Goal: Task Accomplishment & Management: Manage account settings

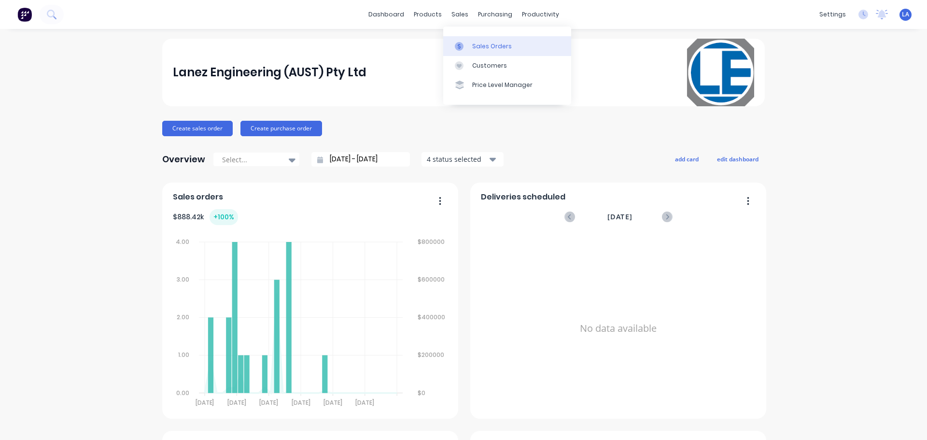
click at [467, 43] on div at bounding box center [462, 46] width 14 height 9
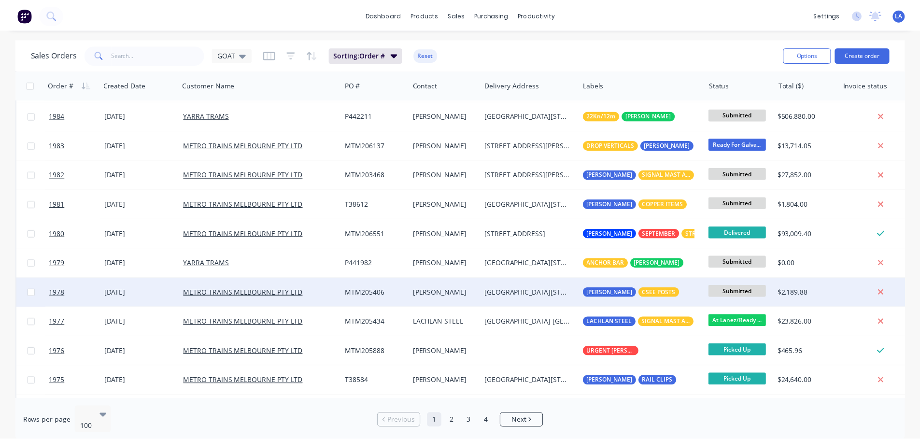
scroll to position [242, 0]
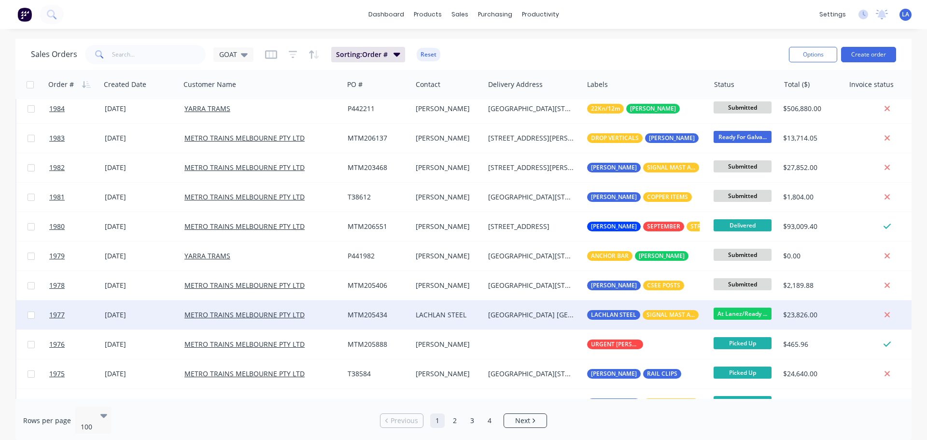
click at [171, 314] on div "[DATE]" at bounding box center [141, 315] width 72 height 10
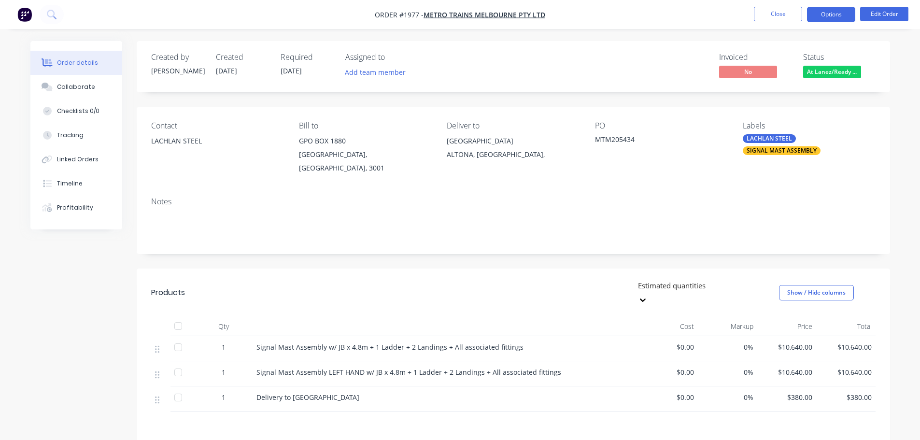
click at [827, 15] on button "Options" at bounding box center [831, 14] width 48 height 15
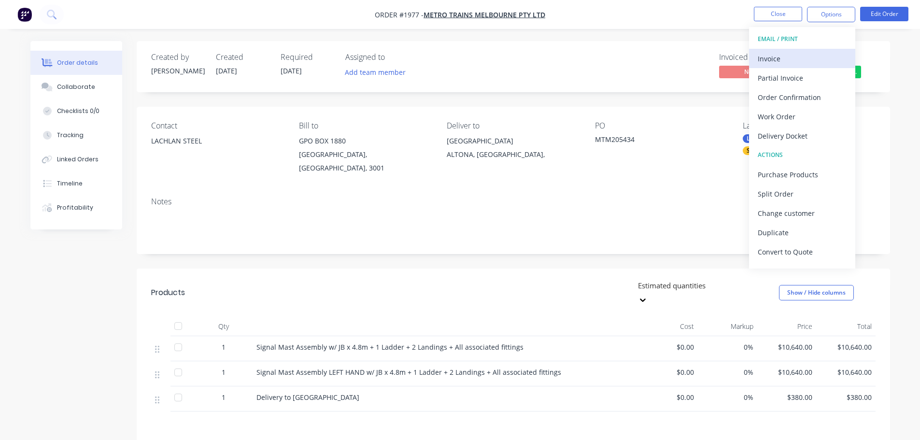
click at [803, 53] on div "Invoice" at bounding box center [802, 59] width 89 height 14
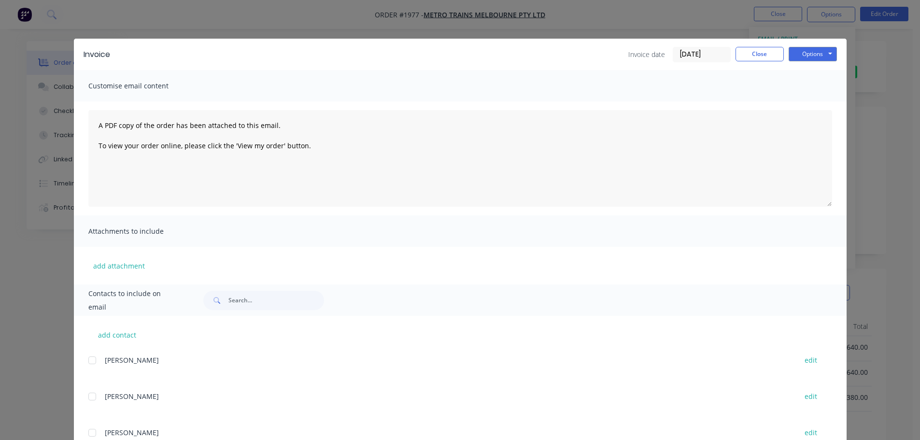
click at [691, 52] on input "[DATE]" at bounding box center [701, 54] width 57 height 14
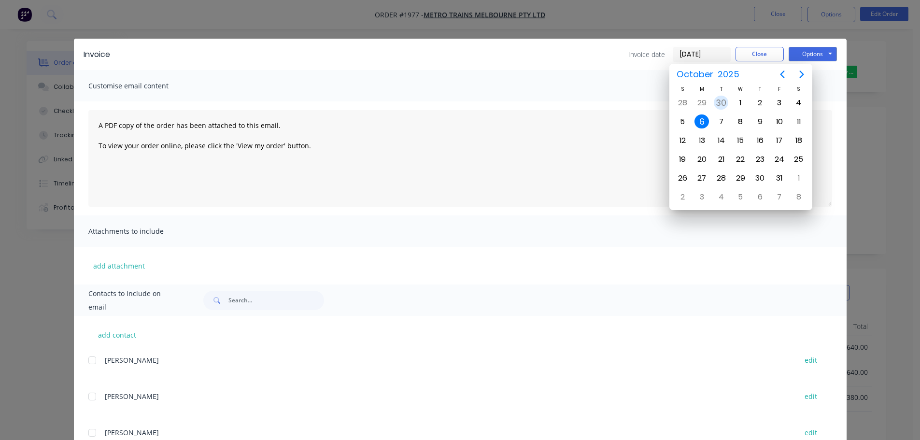
click at [722, 104] on div "30" at bounding box center [721, 103] width 14 height 14
type input "[DATE]"
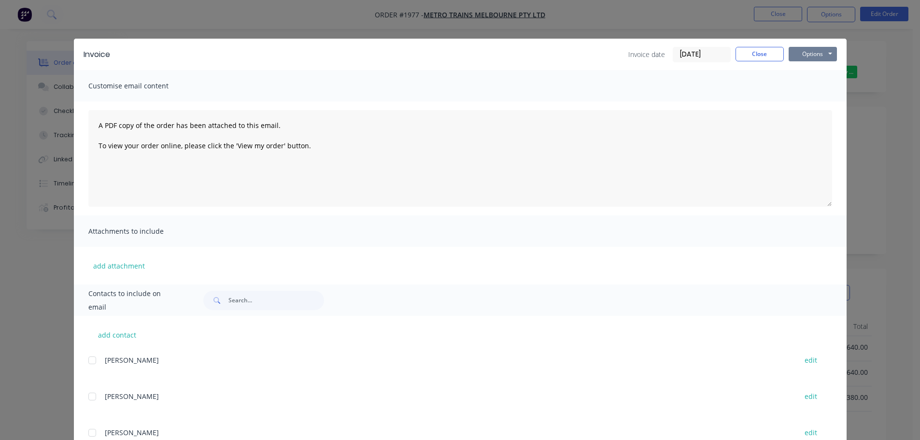
click at [818, 55] on button "Options" at bounding box center [813, 54] width 48 height 14
click at [807, 84] on button "Print" at bounding box center [820, 87] width 62 height 16
click at [749, 55] on button "Close" at bounding box center [760, 54] width 48 height 14
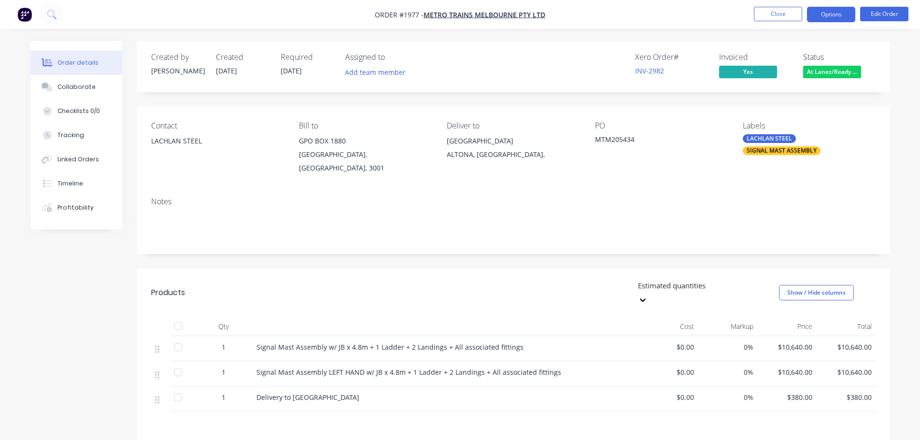
click at [816, 16] on button "Options" at bounding box center [831, 14] width 48 height 15
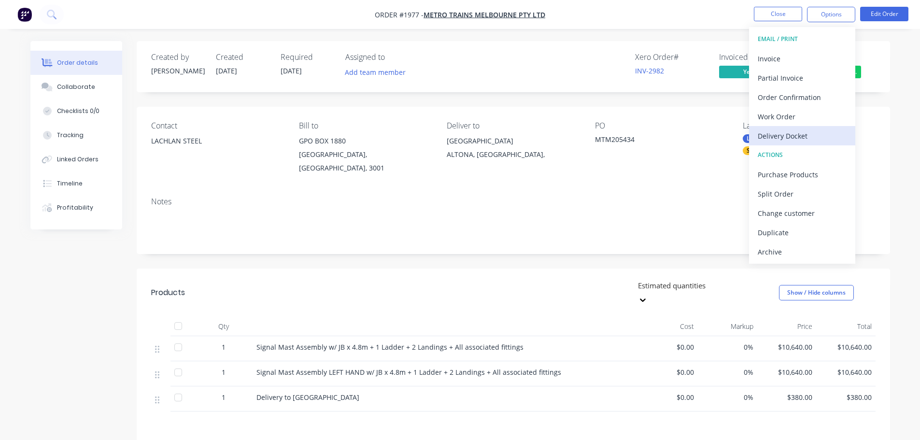
click at [799, 132] on div "Delivery Docket" at bounding box center [802, 136] width 89 height 14
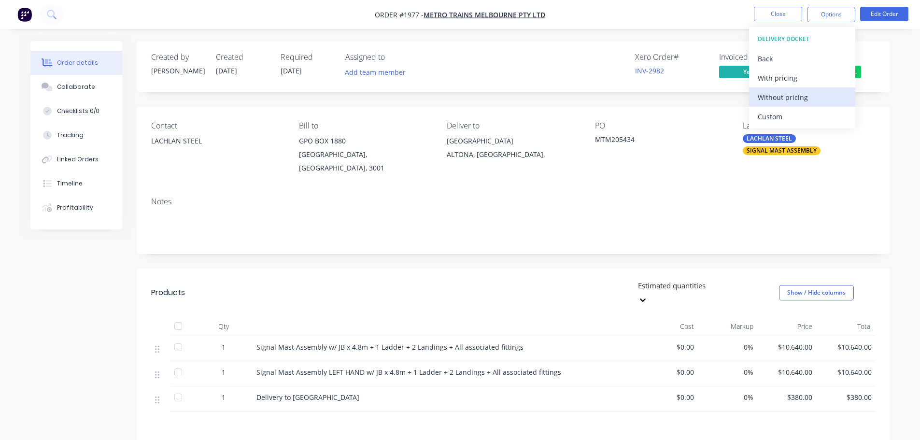
click at [809, 102] on div "Without pricing" at bounding box center [802, 97] width 89 height 14
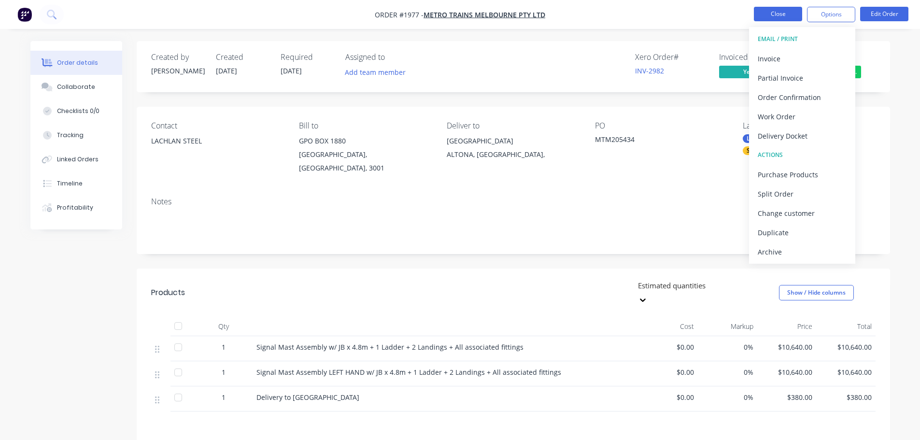
click at [770, 8] on button "Close" at bounding box center [778, 14] width 48 height 14
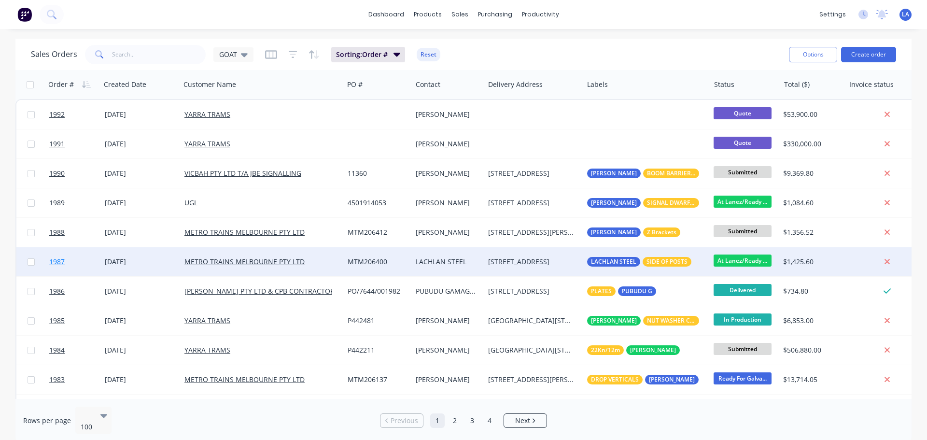
click at [104, 257] on link "1987" at bounding box center [77, 261] width 56 height 29
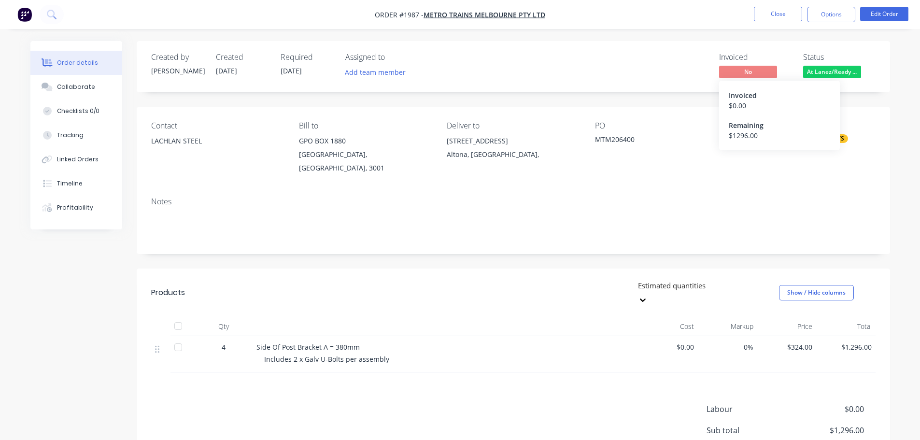
click at [753, 77] on span "No" at bounding box center [748, 72] width 58 height 12
click at [831, 19] on button "Options" at bounding box center [831, 14] width 48 height 15
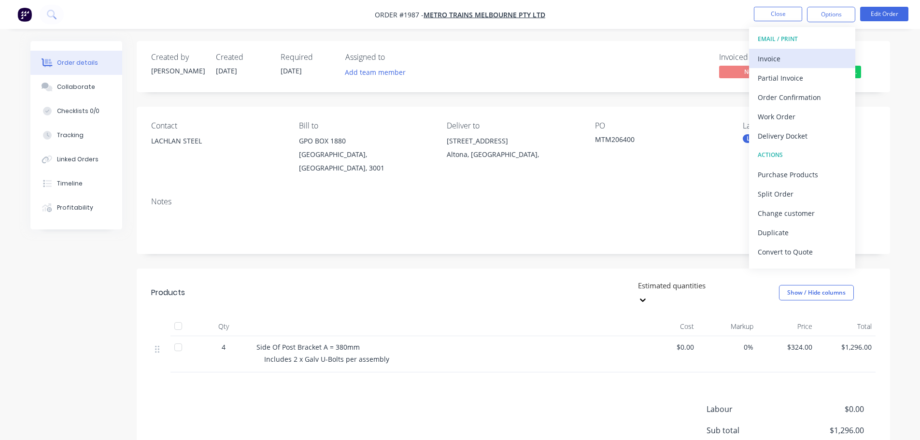
click at [820, 57] on div "Invoice" at bounding box center [802, 59] width 89 height 14
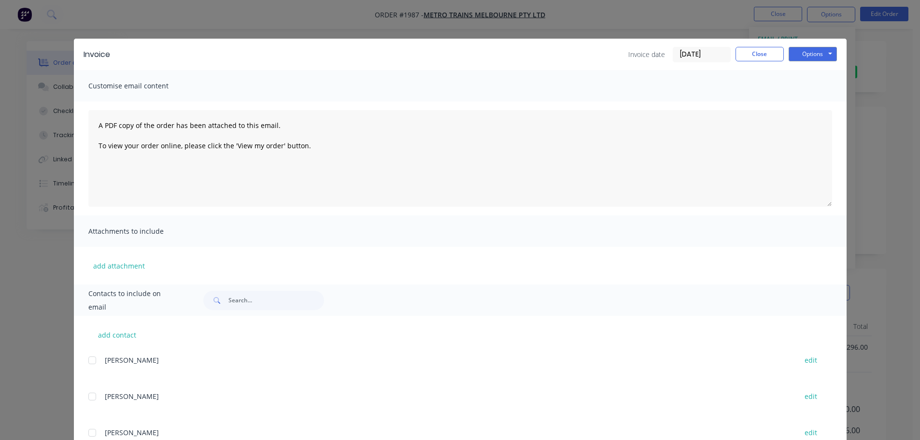
click at [705, 56] on input "[DATE]" at bounding box center [701, 54] width 57 height 14
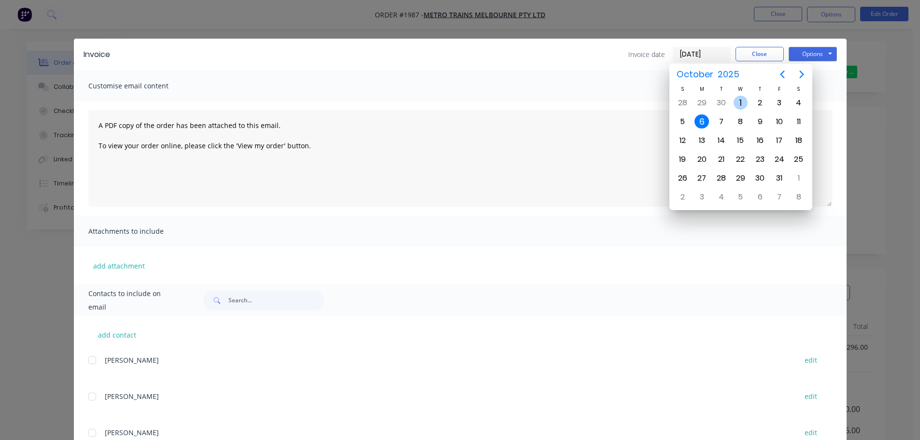
click at [724, 102] on div "30" at bounding box center [721, 103] width 14 height 14
type input "[DATE]"
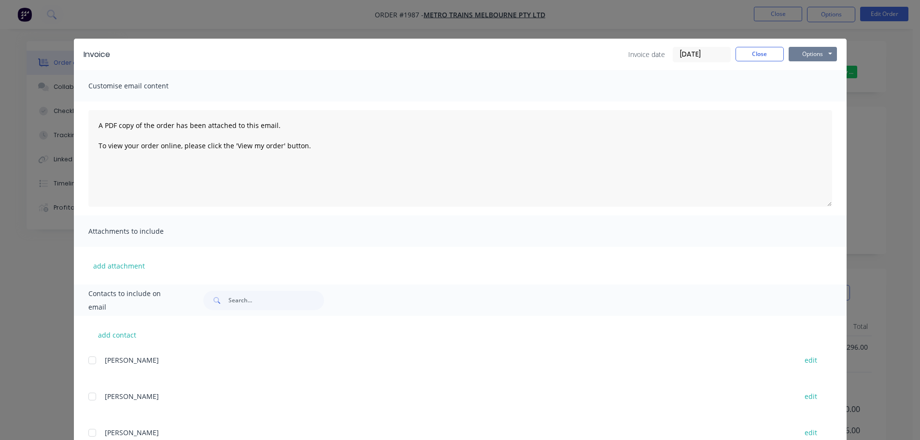
click at [801, 47] on button "Options" at bounding box center [813, 54] width 48 height 14
click at [801, 86] on button "Print" at bounding box center [820, 87] width 62 height 16
click at [776, 56] on button "Close" at bounding box center [760, 54] width 48 height 14
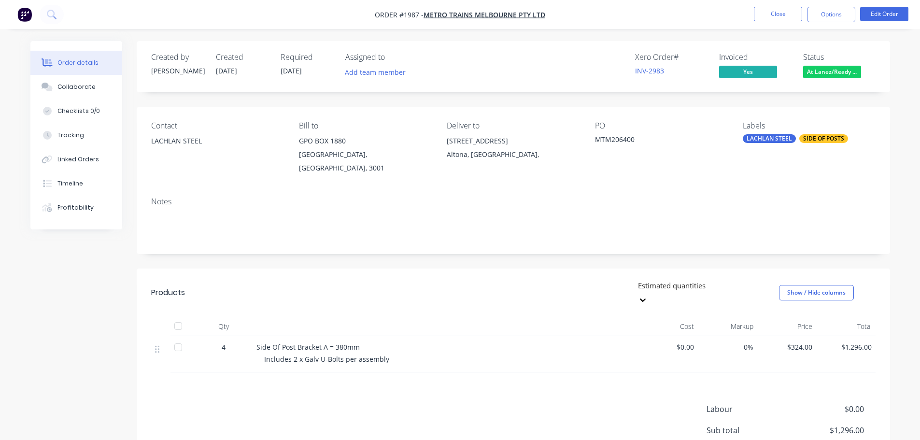
click at [840, 7] on button "Options" at bounding box center [831, 14] width 48 height 15
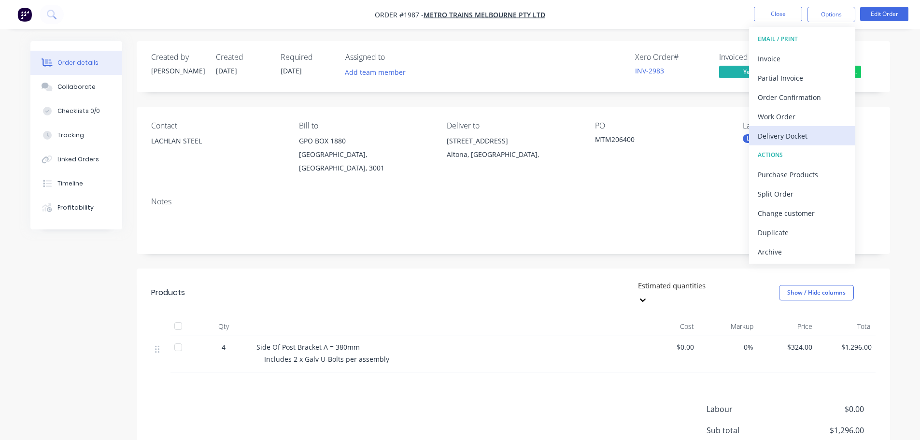
click at [805, 132] on div "Delivery Docket" at bounding box center [802, 136] width 89 height 14
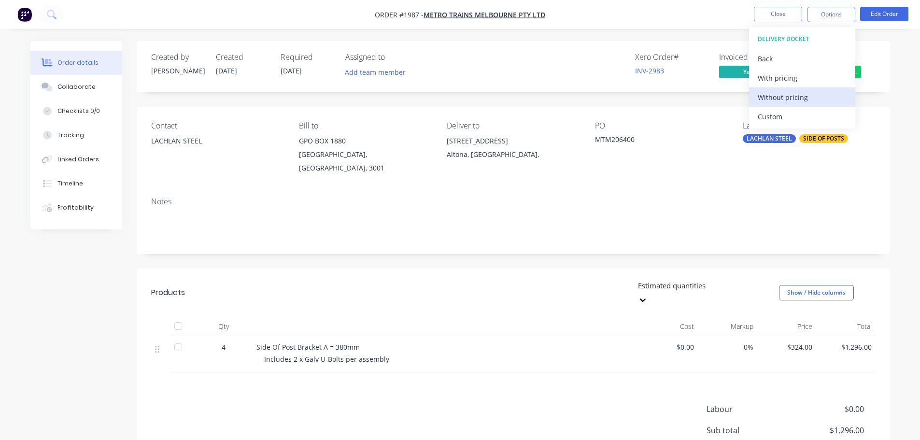
click at [810, 100] on div "Without pricing" at bounding box center [802, 97] width 89 height 14
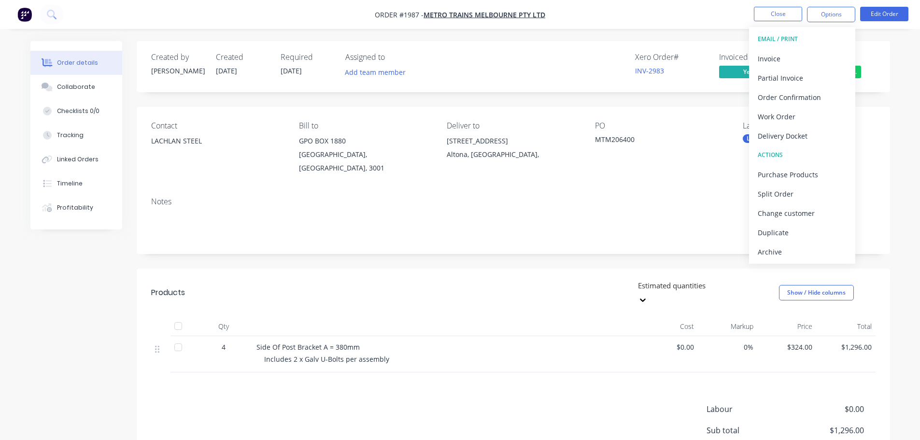
click at [619, 28] on nav "Order #1987 - METRO TRAINS MELBOURNE PTY LTD Close Options EMAIL / PRINT Invoic…" at bounding box center [460, 14] width 920 height 29
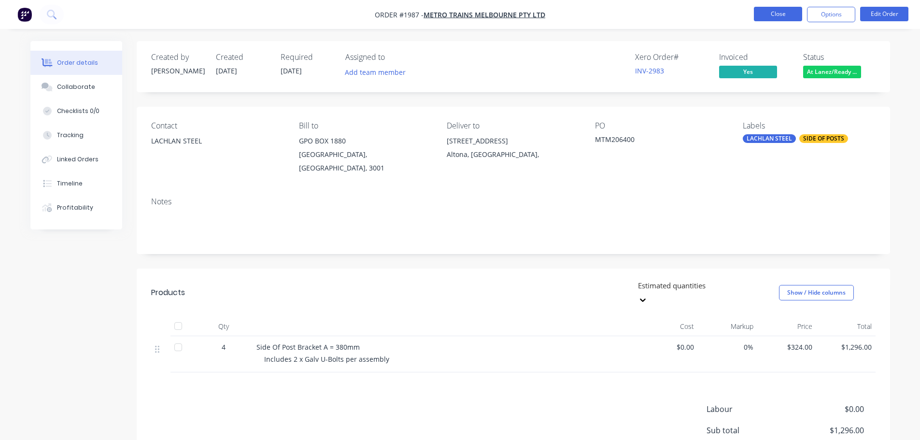
click at [770, 16] on button "Close" at bounding box center [778, 14] width 48 height 14
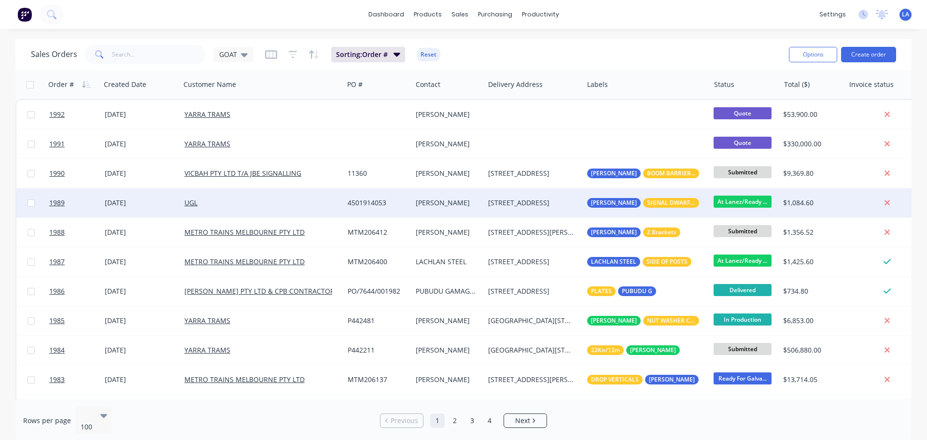
click at [154, 203] on div "[DATE]" at bounding box center [141, 203] width 72 height 10
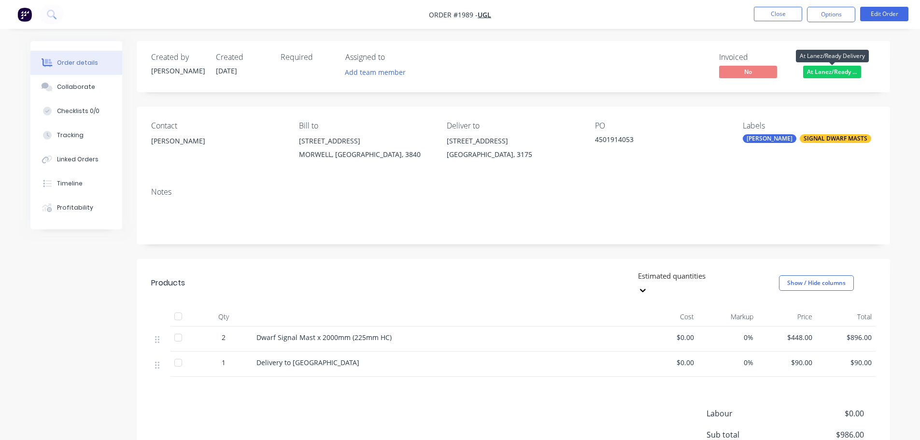
click at [828, 72] on span "At Lanez/Ready ..." at bounding box center [832, 72] width 58 height 12
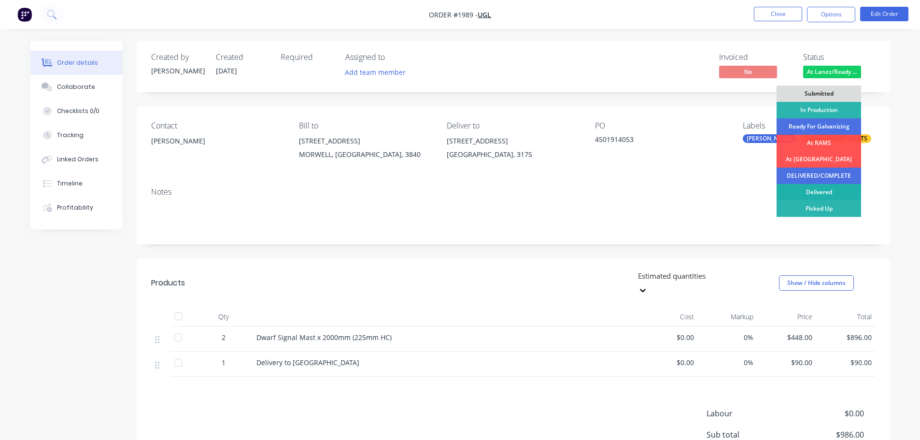
click at [812, 189] on div "Delivered" at bounding box center [819, 192] width 85 height 16
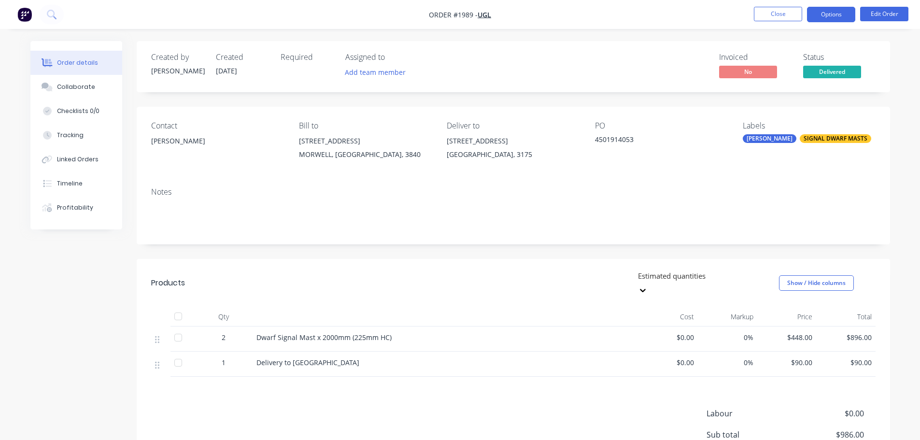
click at [825, 19] on button "Options" at bounding box center [831, 14] width 48 height 15
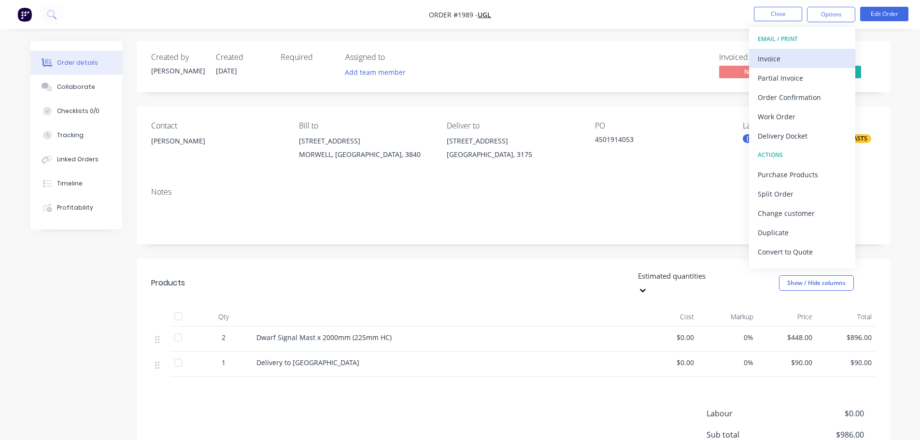
click at [804, 59] on div "Invoice" at bounding box center [802, 59] width 89 height 14
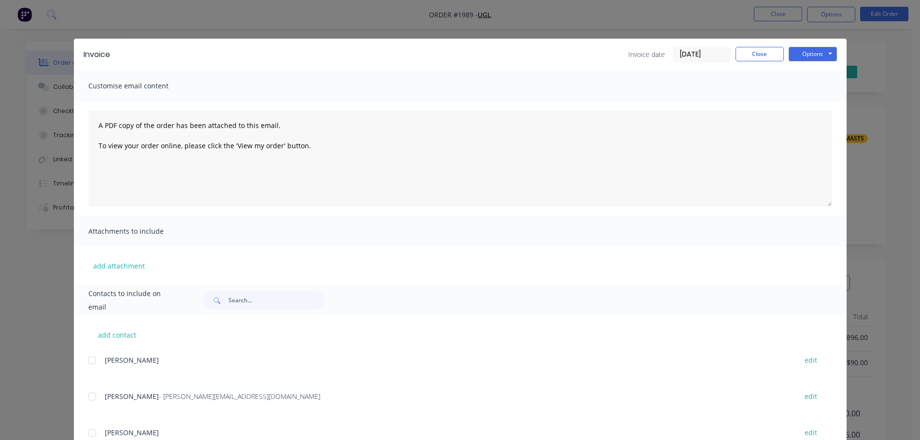
click at [705, 57] on input "[DATE]" at bounding box center [701, 54] width 57 height 14
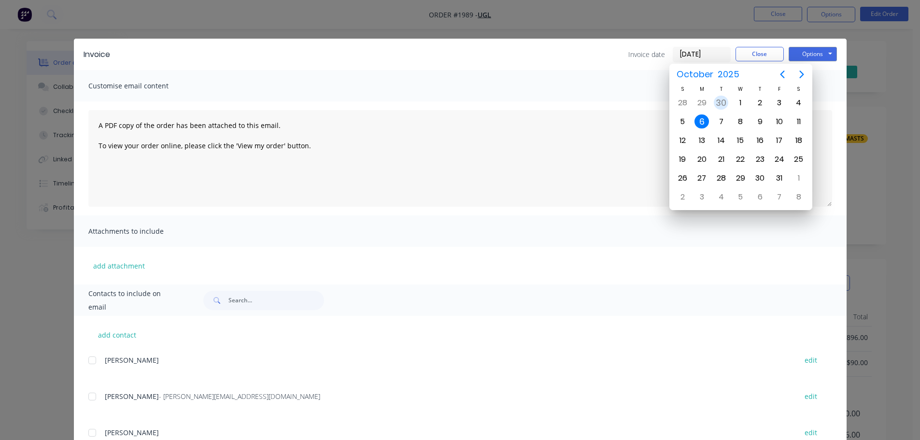
click at [722, 98] on div "30" at bounding box center [721, 103] width 14 height 14
type input "[DATE]"
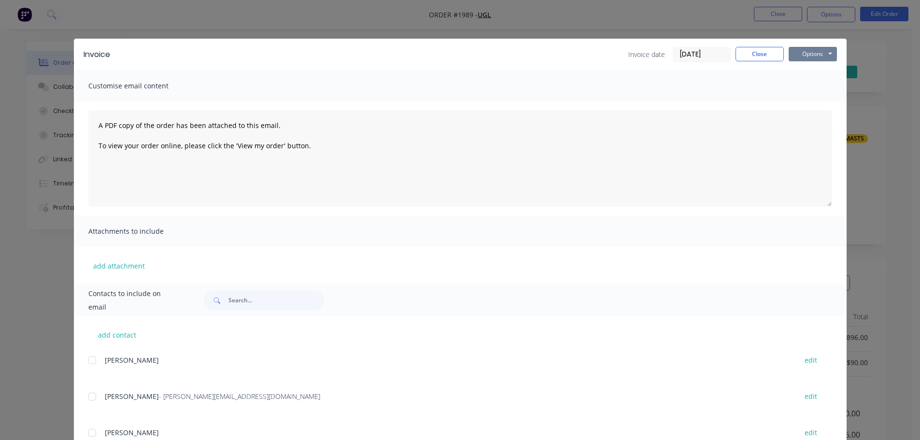
click at [802, 57] on button "Options" at bounding box center [813, 54] width 48 height 14
click at [803, 89] on button "Print" at bounding box center [820, 87] width 62 height 16
click at [764, 46] on div "Invoice Invoice date [DATE] Close Options Preview Print Email" at bounding box center [460, 54] width 773 height 31
click at [769, 60] on button "Close" at bounding box center [760, 54] width 48 height 14
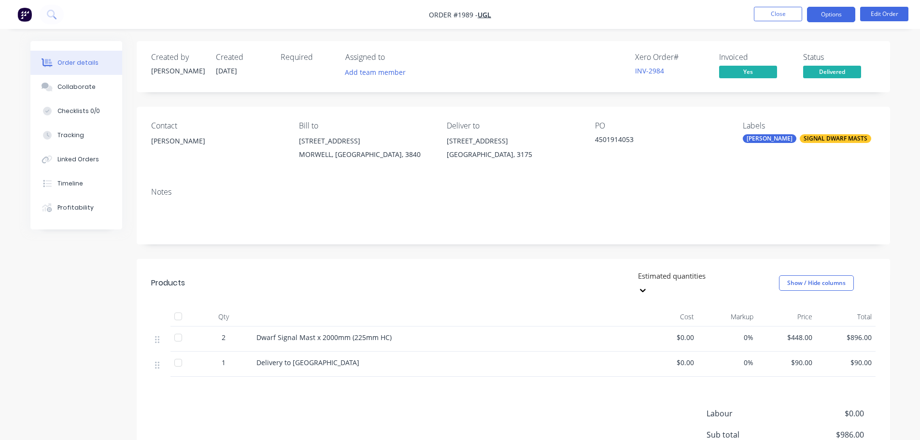
click at [820, 21] on button "Options" at bounding box center [831, 14] width 48 height 15
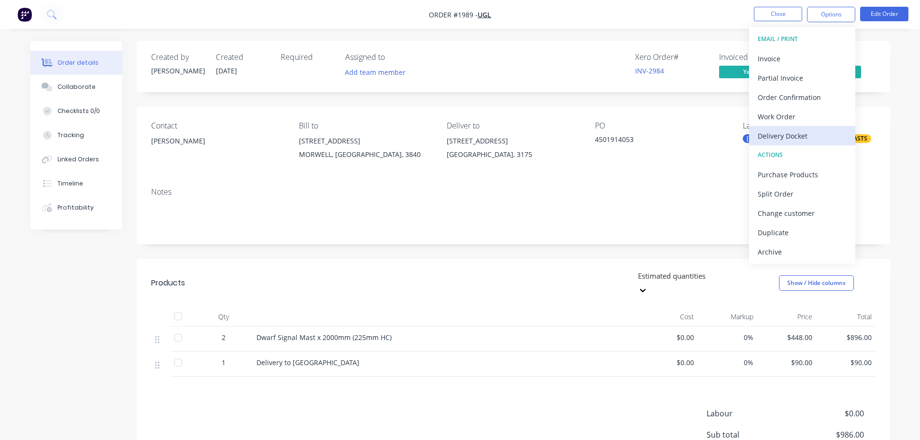
click at [796, 135] on div "Delivery Docket" at bounding box center [802, 136] width 89 height 14
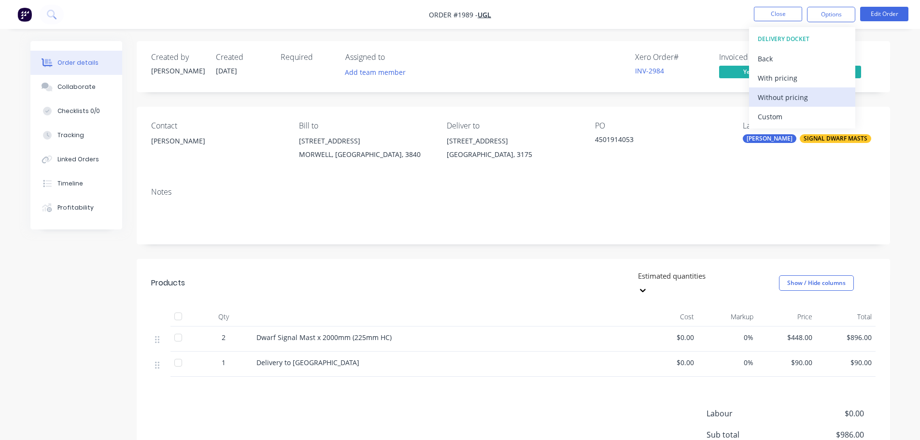
click at [804, 94] on div "Without pricing" at bounding box center [802, 97] width 89 height 14
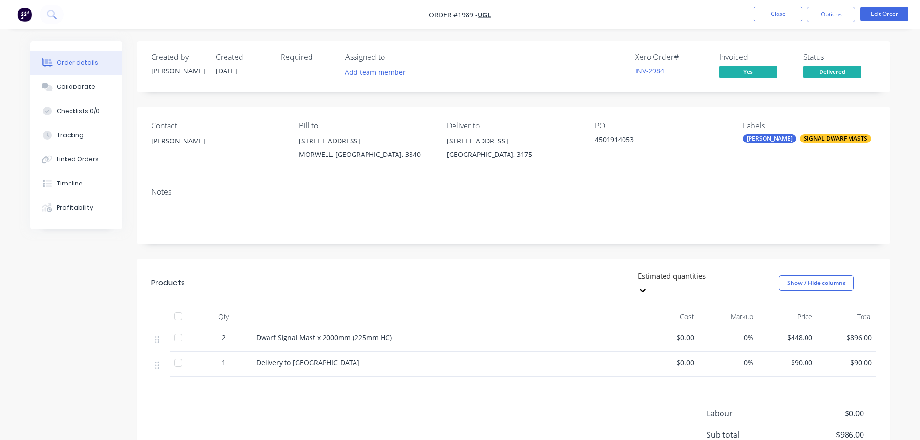
click at [554, 66] on div "Xero Order # INV-2984 Invoiced Yes Status Delivered" at bounding box center [659, 67] width 434 height 28
click at [800, 12] on button "Close" at bounding box center [778, 14] width 48 height 14
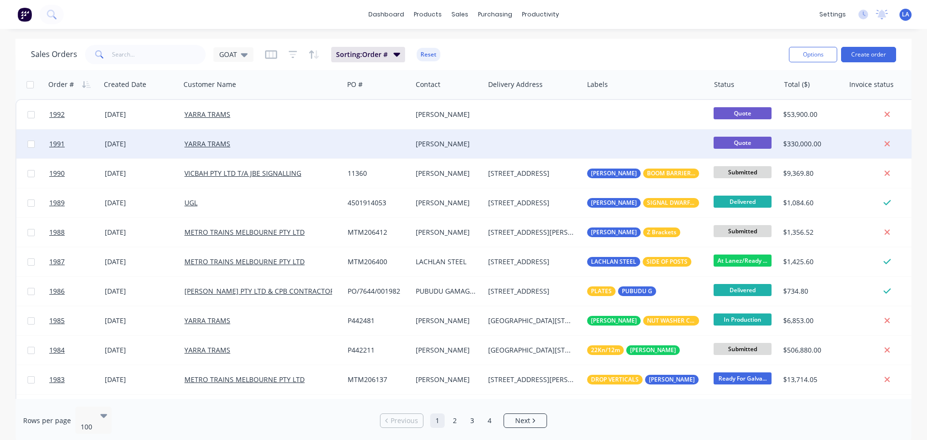
click at [382, 146] on div at bounding box center [378, 143] width 68 height 29
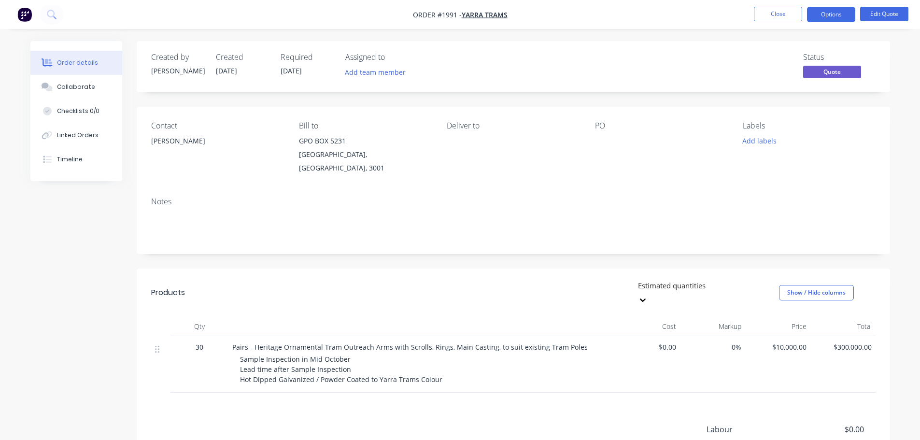
scroll to position [48, 0]
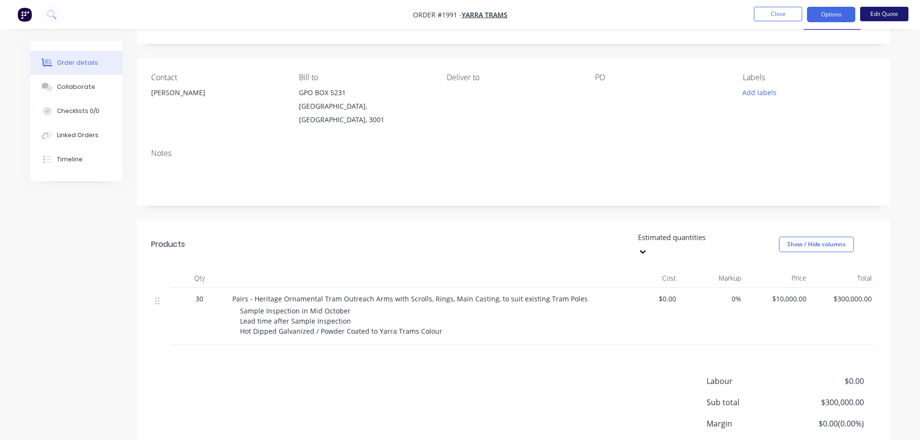
click at [873, 19] on button "Edit Quote" at bounding box center [884, 14] width 48 height 14
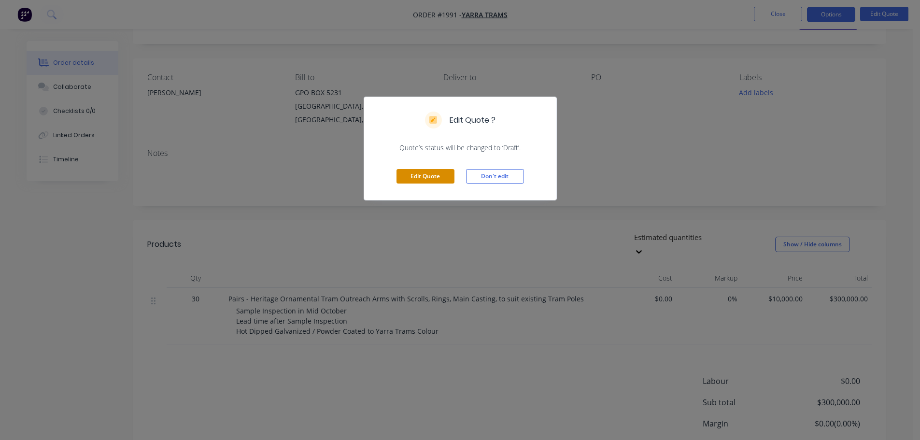
click at [444, 178] on button "Edit Quote" at bounding box center [426, 176] width 58 height 14
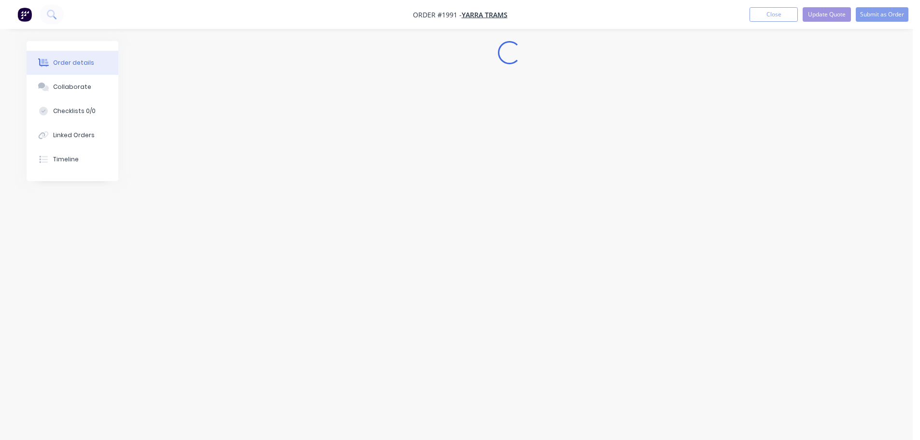
scroll to position [0, 0]
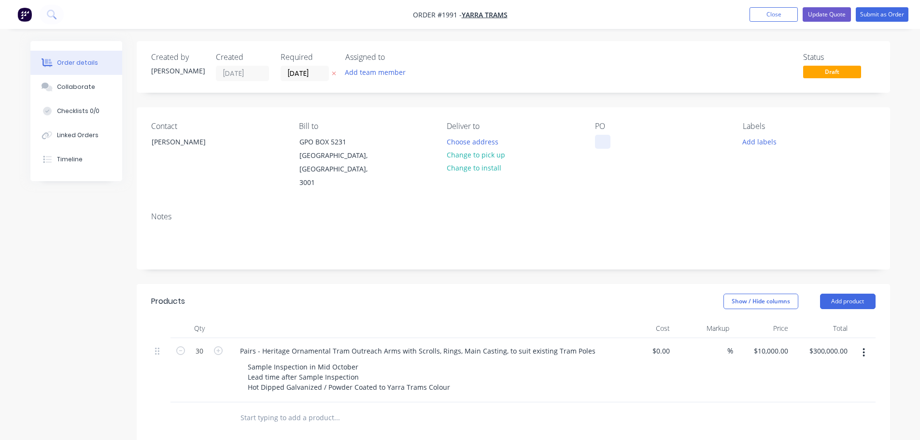
click at [598, 142] on div at bounding box center [602, 142] width 15 height 14
click at [760, 144] on button "Add labels" at bounding box center [760, 141] width 44 height 13
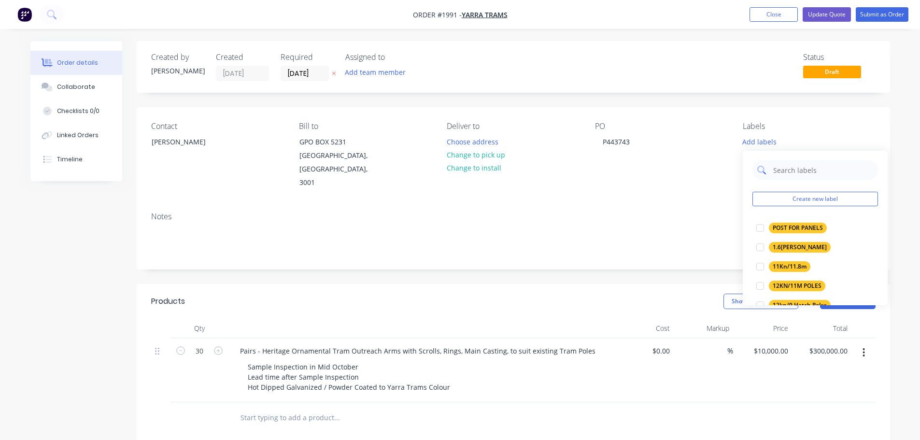
click at [781, 167] on input "text" at bounding box center [822, 169] width 101 height 19
click at [785, 197] on button "Create new label" at bounding box center [816, 199] width 126 height 14
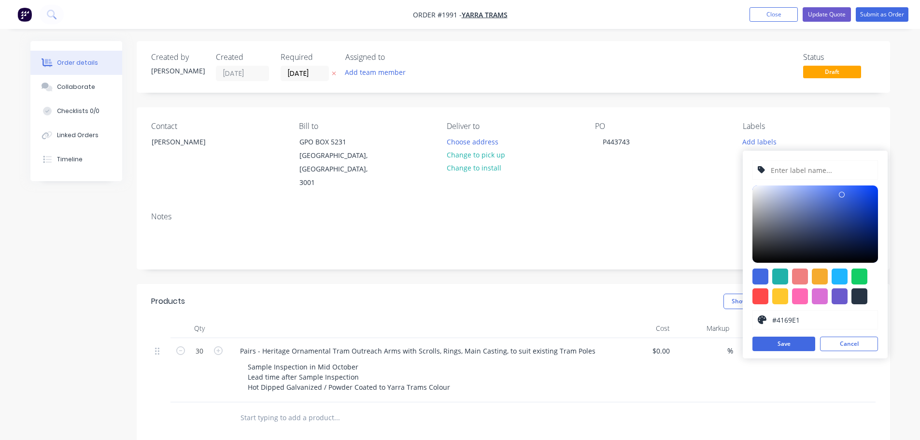
click at [789, 166] on input "text" at bounding box center [821, 170] width 103 height 18
type input "[PERSON_NAME]"
click at [784, 344] on button "Save" at bounding box center [784, 344] width 63 height 14
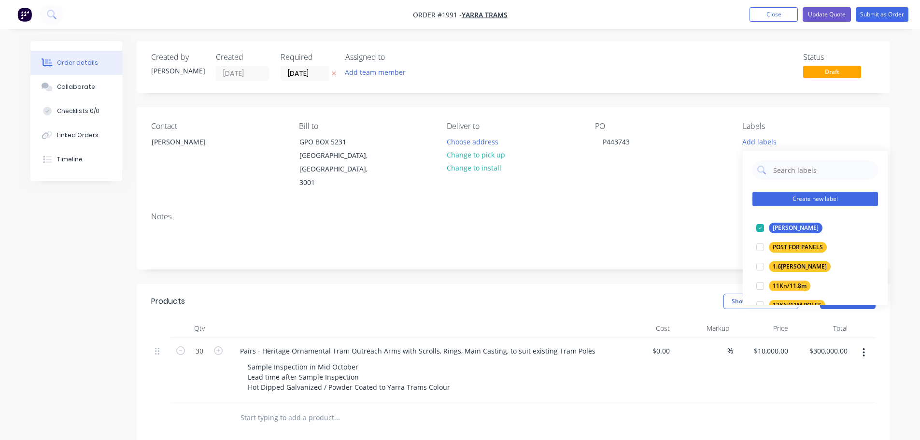
click at [798, 198] on button "Create new label" at bounding box center [816, 199] width 126 height 14
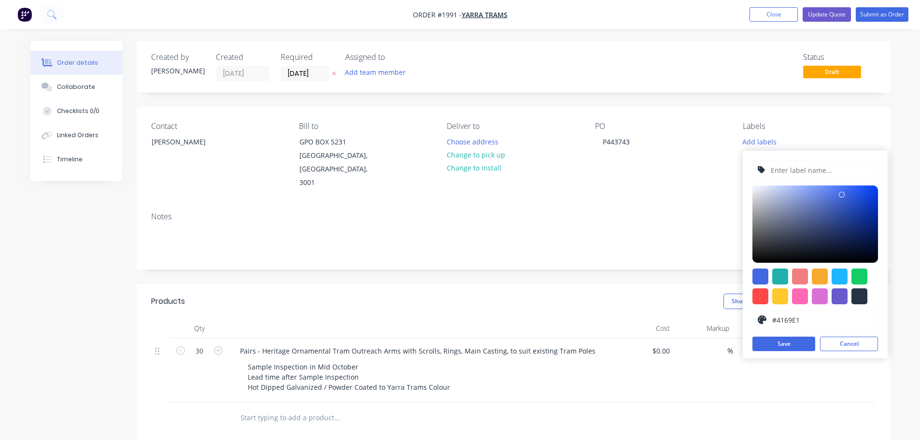
click at [798, 169] on input "text" at bounding box center [821, 170] width 103 height 18
type input "SAMPLE ORNAMENTAL ARMS"
click at [784, 296] on div at bounding box center [780, 296] width 16 height 16
type input "#FFC82C"
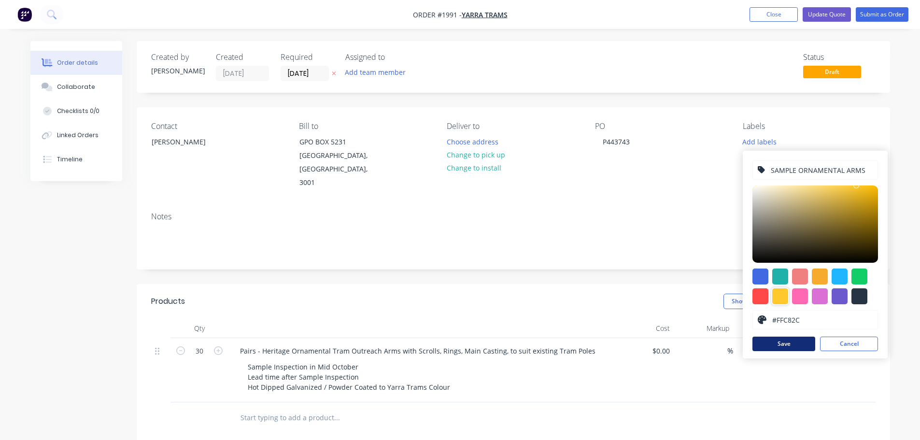
click at [783, 339] on button "Save" at bounding box center [784, 344] width 63 height 14
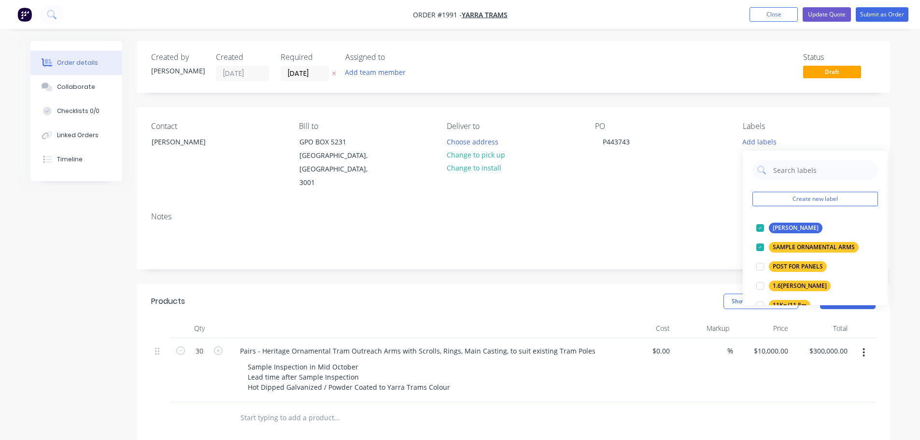
click at [608, 294] on div "Show / Hide columns Add product" at bounding box center [590, 301] width 570 height 15
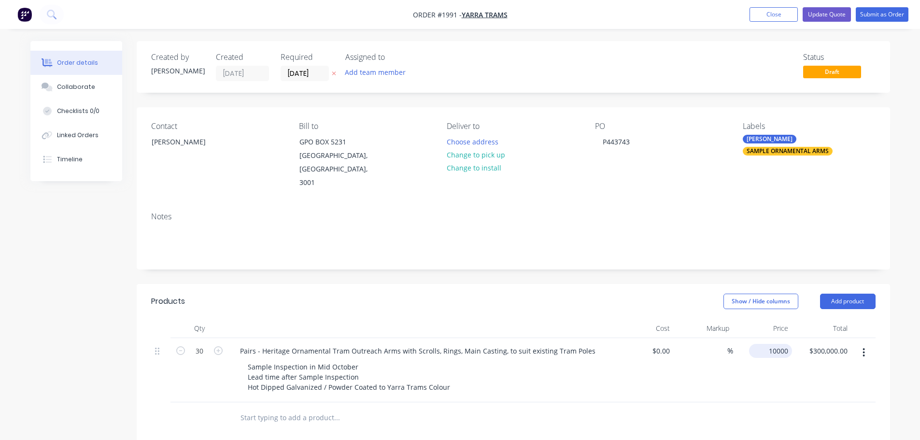
click at [767, 344] on div "10000 $10,000.00" at bounding box center [770, 351] width 43 height 14
type input "$49,000.00"
type input "$1,470,000.00"
click at [756, 402] on div at bounding box center [513, 417] width 725 height 31
click at [199, 344] on input "30" at bounding box center [199, 351] width 25 height 14
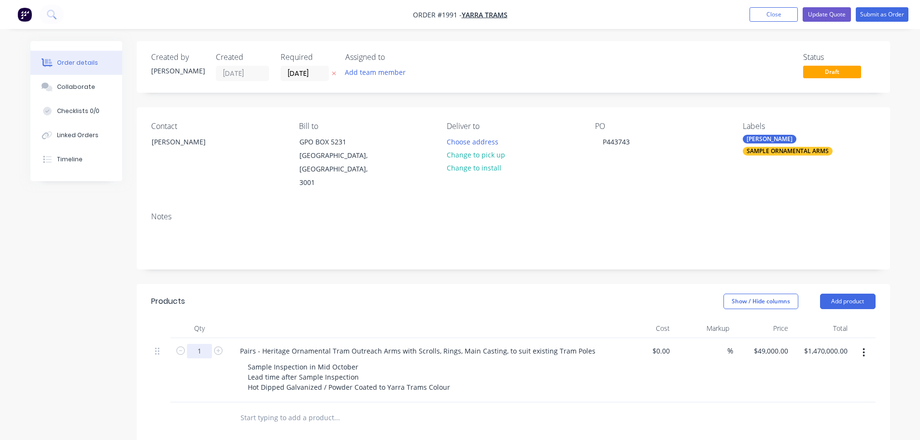
type input "1"
type input "$49,000.00"
click at [281, 345] on div "Pairs - Heritage Ornamental Tram Outreach Arms with Scrolls, Rings, Main Castin…" at bounding box center [421, 370] width 386 height 64
click at [293, 344] on div "Pairs - Heritage Ornamental Tram Outreach Arms with Scrolls, Rings, Main Castin…" at bounding box center [417, 351] width 371 height 14
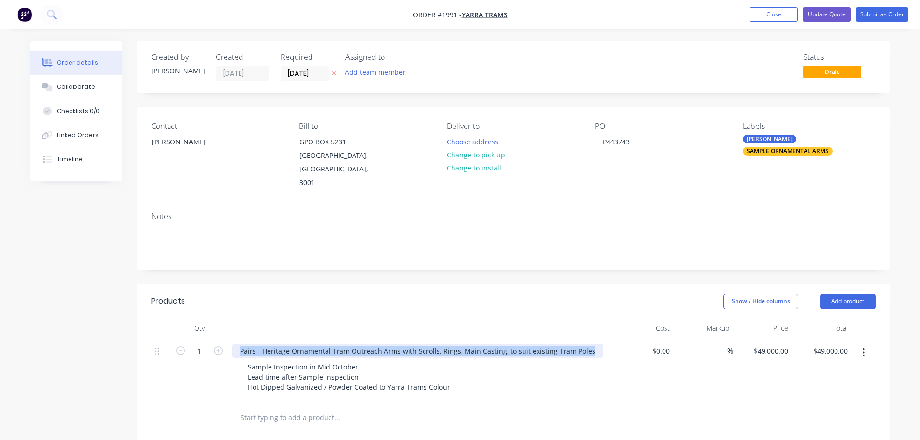
click at [293, 344] on div "Pairs - Heritage Ornamental Tram Outreach Arms with Scrolls, Rings, Main Castin…" at bounding box center [417, 351] width 371 height 14
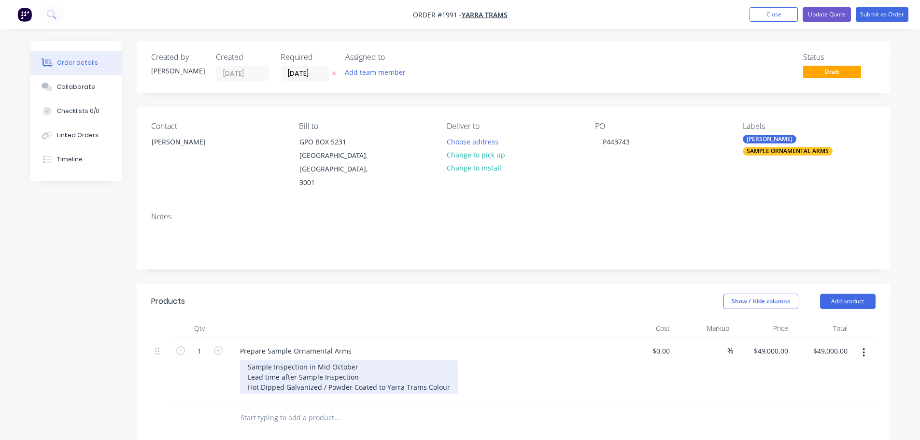
click at [371, 369] on div "Sample Inspection in Mid October Lead time after Sample Inspection Hot Dipped G…" at bounding box center [349, 377] width 218 height 34
drag, startPoint x: 445, startPoint y: 376, endPoint x: 214, endPoint y: 334, distance: 234.7
click at [214, 338] on div "1 Prepare Sample Ornamental Arms Sample Inspection in Mid October Lead time aft…" at bounding box center [513, 370] width 725 height 64
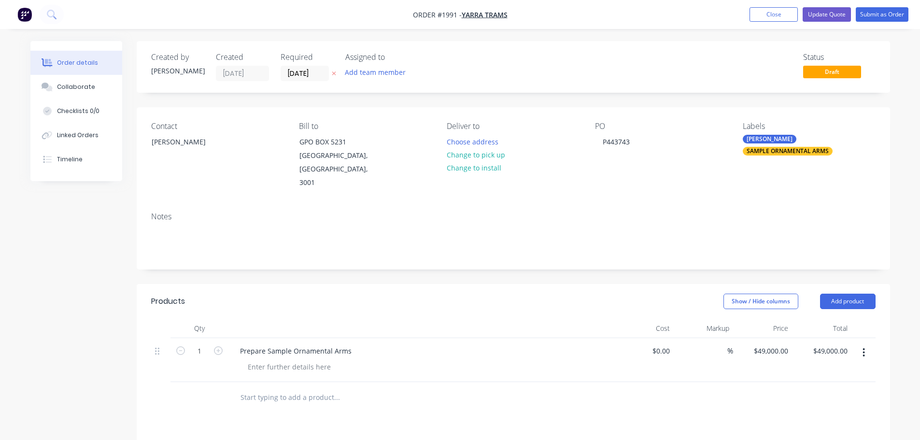
click at [234, 294] on div "Products" at bounding box center [228, 301] width 154 height 15
click at [873, 14] on button "Submit as Order" at bounding box center [882, 14] width 53 height 14
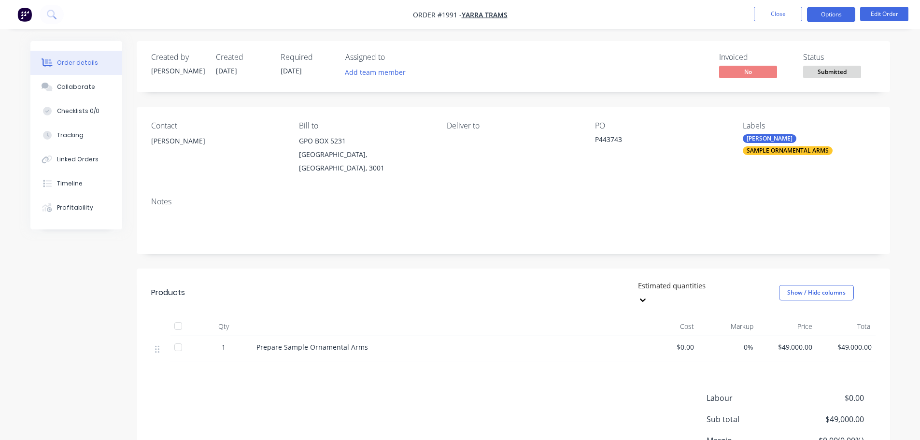
click at [828, 14] on button "Options" at bounding box center [831, 14] width 48 height 15
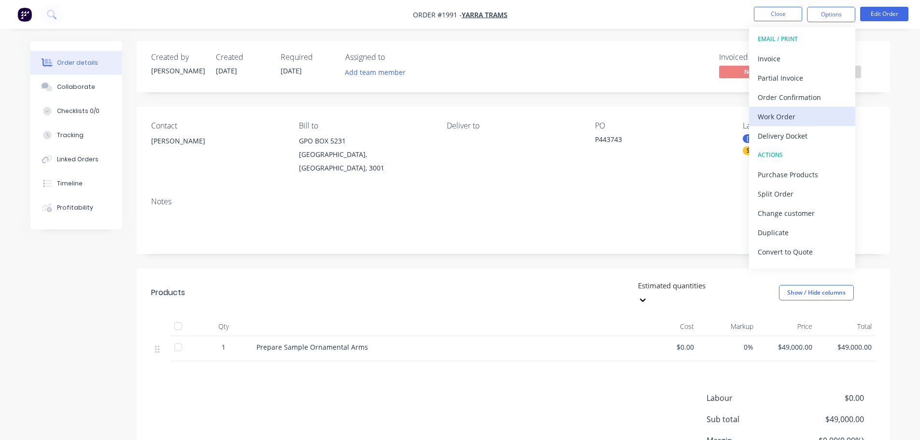
click at [808, 122] on div "Work Order" at bounding box center [802, 117] width 89 height 14
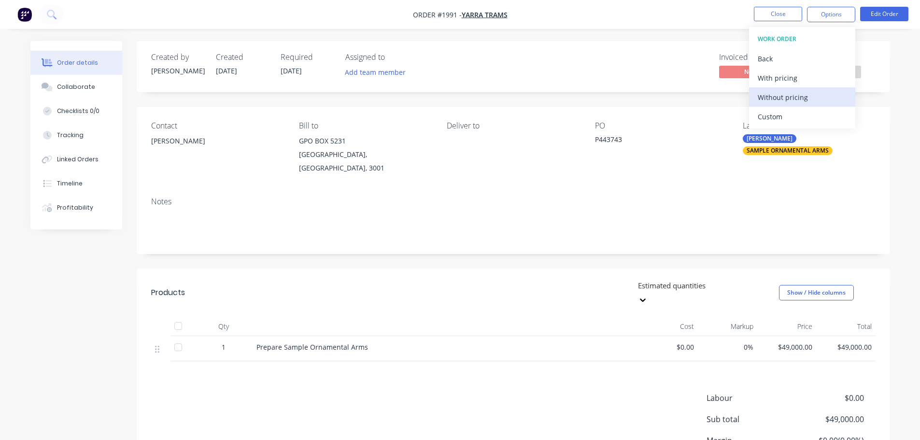
click at [803, 98] on div "Without pricing" at bounding box center [802, 97] width 89 height 14
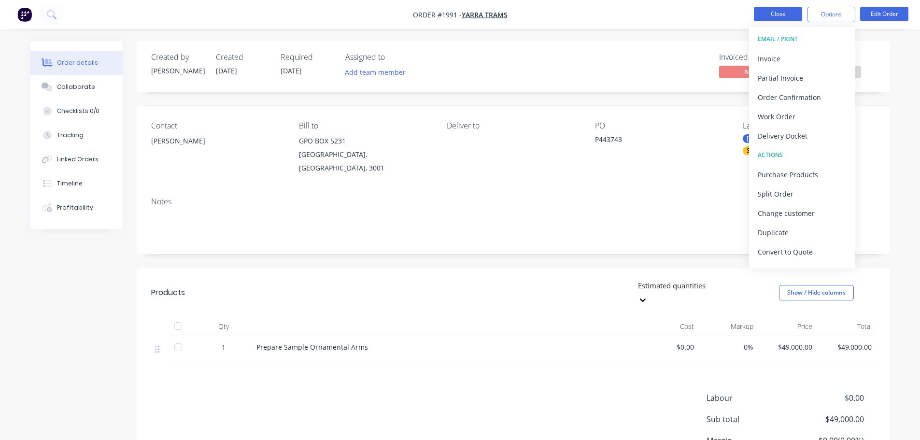
click at [765, 12] on button "Close" at bounding box center [778, 14] width 48 height 14
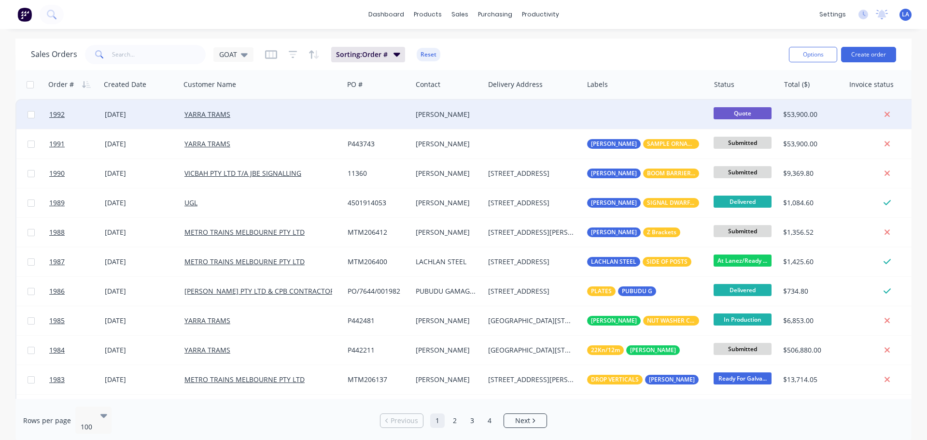
click at [317, 113] on div "YARRA TRAMS" at bounding box center [259, 115] width 148 height 10
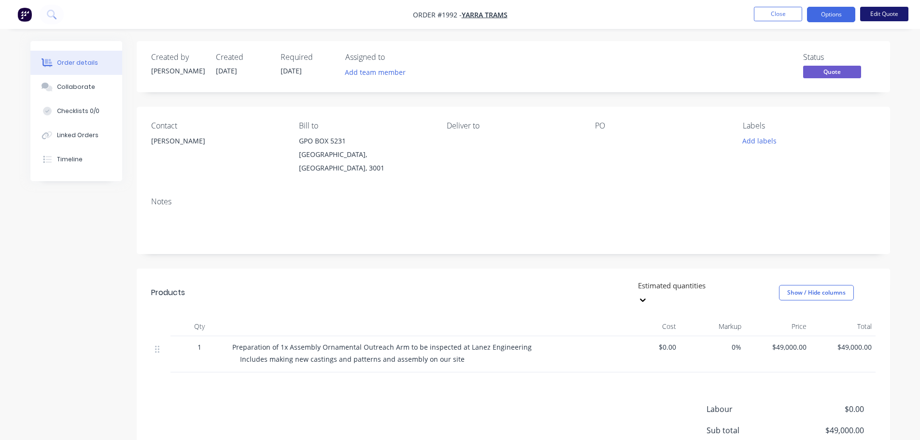
click at [877, 13] on button "Edit Quote" at bounding box center [884, 14] width 48 height 14
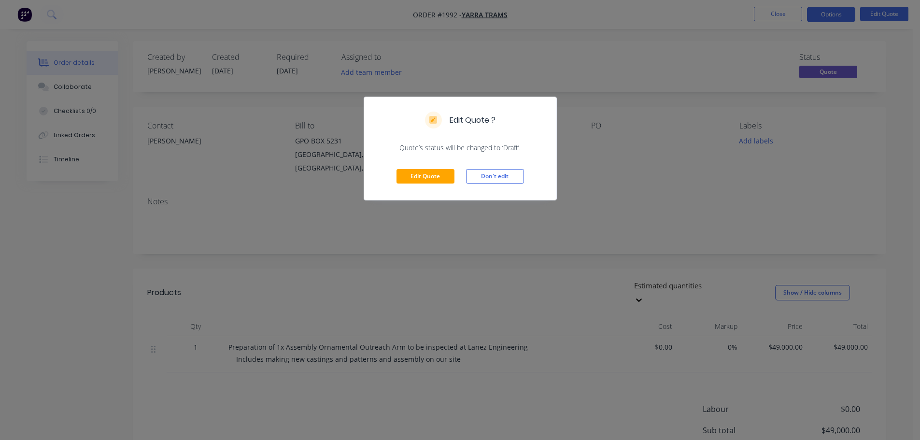
drag, startPoint x: 692, startPoint y: 98, endPoint x: 577, endPoint y: 128, distance: 118.9
click at [684, 100] on div "Edit Quote ? Quote’s status will be changed to ‘Draft’. Edit Quote Don't edit" at bounding box center [460, 220] width 920 height 440
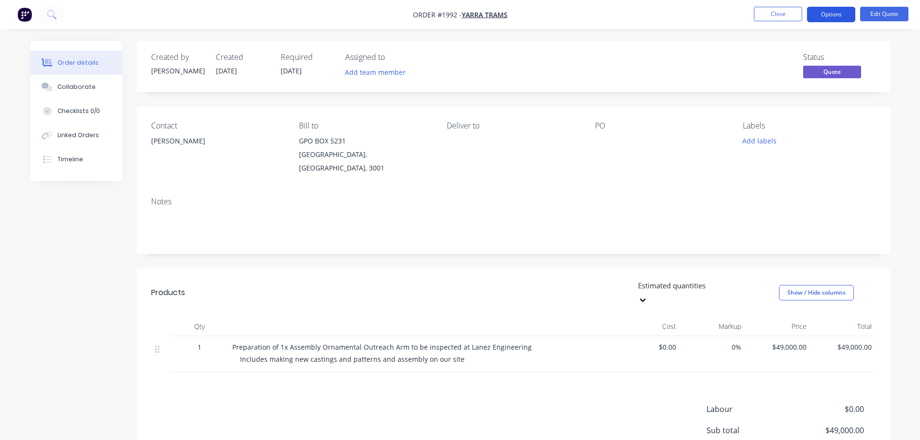
click at [834, 7] on button "Options" at bounding box center [831, 14] width 48 height 15
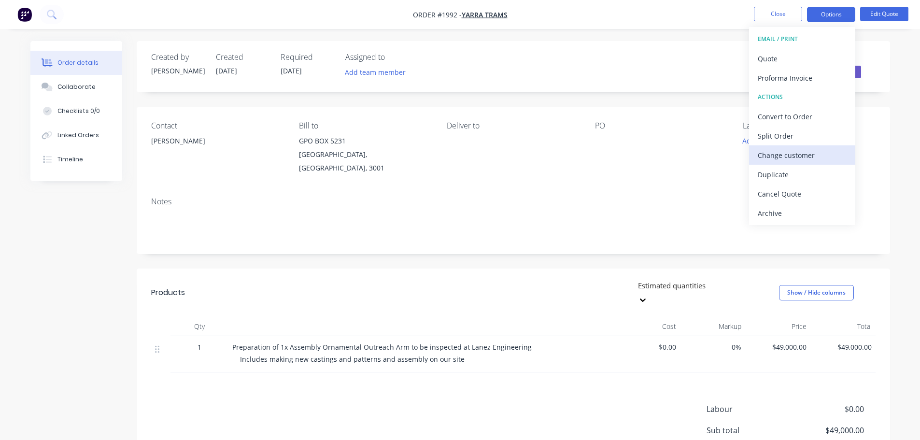
click at [769, 158] on div "Change customer" at bounding box center [802, 155] width 89 height 14
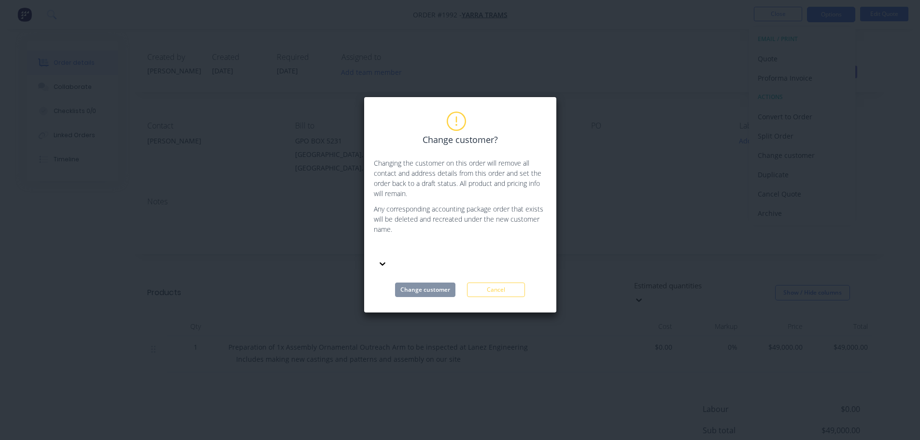
drag, startPoint x: 492, startPoint y: 249, endPoint x: 493, endPoint y: 232, distance: 16.9
click at [492, 250] on div at bounding box center [446, 249] width 139 height 12
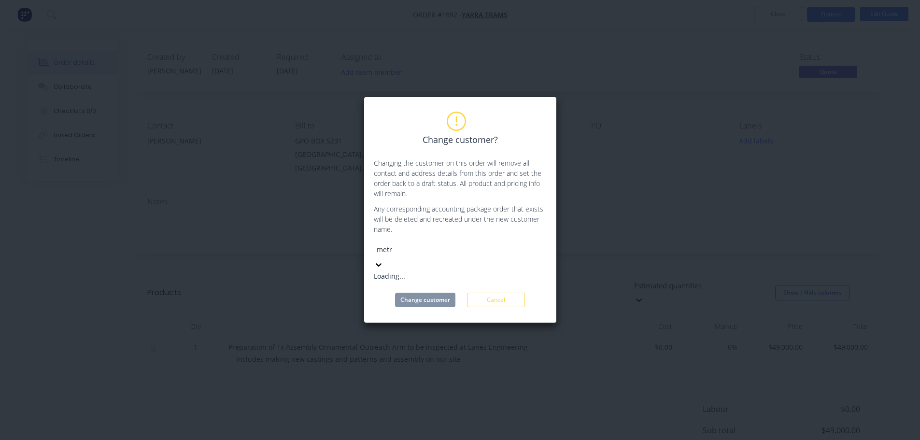
type input "metro"
click at [470, 276] on div "METRO TRAINS MELBOURNE PTY LTD" at bounding box center [446, 276] width 145 height 10
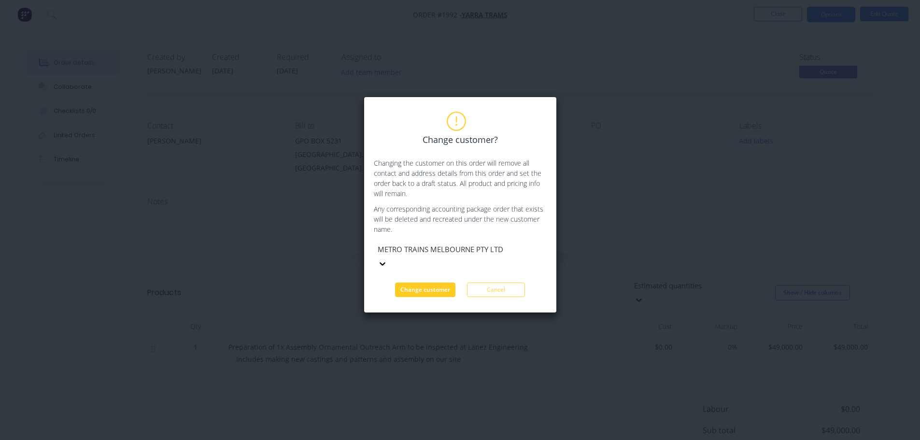
click at [428, 283] on button "Change customer" at bounding box center [425, 290] width 60 height 14
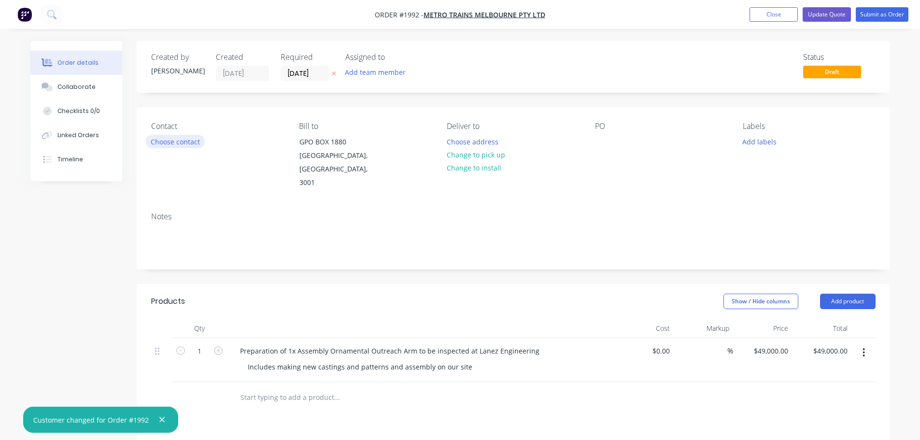
click at [187, 137] on button "Choose contact" at bounding box center [174, 141] width 59 height 13
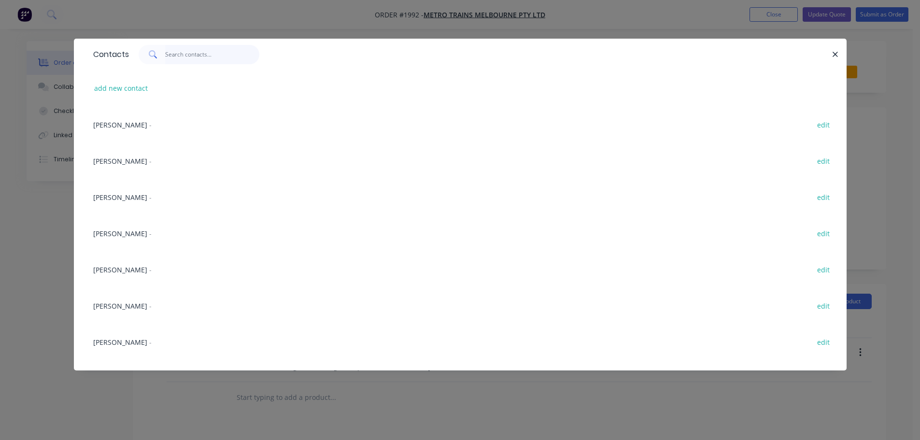
click at [168, 51] on input "text" at bounding box center [212, 54] width 94 height 19
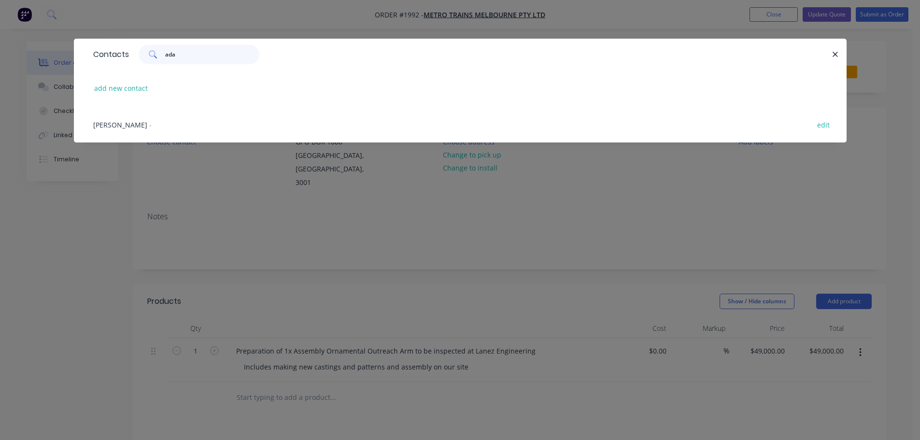
type input "ada"
click at [165, 121] on div "[PERSON_NAME] - edit" at bounding box center [460, 124] width 744 height 36
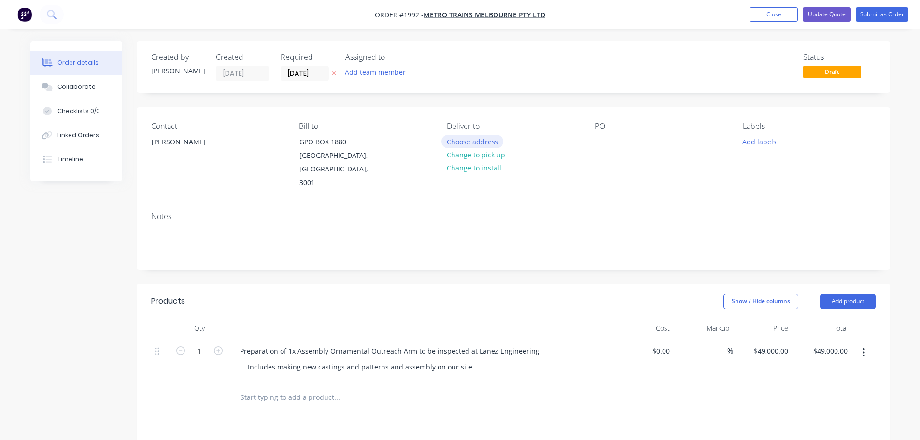
click at [446, 142] on button "Choose address" at bounding box center [473, 141] width 62 height 13
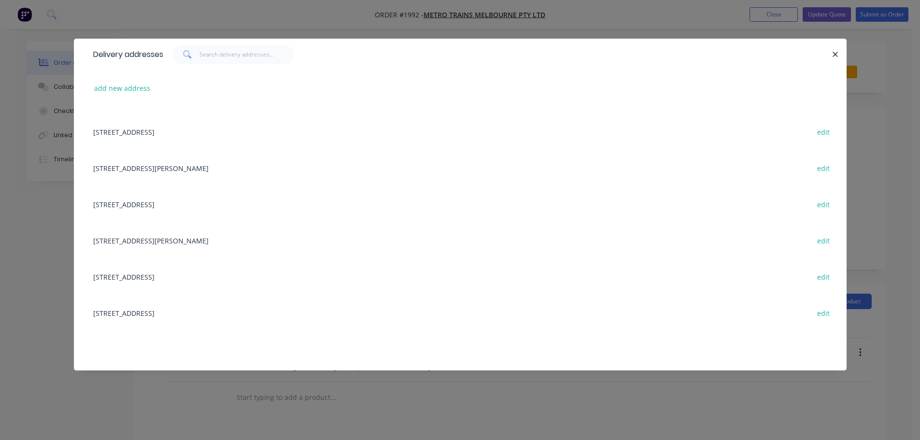
scroll to position [483, 0]
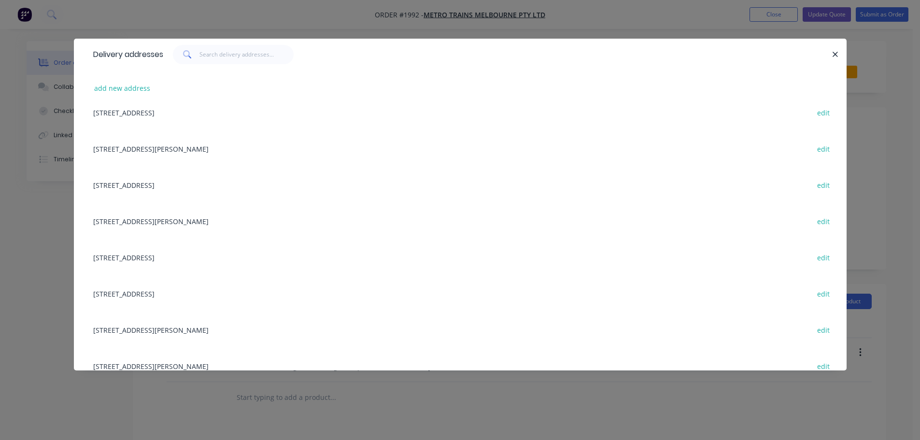
click at [153, 187] on div "[STREET_ADDRESS] edit" at bounding box center [460, 185] width 744 height 36
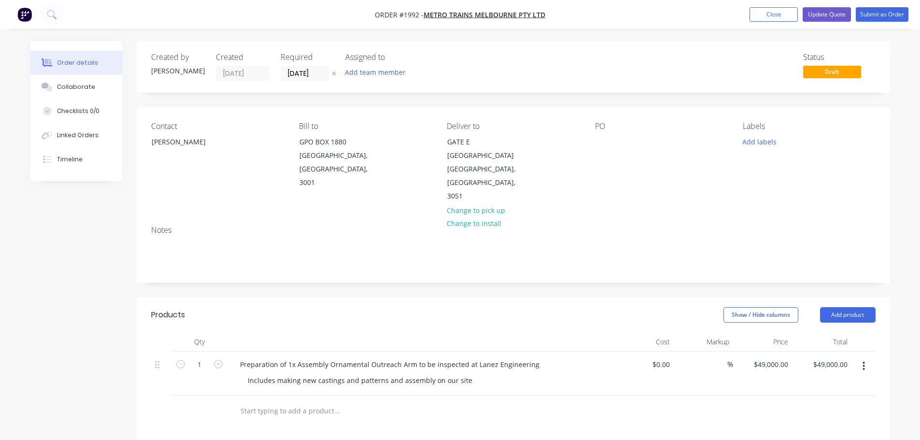
click at [617, 135] on div "PO" at bounding box center [661, 163] width 132 height 82
click at [608, 138] on div at bounding box center [602, 142] width 15 height 14
click at [772, 142] on button "Add labels" at bounding box center [760, 141] width 44 height 13
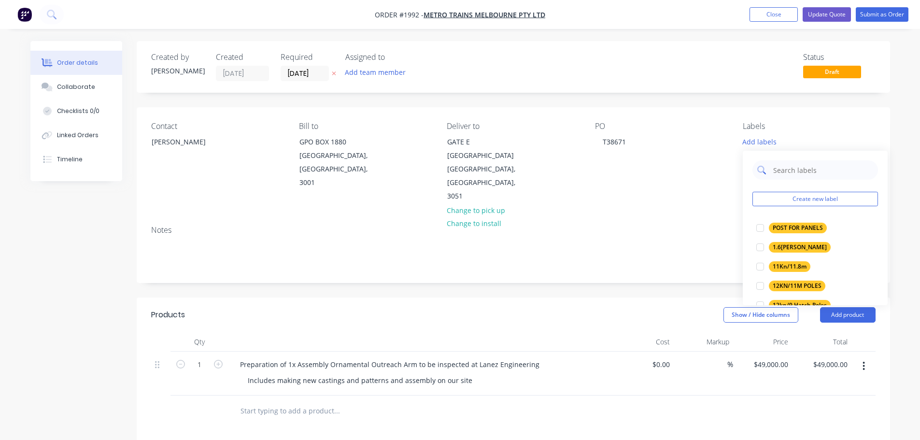
click at [783, 168] on input "text" at bounding box center [822, 169] width 101 height 19
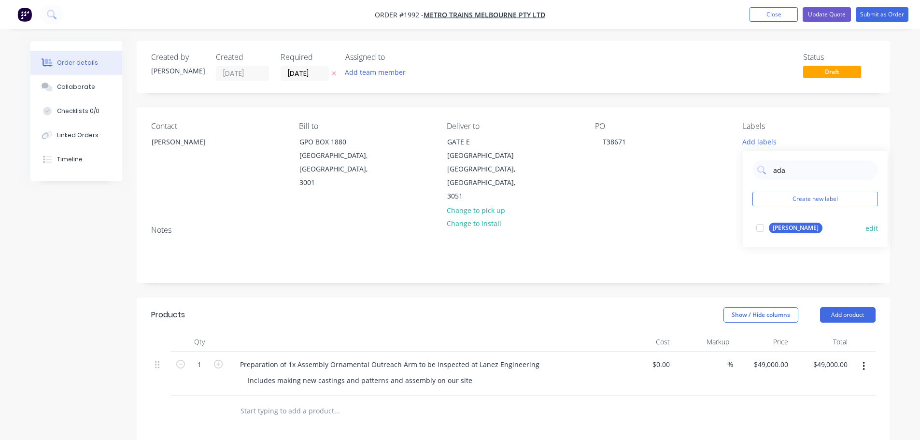
click at [780, 229] on div "[PERSON_NAME]" at bounding box center [796, 228] width 54 height 11
click at [799, 170] on input "ada" at bounding box center [822, 165] width 101 height 19
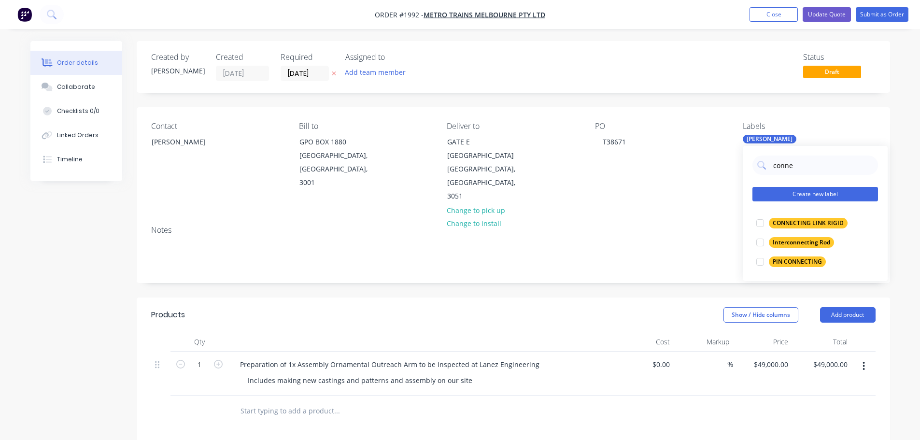
type input "conne"
click at [812, 199] on button "Create new label" at bounding box center [816, 194] width 126 height 14
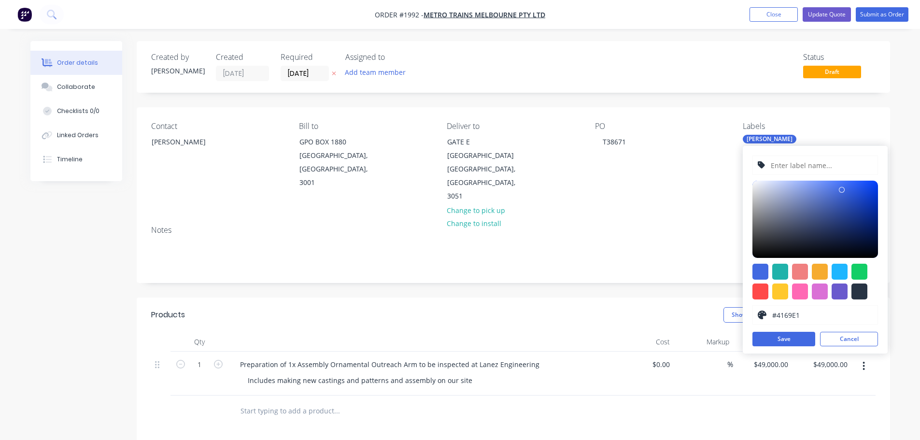
click at [812, 178] on div "#4169E1 hex #4169E1 Save Cancel" at bounding box center [815, 250] width 145 height 208
click at [812, 167] on input "text" at bounding box center [821, 165] width 103 height 18
type input "Connecting Link 18/18000"
click at [779, 288] on div at bounding box center [780, 292] width 16 height 16
type input "#FFC82C"
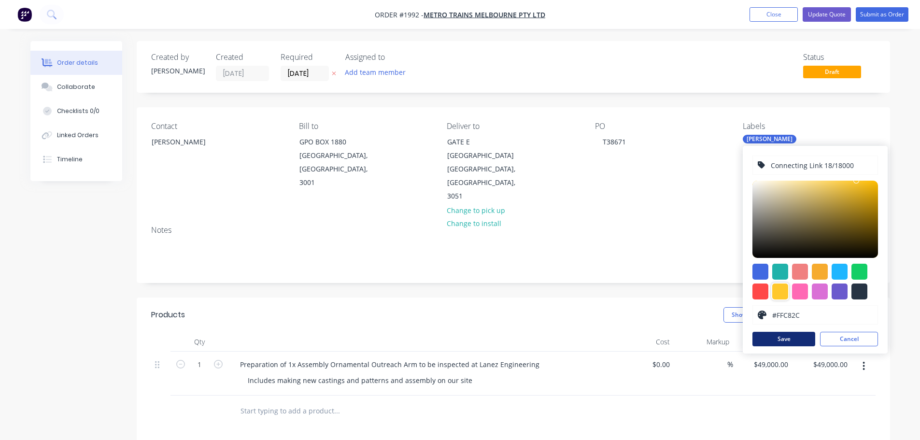
click at [773, 336] on button "Save" at bounding box center [784, 339] width 63 height 14
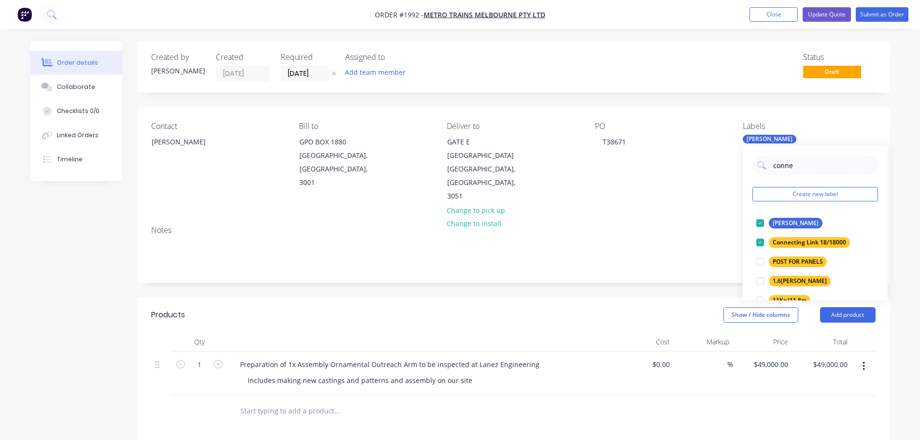
click at [480, 373] on div "Includes making new castings and patterns and assembly on our site" at bounding box center [425, 380] width 371 height 14
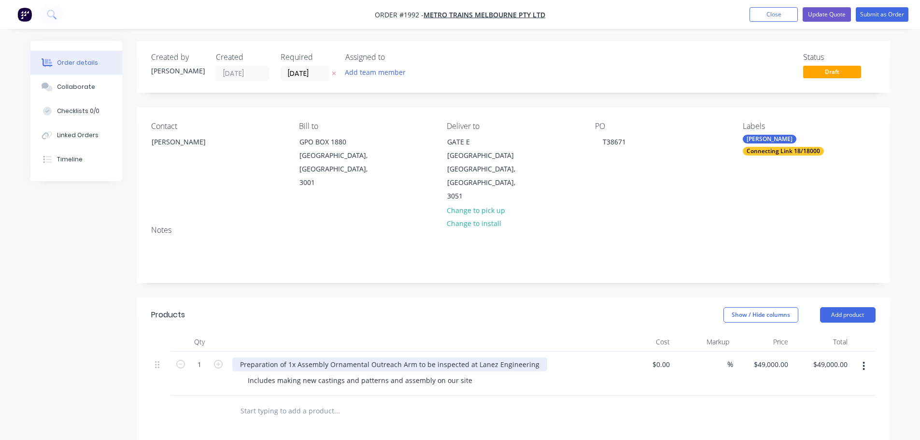
click at [464, 357] on div "Preparation of 1x Assembly Ornamental Outreach Arm to be inspected at Lanez Eng…" at bounding box center [389, 364] width 315 height 14
click at [465, 357] on div "Preparation of 1x Assembly Ornamental Outreach Arm to be inspected at Lanez Eng…" at bounding box center [389, 364] width 315 height 14
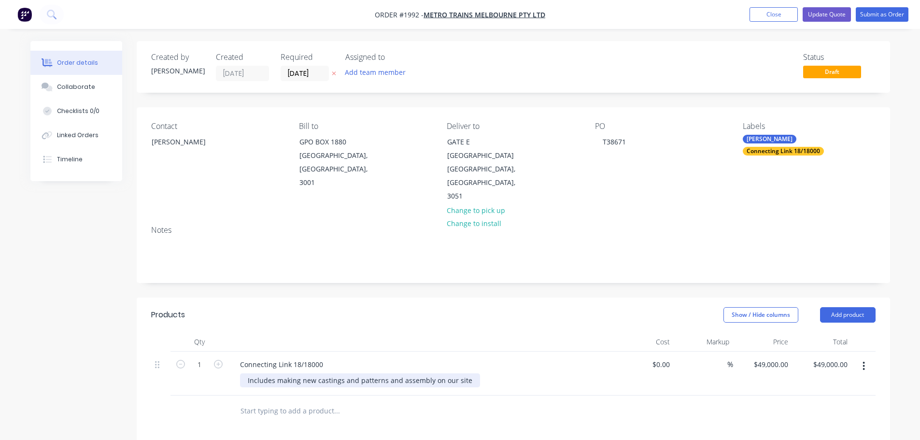
click at [361, 373] on div "Includes making new castings and patterns and assembly on our site" at bounding box center [360, 380] width 240 height 14
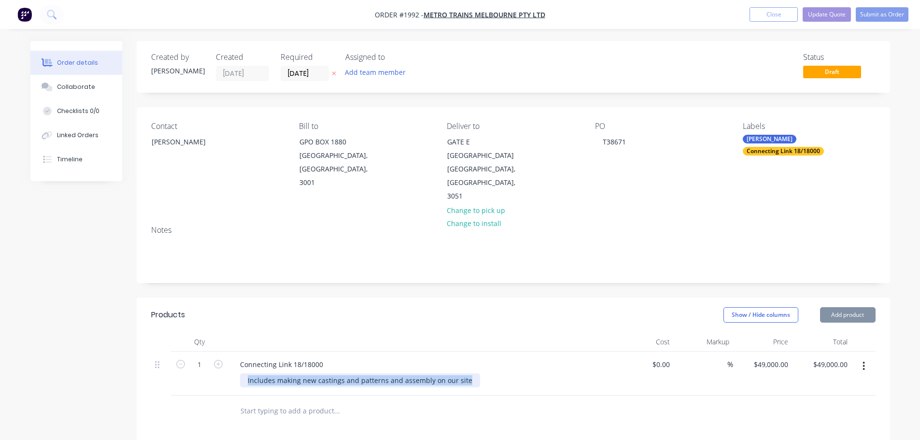
click at [361, 373] on div "Includes making new castings and patterns and assembly on our site" at bounding box center [360, 380] width 240 height 14
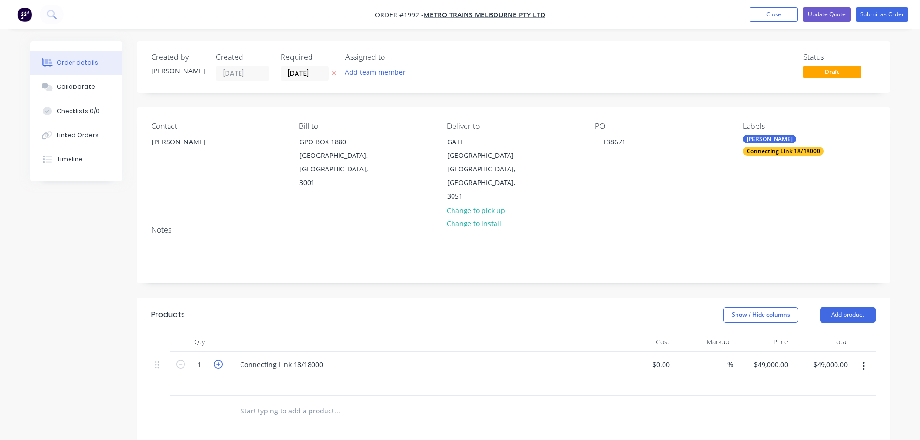
click at [219, 360] on icon "button" at bounding box center [218, 364] width 9 height 9
type input "2"
type input "$98,000.00"
click at [790, 357] on div "49000 $49,000.00" at bounding box center [772, 364] width 39 height 14
type input "$1,864.00"
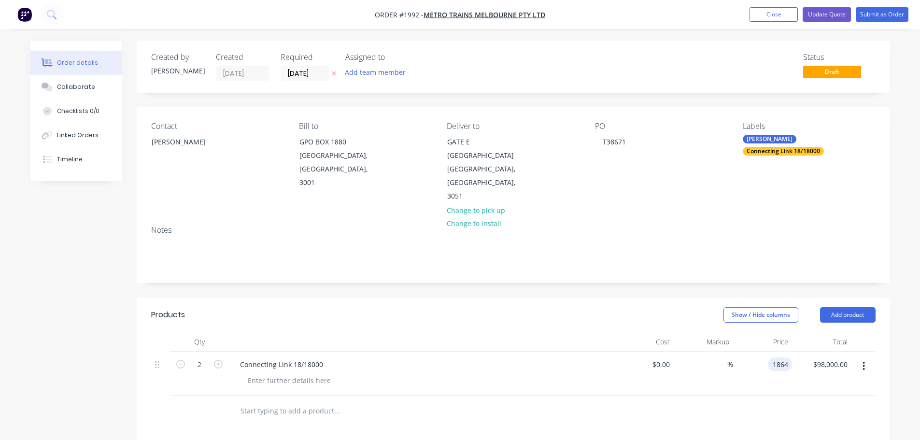
type input "$3,728.00"
click at [778, 397] on div at bounding box center [513, 411] width 725 height 31
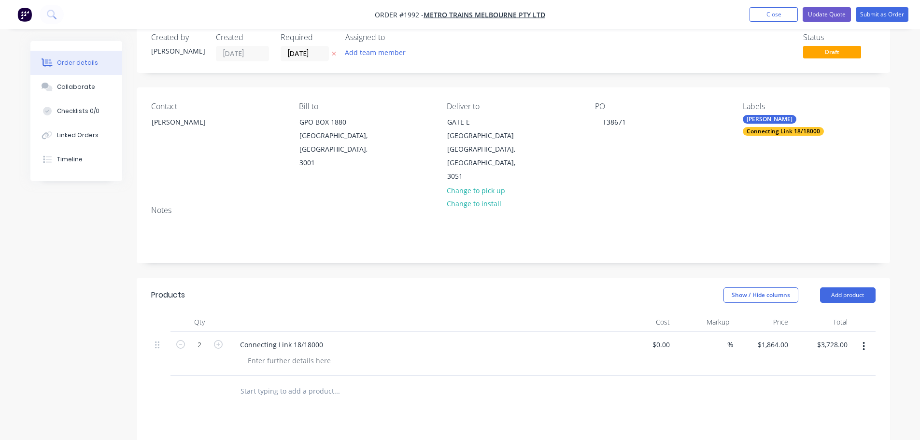
scroll to position [0, 0]
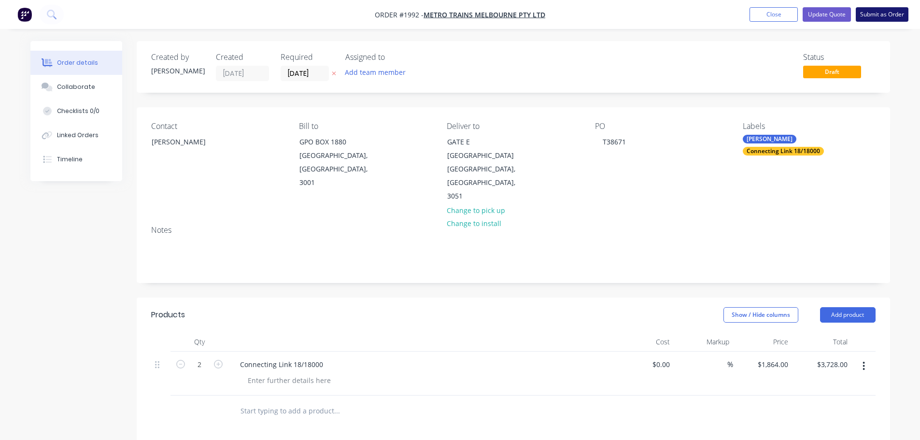
click at [879, 18] on button "Submit as Order" at bounding box center [882, 14] width 53 height 14
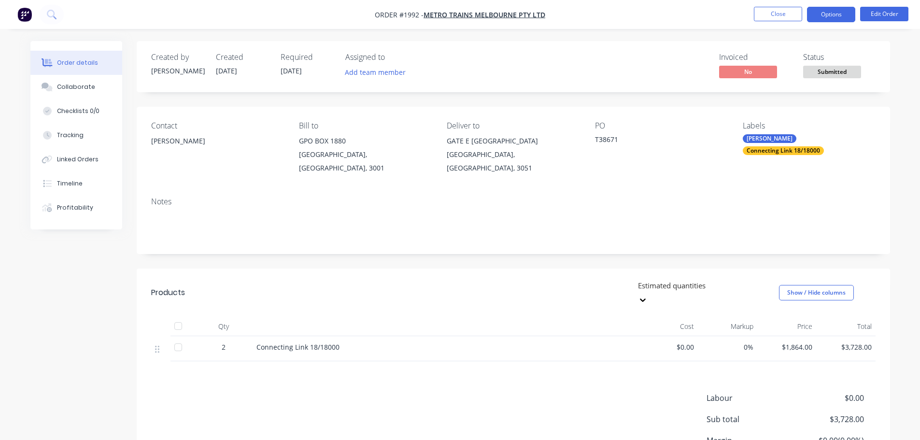
click at [828, 9] on button "Options" at bounding box center [831, 14] width 48 height 15
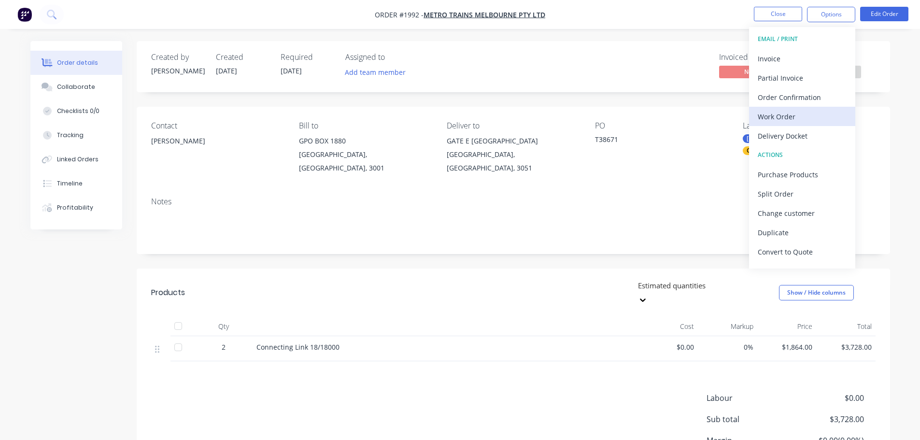
click at [802, 124] on button "Work Order" at bounding box center [802, 116] width 106 height 19
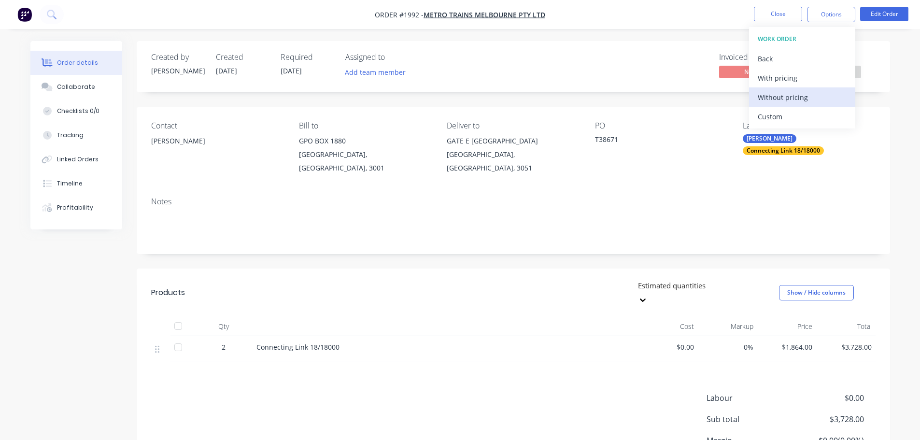
click at [808, 91] on div "Without pricing" at bounding box center [802, 97] width 89 height 14
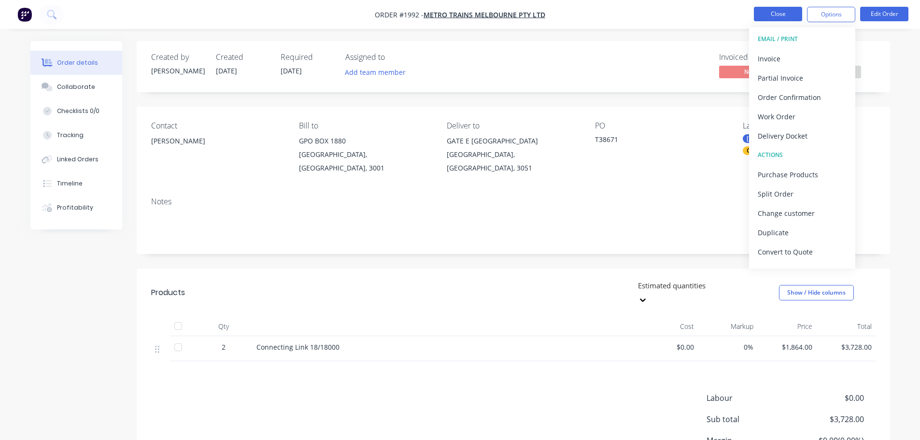
click at [775, 17] on button "Close" at bounding box center [778, 14] width 48 height 14
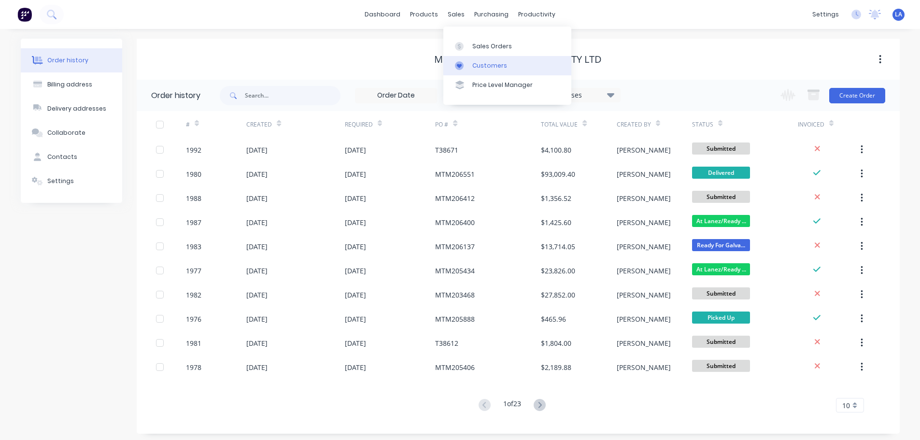
click at [478, 56] on link "Customers" at bounding box center [507, 65] width 128 height 19
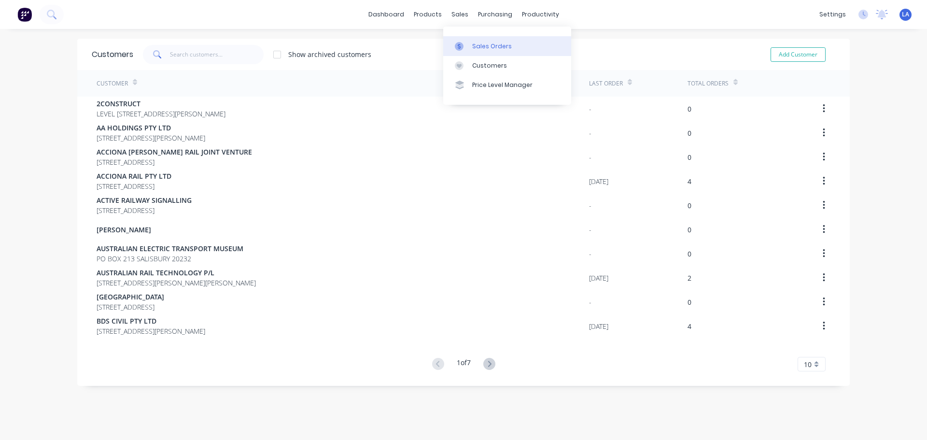
click at [460, 46] on icon at bounding box center [459, 45] width 3 height 5
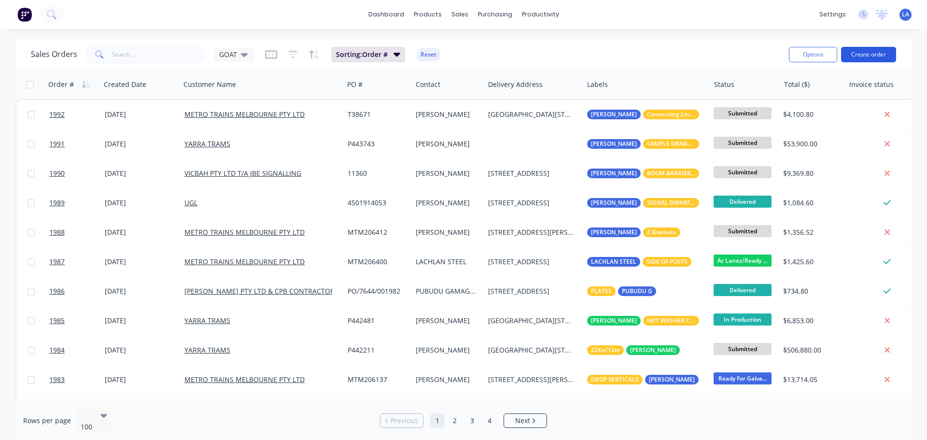
click at [857, 59] on button "Create order" at bounding box center [868, 54] width 55 height 15
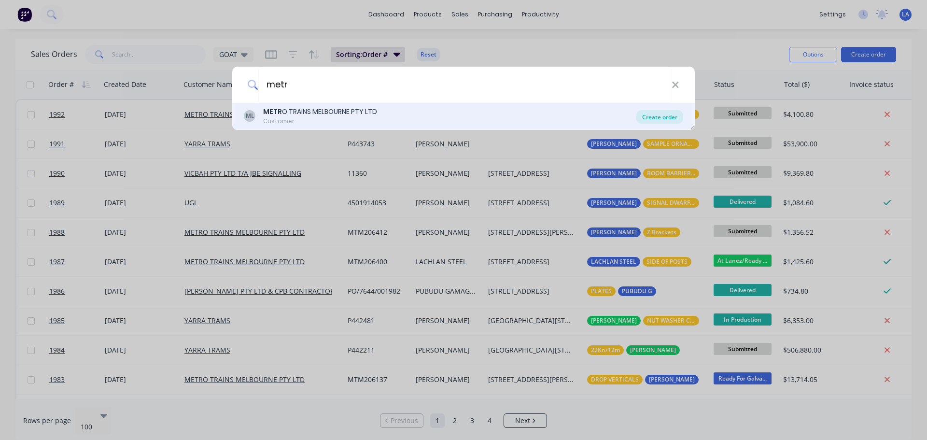
type input "metr"
click at [656, 117] on div "Create order" at bounding box center [660, 117] width 47 height 14
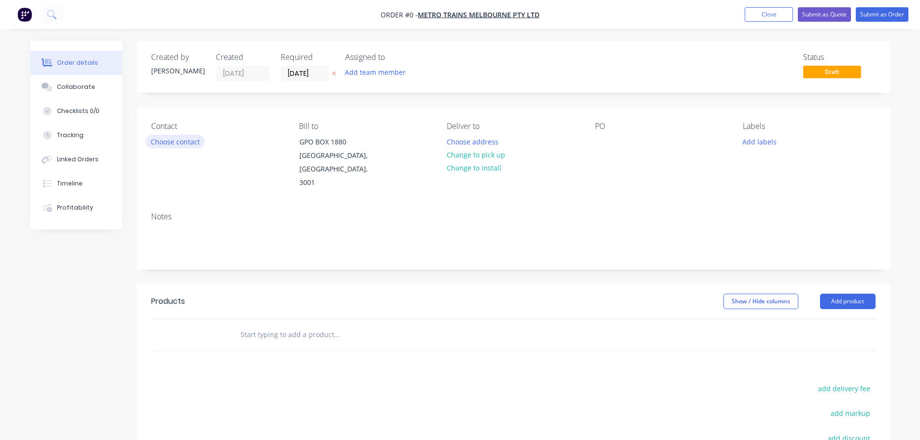
click at [177, 140] on button "Choose contact" at bounding box center [174, 141] width 59 height 13
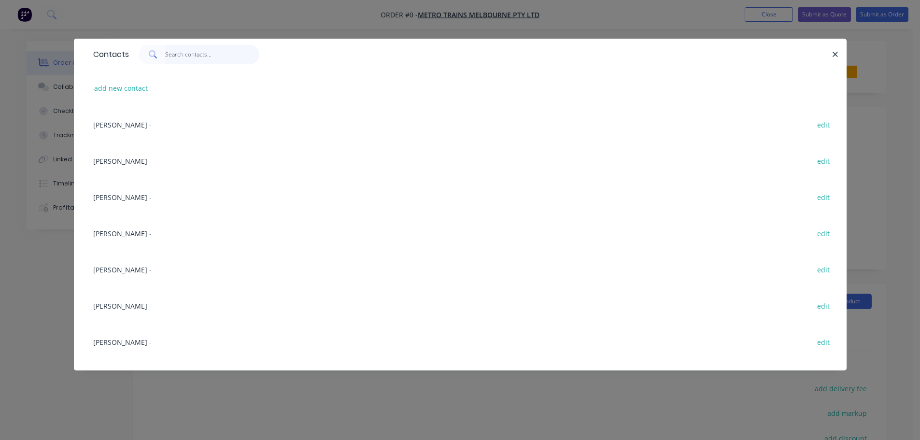
click at [214, 56] on input "text" at bounding box center [212, 54] width 94 height 19
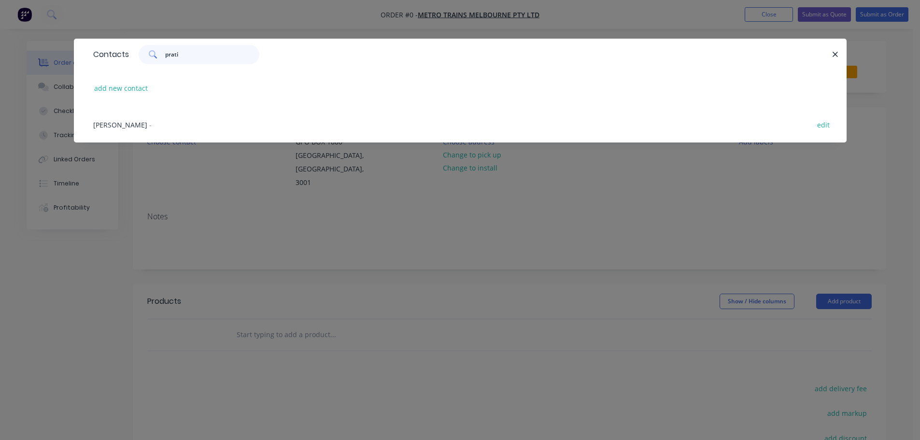
type input "prati"
click at [131, 124] on span "[PERSON_NAME]" at bounding box center [120, 124] width 54 height 9
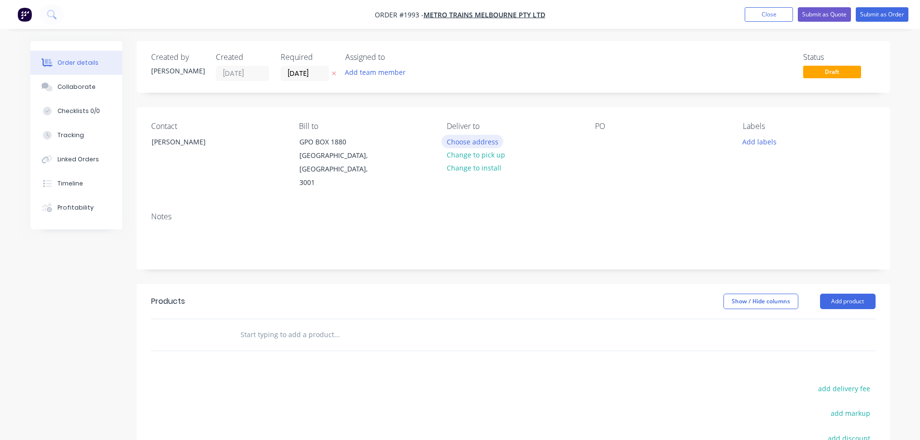
click at [482, 139] on button "Choose address" at bounding box center [473, 141] width 62 height 13
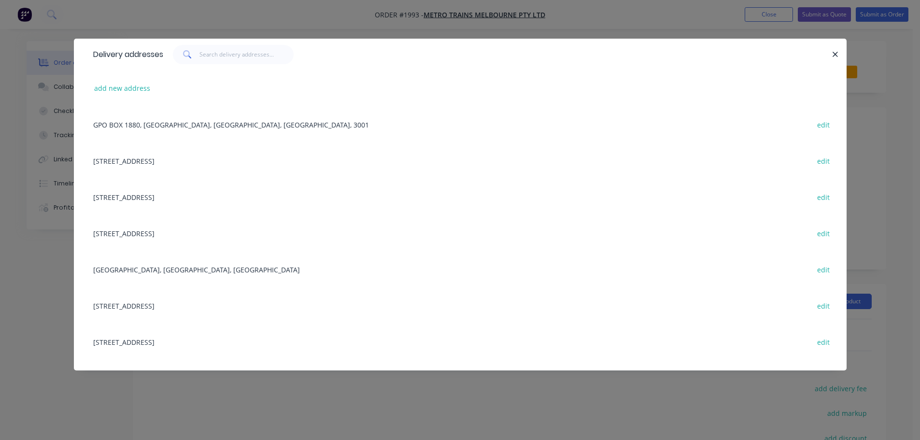
scroll to position [48, 0]
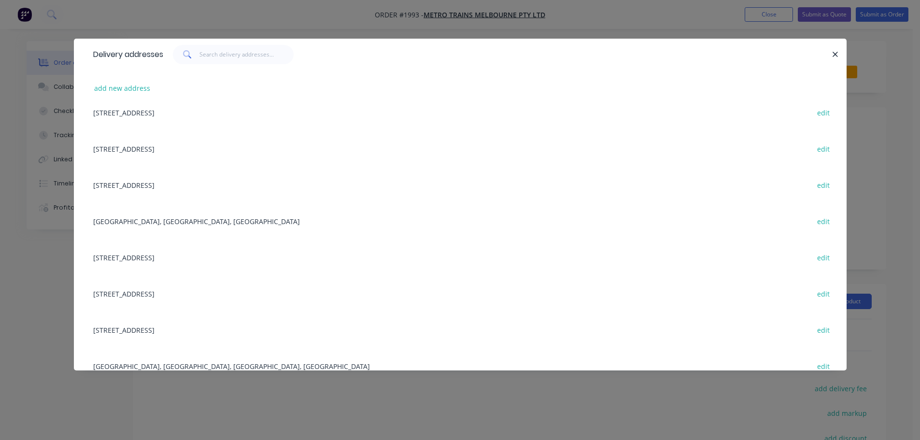
click at [182, 189] on div "[STREET_ADDRESS] edit" at bounding box center [460, 185] width 744 height 36
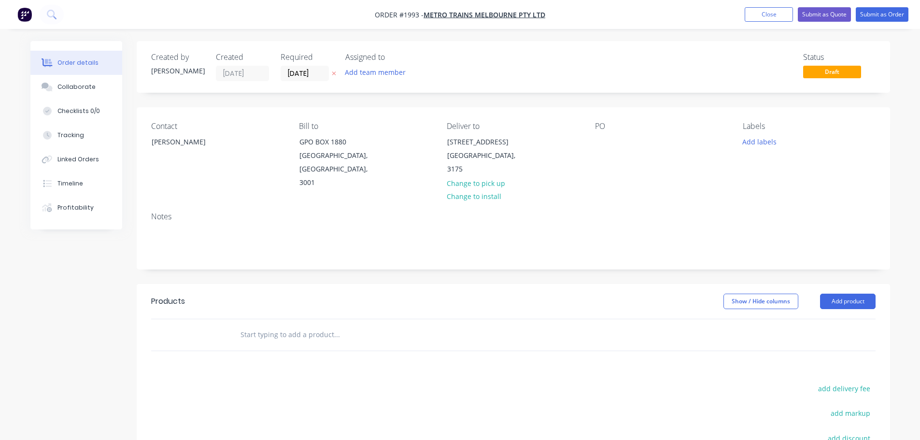
click at [619, 135] on div "PO" at bounding box center [661, 156] width 132 height 68
click at [611, 142] on div "PO" at bounding box center [661, 156] width 132 height 68
click at [609, 144] on div at bounding box center [602, 142] width 15 height 14
click at [749, 147] on button "Add labels" at bounding box center [760, 141] width 44 height 13
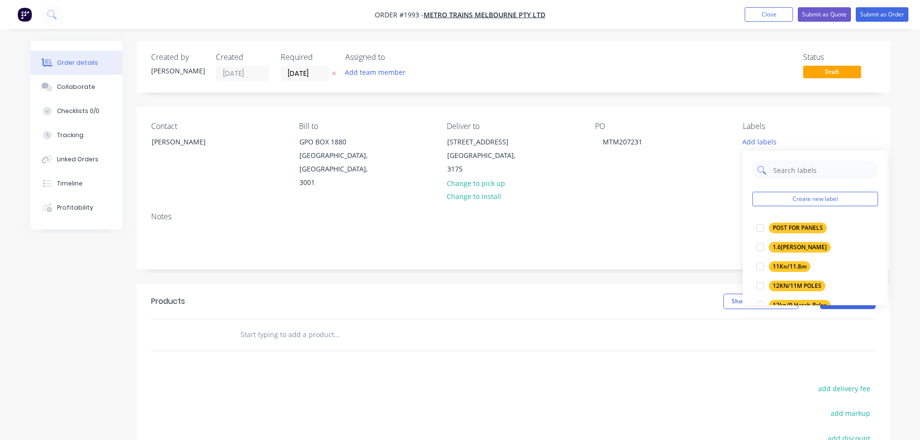
click at [790, 170] on input "text" at bounding box center [822, 169] width 101 height 19
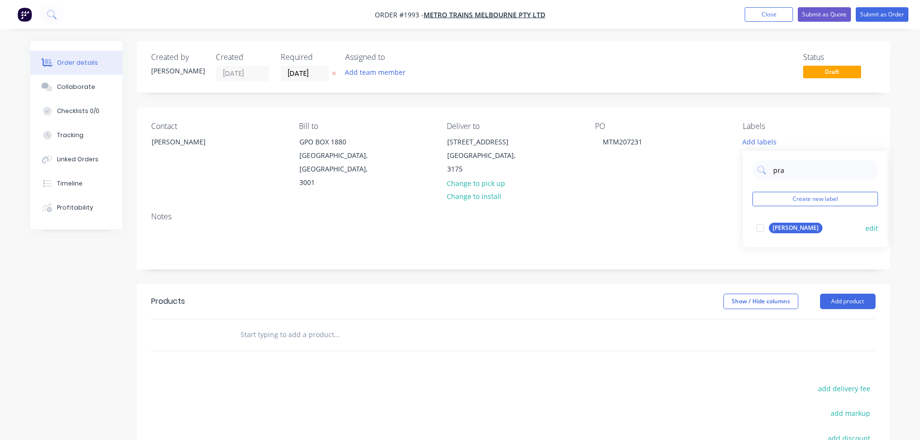
click at [782, 230] on div "[PERSON_NAME]" at bounding box center [796, 228] width 54 height 11
click at [790, 167] on input "pra" at bounding box center [822, 165] width 101 height 19
type input "Side of"
click at [768, 242] on div at bounding box center [760, 242] width 19 height 19
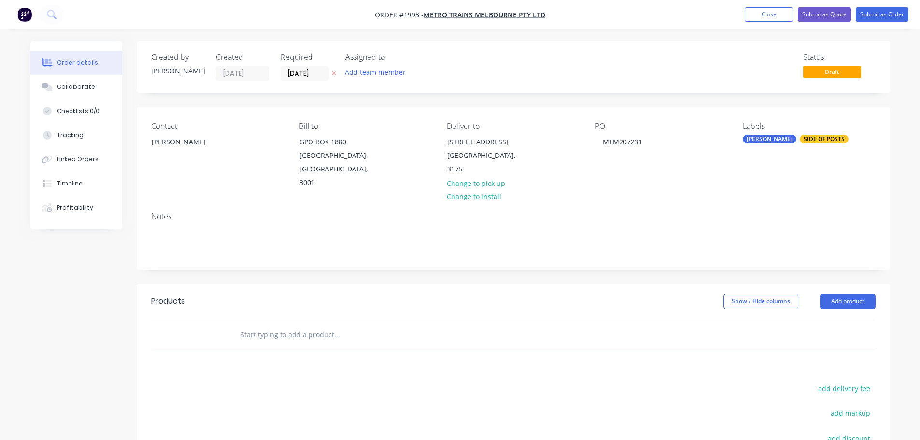
click at [713, 209] on div "Notes" at bounding box center [514, 236] width 754 height 65
click at [261, 325] on input "text" at bounding box center [336, 334] width 193 height 19
type input "Side of Post Brackets A = 280mm"
click at [351, 357] on button "Add Side of Post Brackets A = 280mm to order" at bounding box center [389, 371] width 290 height 31
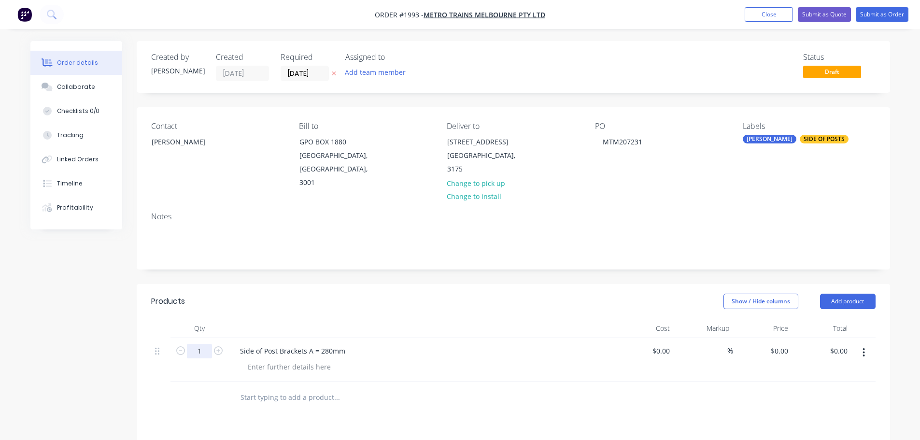
click at [208, 344] on input "1" at bounding box center [199, 351] width 25 height 14
type input "16"
click at [785, 344] on input "0" at bounding box center [781, 351] width 22 height 14
type input "$312.00"
type input "$4,992.00"
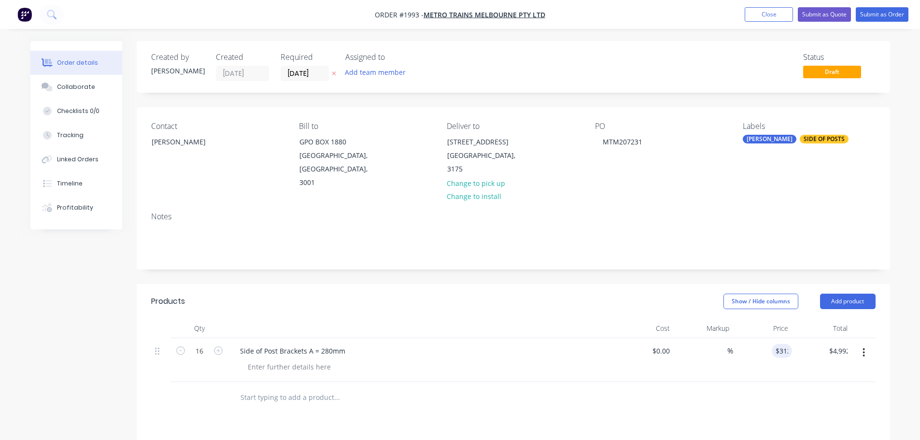
click at [790, 382] on div at bounding box center [513, 397] width 725 height 31
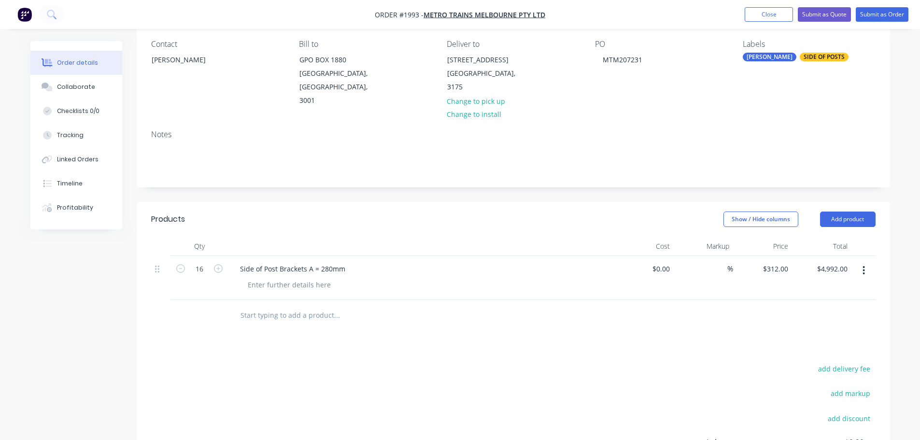
scroll to position [0, 0]
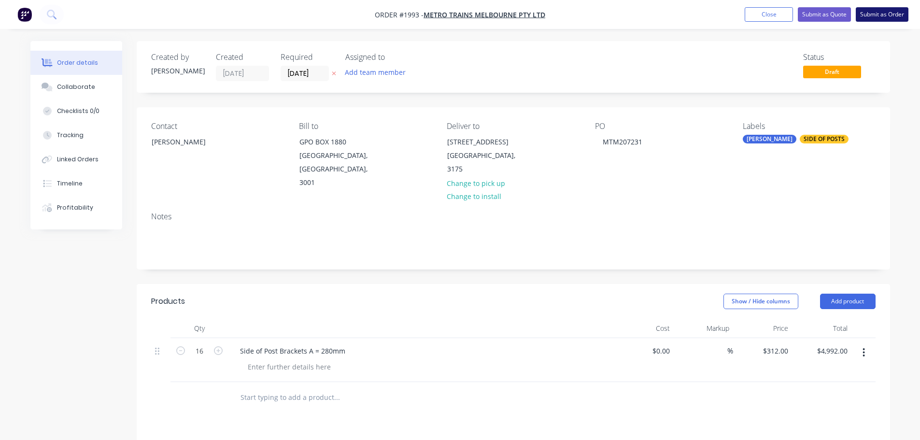
click at [890, 15] on button "Submit as Order" at bounding box center [882, 14] width 53 height 14
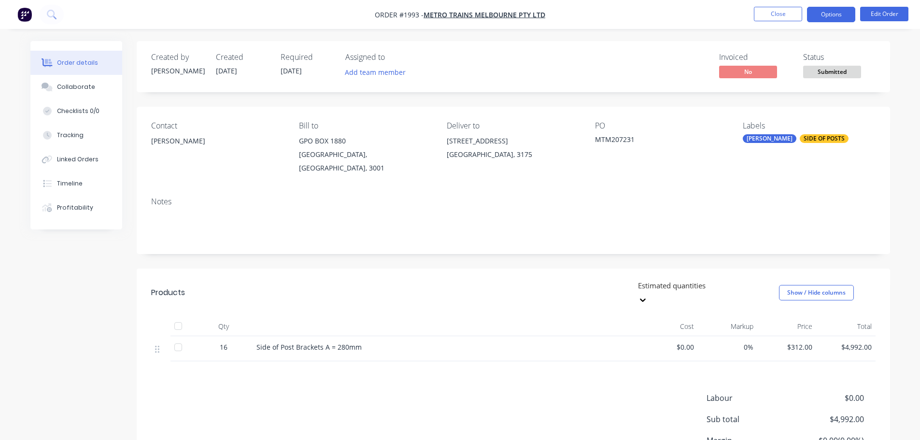
click at [827, 14] on button "Options" at bounding box center [831, 14] width 48 height 15
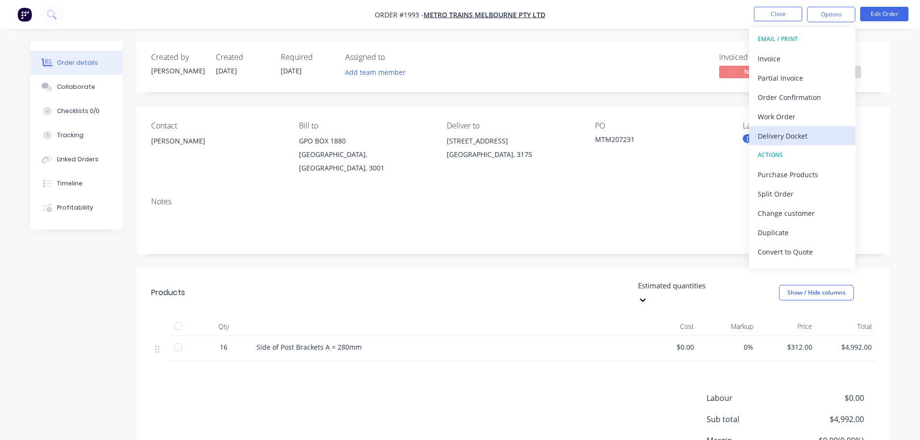
click at [807, 130] on div "Delivery Docket" at bounding box center [802, 136] width 89 height 14
click at [795, 48] on button "DELIVERY DOCKET" at bounding box center [802, 38] width 106 height 19
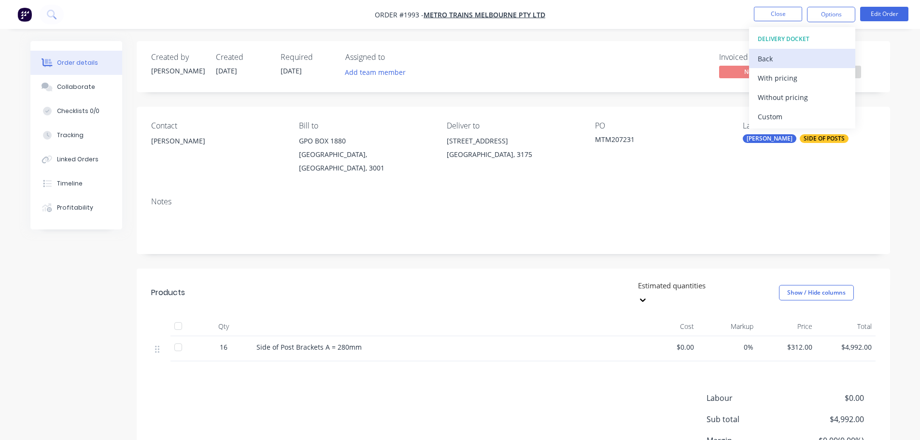
click at [792, 61] on div "Back" at bounding box center [802, 59] width 89 height 14
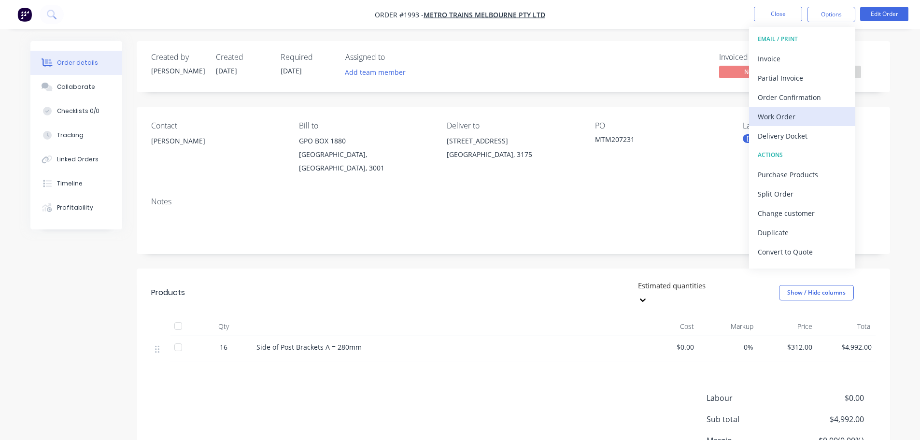
click at [795, 114] on div "Work Order" at bounding box center [802, 117] width 89 height 14
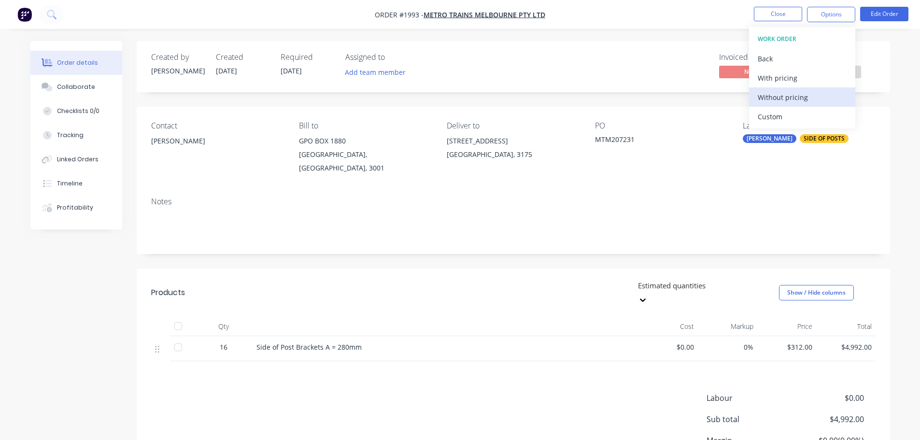
click at [799, 96] on div "Without pricing" at bounding box center [802, 97] width 89 height 14
click at [611, 31] on div "Order details Collaborate Checklists 0/0 Tracking Linked Orders Timeline Profit…" at bounding box center [460, 266] width 920 height 533
click at [807, 12] on ul "Close Options Edit Order" at bounding box center [831, 14] width 178 height 15
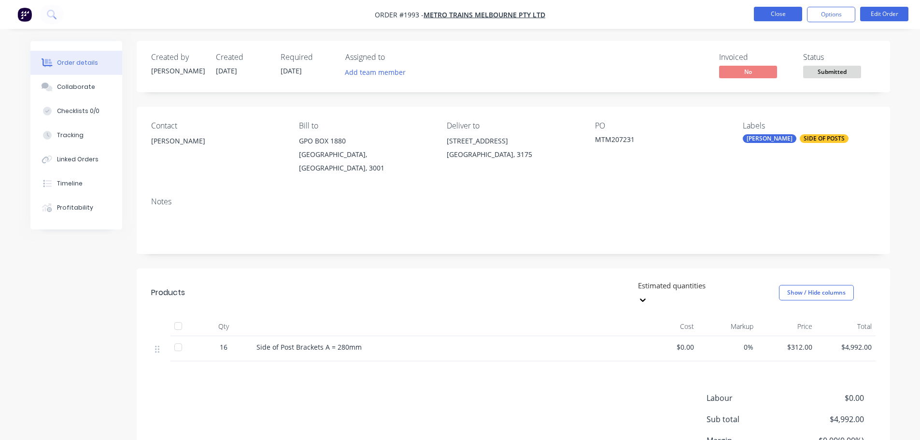
click at [794, 14] on button "Close" at bounding box center [778, 14] width 48 height 14
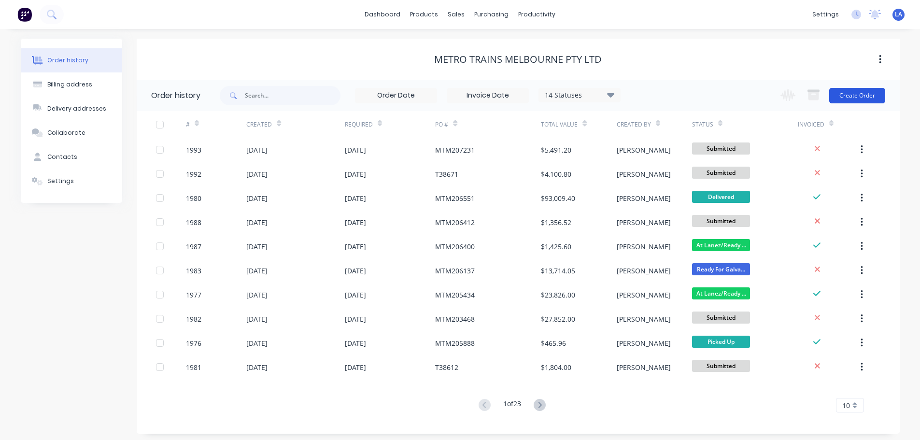
click at [847, 95] on button "Create Order" at bounding box center [857, 95] width 56 height 15
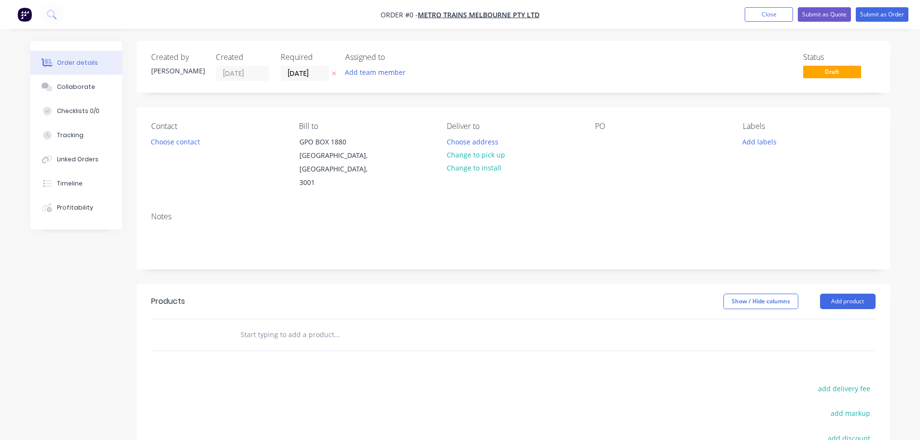
click at [173, 134] on div "Contact Choose contact" at bounding box center [217, 156] width 132 height 68
click at [172, 137] on button "Choose contact" at bounding box center [174, 141] width 59 height 13
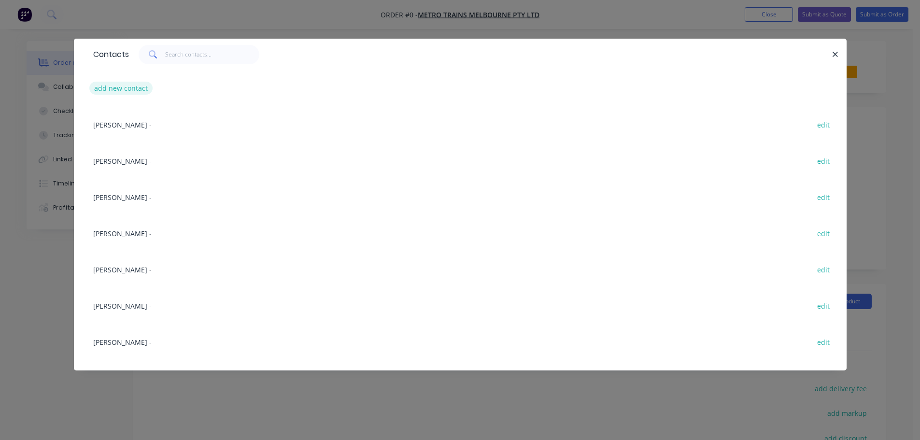
click at [108, 95] on button "add new contact" at bounding box center [121, 88] width 64 height 13
select select "AU"
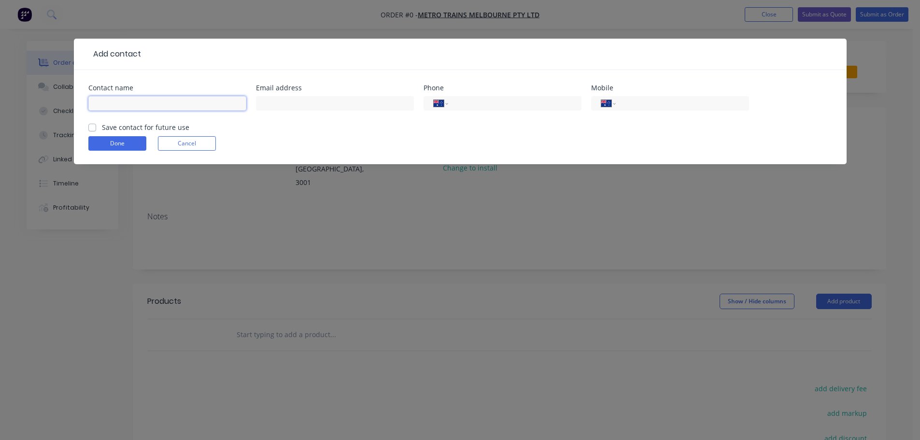
click at [178, 102] on input "text" at bounding box center [167, 103] width 158 height 14
click at [104, 103] on input "[PERSON_NAME]" at bounding box center [167, 103] width 158 height 14
click at [107, 102] on input "[PERSON_NAME]" at bounding box center [167, 103] width 158 height 14
type input "[PERSON_NAME]"
click at [89, 131] on div "Save contact for future use" at bounding box center [138, 127] width 101 height 10
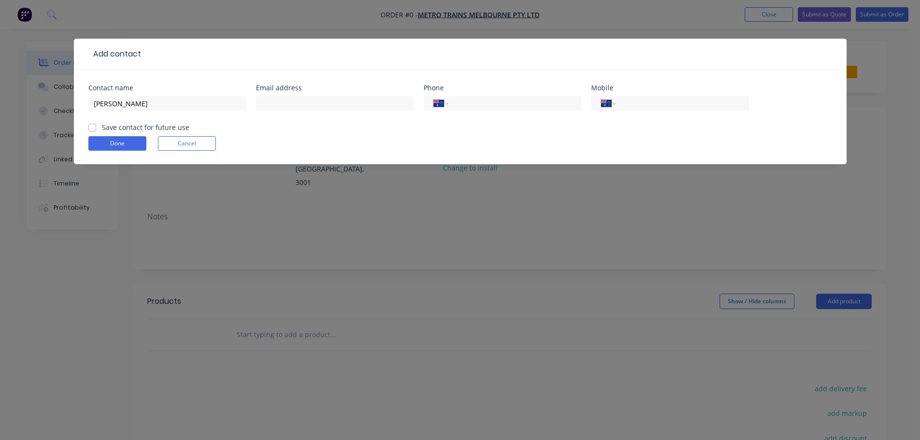
click at [102, 128] on label "Save contact for future use" at bounding box center [145, 127] width 87 height 10
click at [93, 128] on input "Save contact for future use" at bounding box center [92, 126] width 8 height 9
checkbox input "true"
click at [102, 140] on button "Done" at bounding box center [117, 143] width 58 height 14
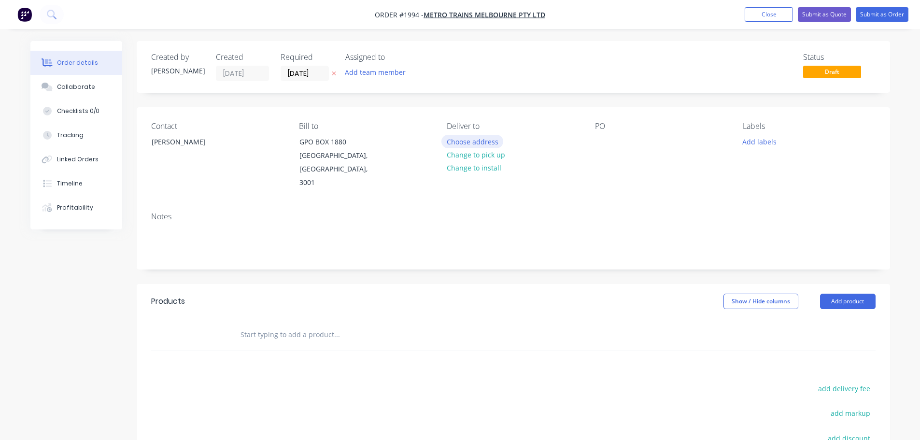
click at [462, 140] on button "Choose address" at bounding box center [473, 141] width 62 height 13
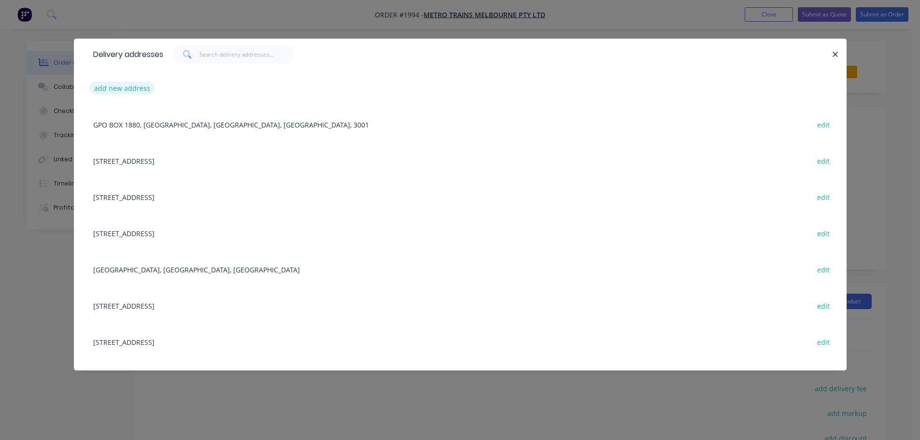
click at [133, 91] on button "add new address" at bounding box center [122, 88] width 66 height 13
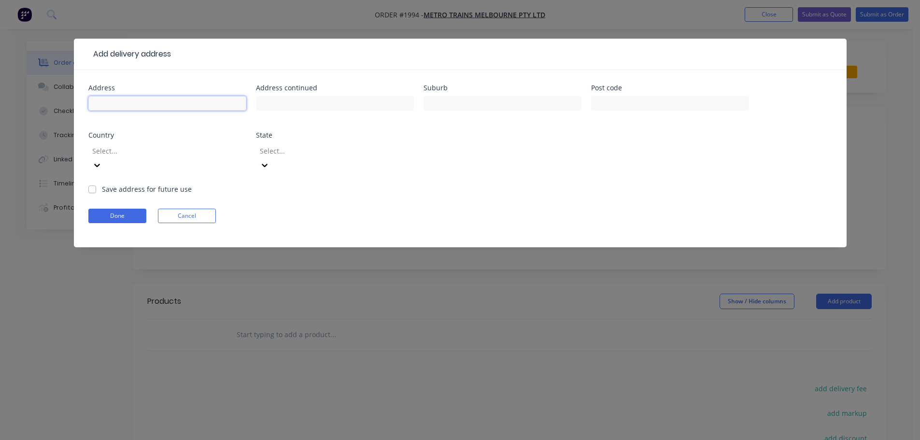
click at [164, 101] on input "text" at bounding box center [167, 103] width 158 height 14
click at [477, 104] on input "text" at bounding box center [503, 103] width 158 height 14
type input "[GEOGRAPHIC_DATA]"
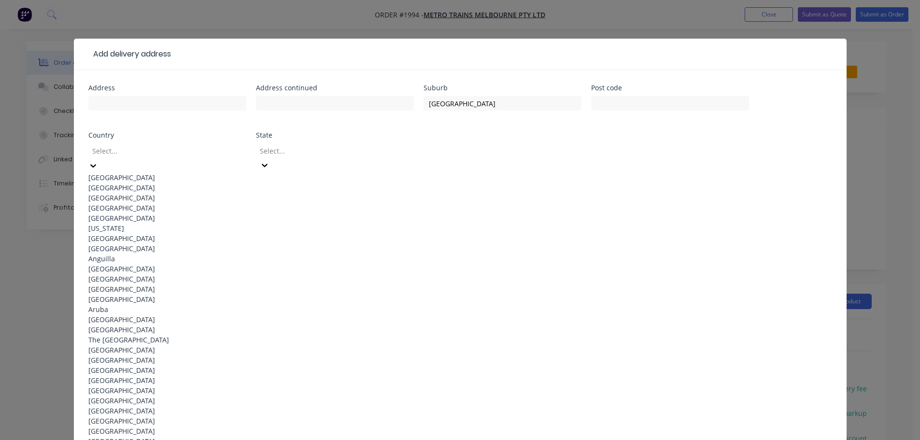
click at [167, 154] on div at bounding box center [160, 151] width 139 height 12
click at [151, 172] on div "[GEOGRAPHIC_DATA]" at bounding box center [167, 177] width 158 height 10
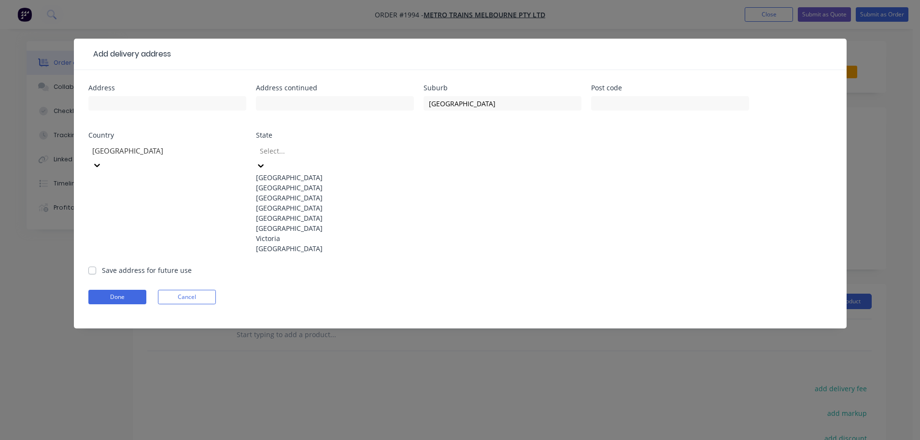
click at [316, 153] on div at bounding box center [328, 151] width 139 height 12
click at [313, 243] on div "Victoria" at bounding box center [335, 238] width 158 height 10
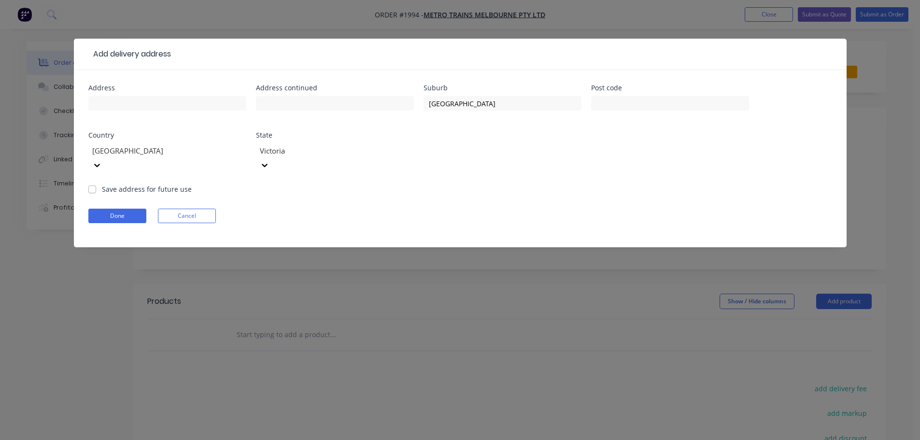
click at [102, 184] on label "Save address for future use" at bounding box center [147, 189] width 90 height 10
click at [90, 184] on input "Save address for future use" at bounding box center [92, 188] width 8 height 9
checkbox input "true"
click at [105, 209] on button "Done" at bounding box center [117, 216] width 58 height 14
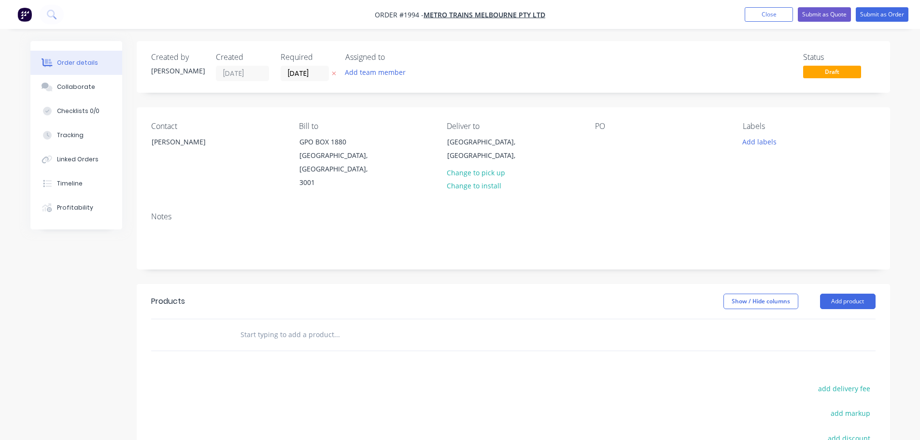
click at [592, 143] on div "Contact [PERSON_NAME] [PERSON_NAME] to GPO BOX 1880 [GEOGRAPHIC_DATA], [GEOGRAP…" at bounding box center [514, 155] width 754 height 97
click at [598, 137] on div at bounding box center [602, 142] width 15 height 14
click at [755, 145] on button "Add labels" at bounding box center [760, 141] width 44 height 13
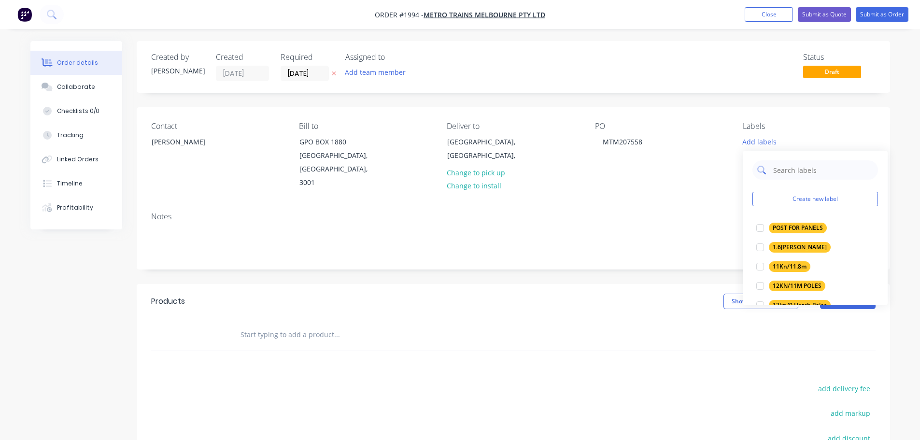
click at [776, 173] on input "text" at bounding box center [822, 169] width 101 height 19
click at [774, 195] on button "Create new label" at bounding box center [816, 199] width 126 height 14
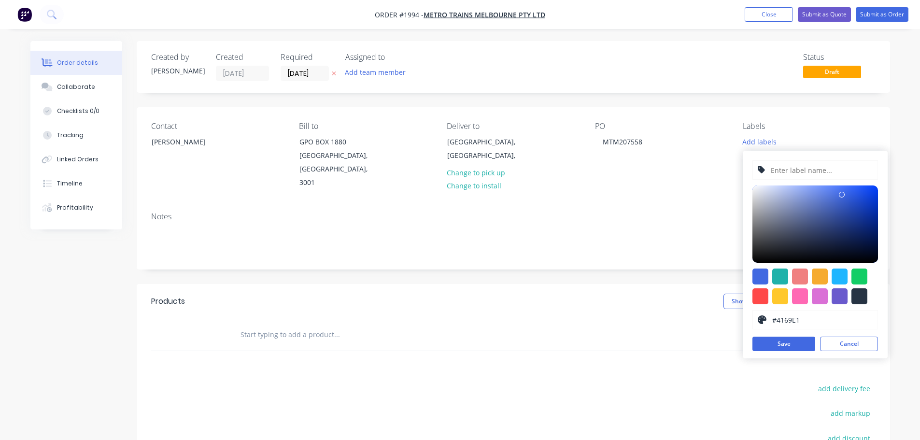
click at [786, 171] on input "text" at bounding box center [821, 170] width 103 height 18
type input "[PERSON_NAME]"
click at [790, 342] on button "Save" at bounding box center [784, 344] width 63 height 14
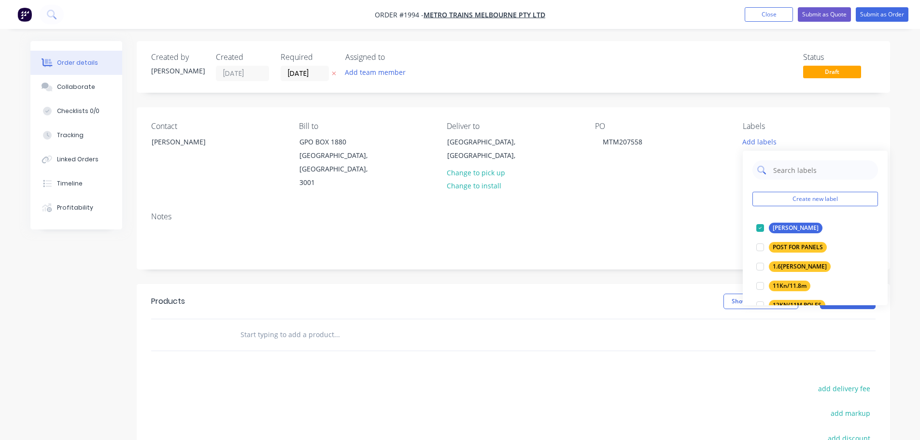
click at [806, 166] on input "text" at bounding box center [822, 169] width 101 height 19
click at [781, 205] on button "Create new label" at bounding box center [816, 199] width 126 height 14
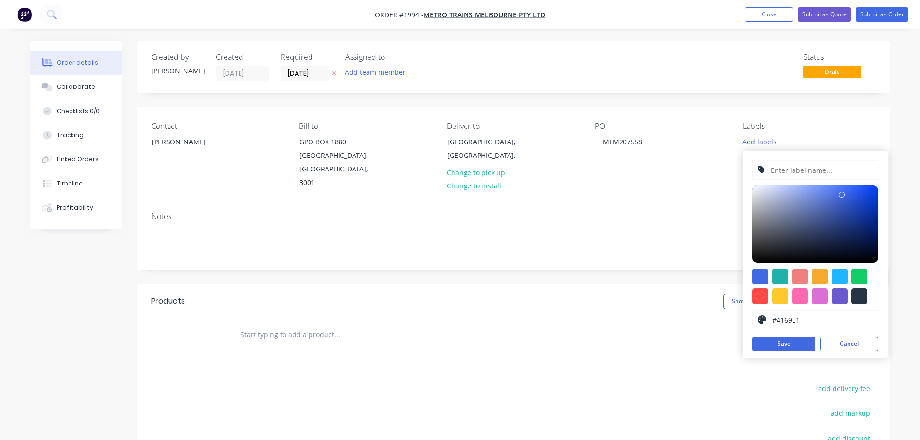
click at [785, 171] on input "text" at bounding box center [821, 170] width 103 height 18
type input "Template"
click at [785, 298] on div at bounding box center [780, 296] width 16 height 16
type input "#FFC82C"
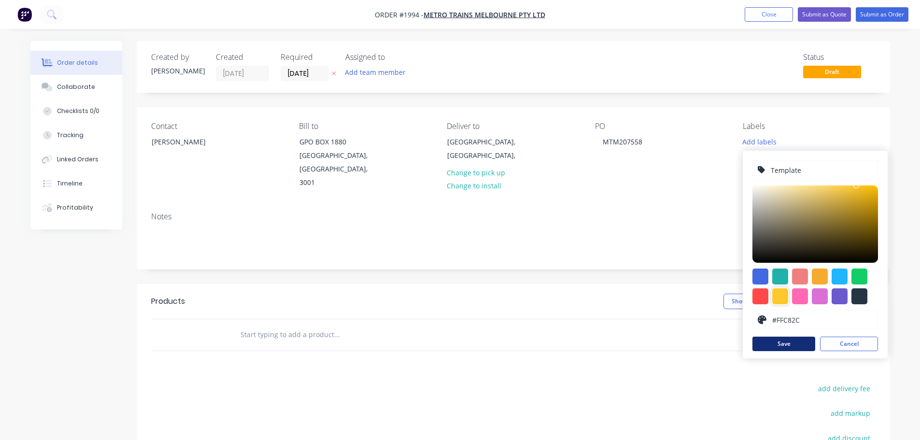
click at [785, 346] on button "Save" at bounding box center [784, 344] width 63 height 14
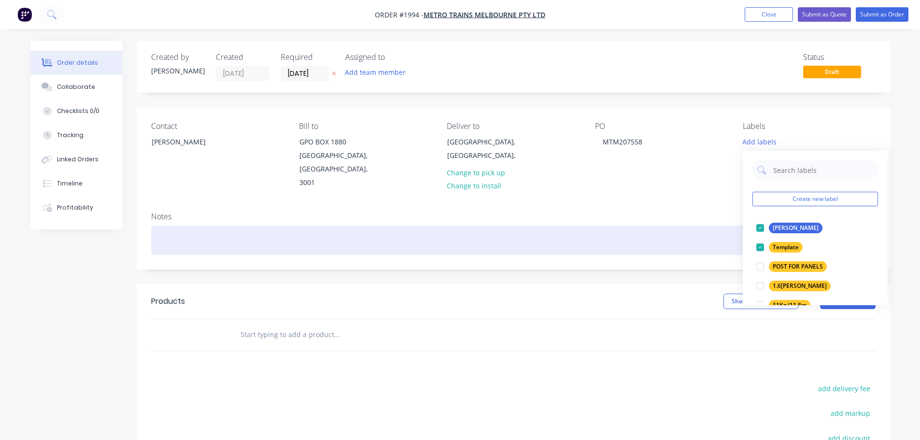
click at [673, 226] on div at bounding box center [513, 240] width 725 height 29
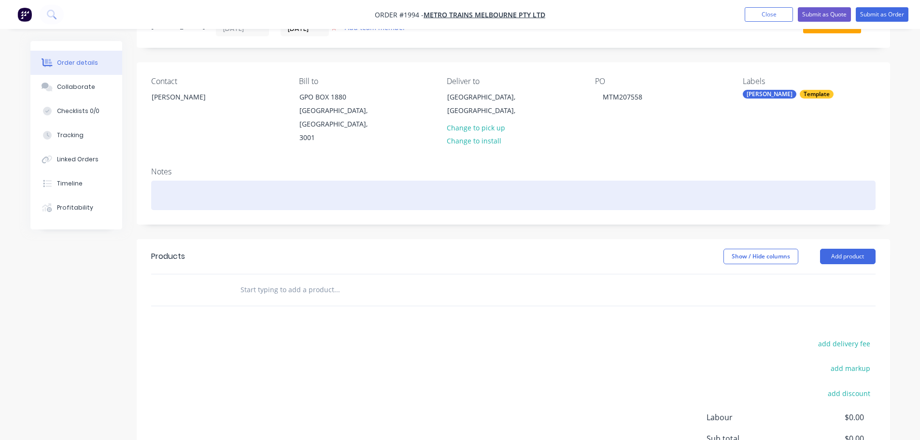
scroll to position [97, 0]
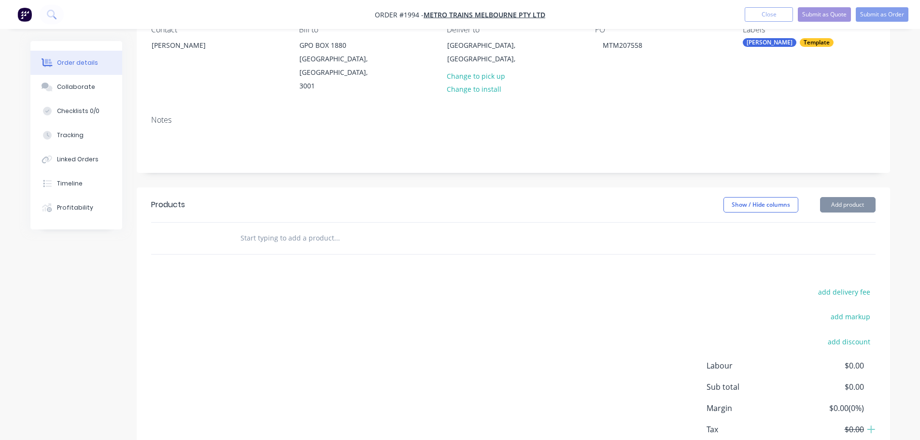
click at [325, 240] on div at bounding box center [402, 238] width 348 height 31
click at [325, 236] on div at bounding box center [402, 238] width 348 height 31
click at [323, 228] on input "text" at bounding box center [336, 237] width 193 height 19
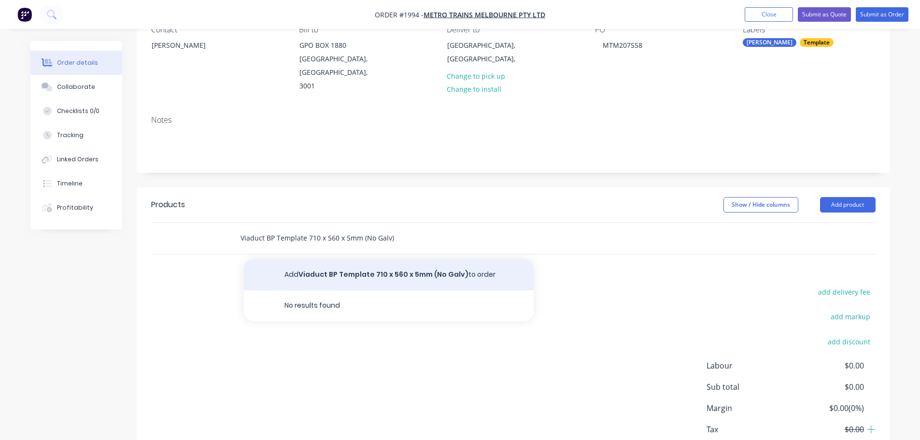
type input "Viaduct BP Template 710 x 560 x 5mm (No Galv)"
click at [341, 261] on button "Add Viaduct BP Template 710 x 560 x 5mm (No Galv) to order" at bounding box center [389, 274] width 290 height 31
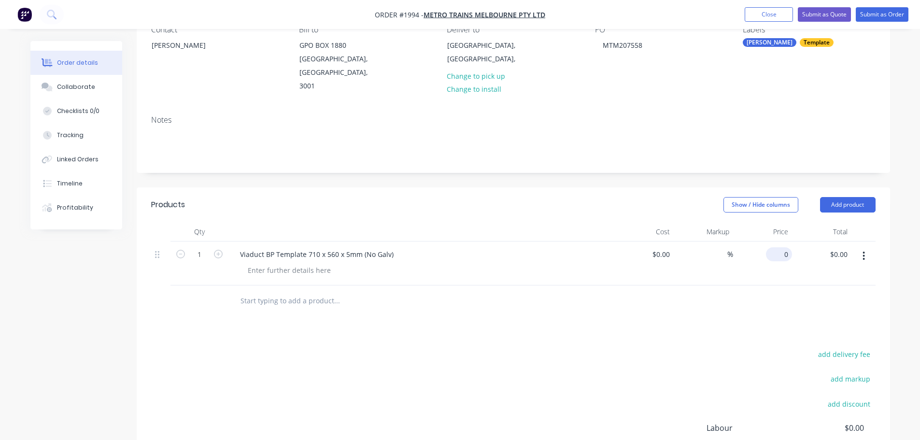
click at [773, 242] on div "0 $0.00" at bounding box center [762, 264] width 59 height 44
type input "$186.00"
click at [759, 327] on div "Products Show / Hide columns Add product Qty Cost Markup Price Total 1 Viaduct …" at bounding box center [514, 367] width 754 height 361
click at [310, 291] on input "text" at bounding box center [336, 300] width 193 height 19
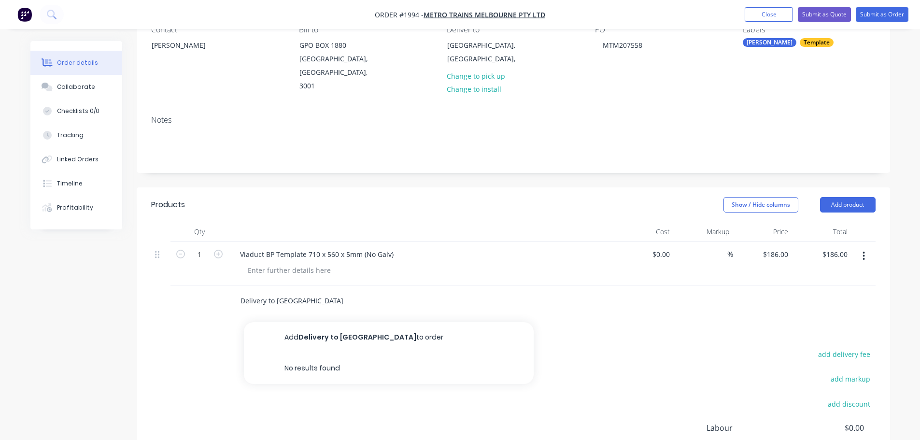
type input "Delivery to [GEOGRAPHIC_DATA]"
click at [328, 322] on button "Add Delivery to [GEOGRAPHIC_DATA] to order" at bounding box center [389, 337] width 290 height 31
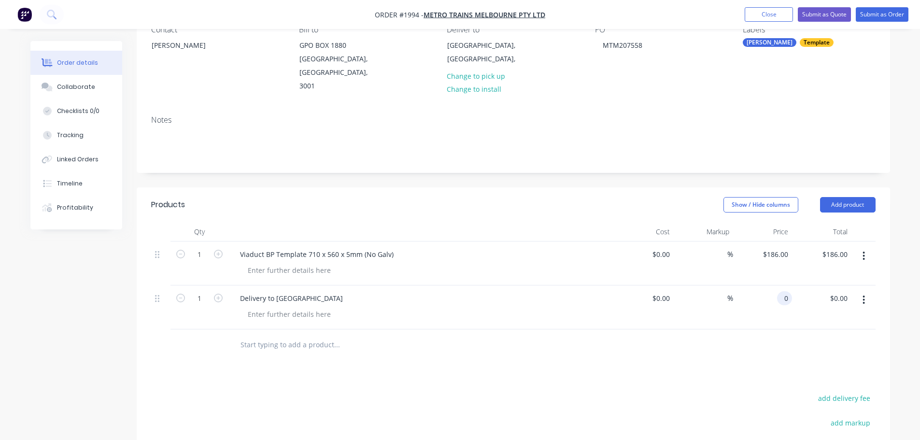
click at [791, 291] on input "0" at bounding box center [786, 298] width 11 height 14
type input "$80.00"
click at [795, 336] on div at bounding box center [513, 344] width 725 height 31
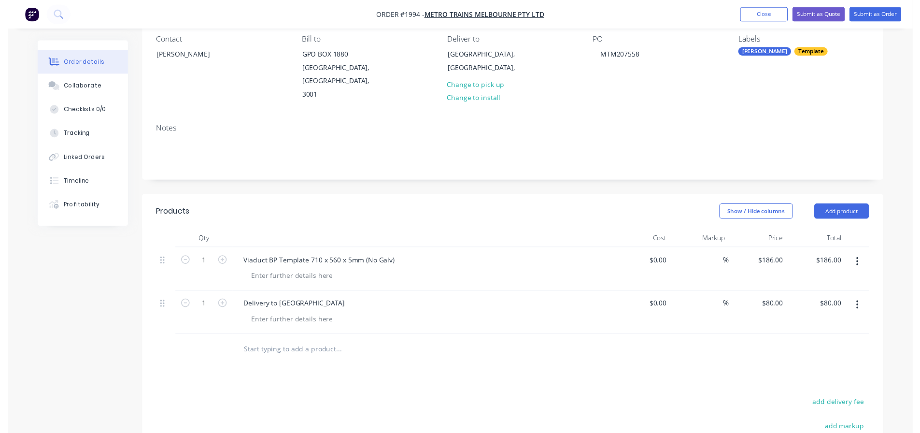
scroll to position [0, 0]
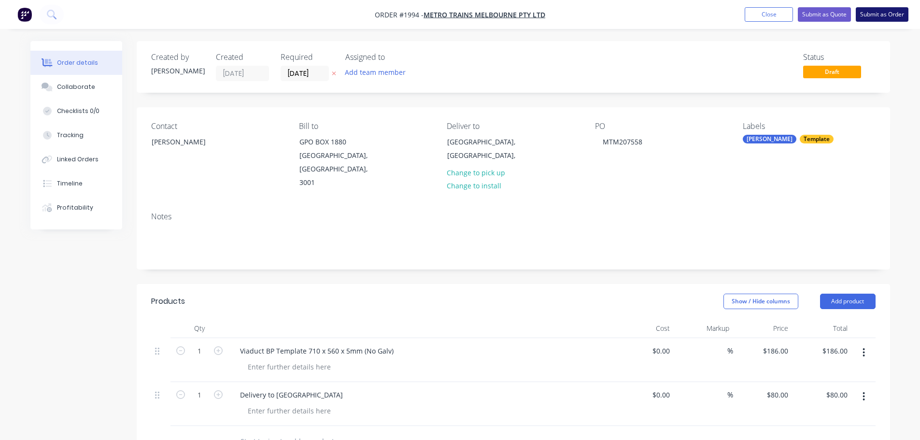
click at [878, 8] on button "Submit as Order" at bounding box center [882, 14] width 53 height 14
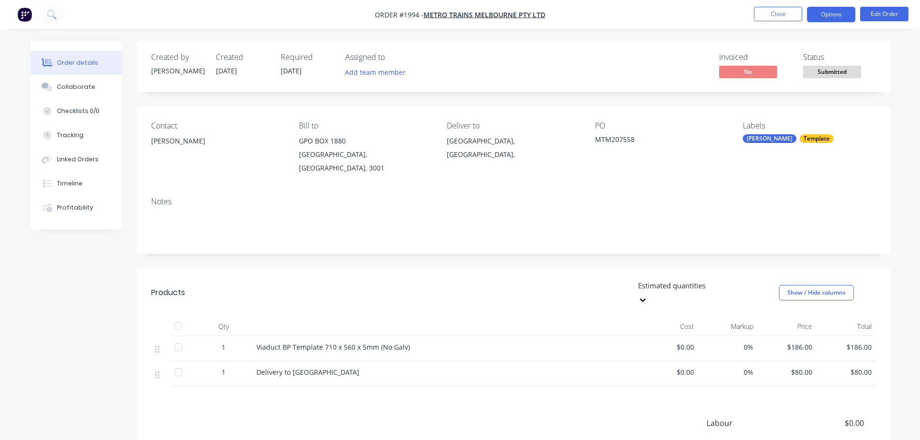
click at [841, 16] on button "Options" at bounding box center [831, 14] width 48 height 15
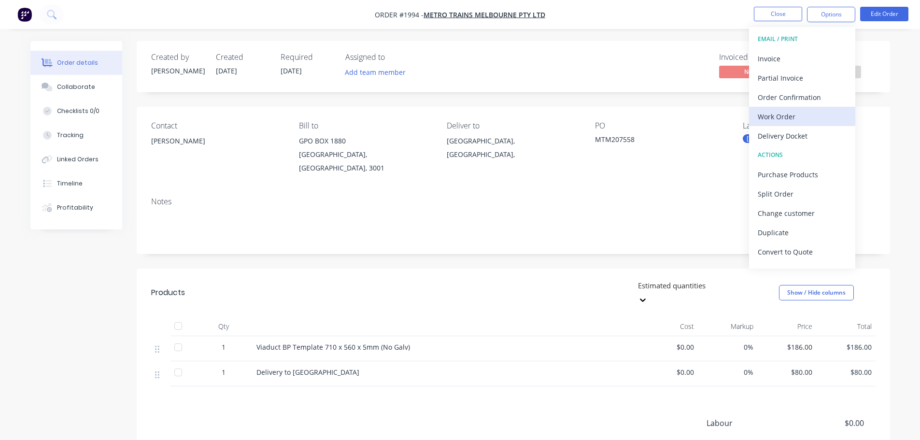
click at [813, 119] on div "Work Order" at bounding box center [802, 117] width 89 height 14
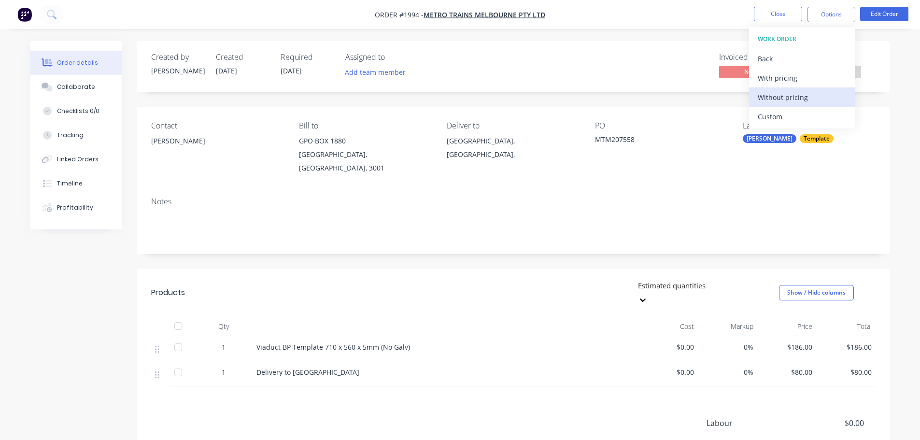
click at [817, 100] on div "Without pricing" at bounding box center [802, 97] width 89 height 14
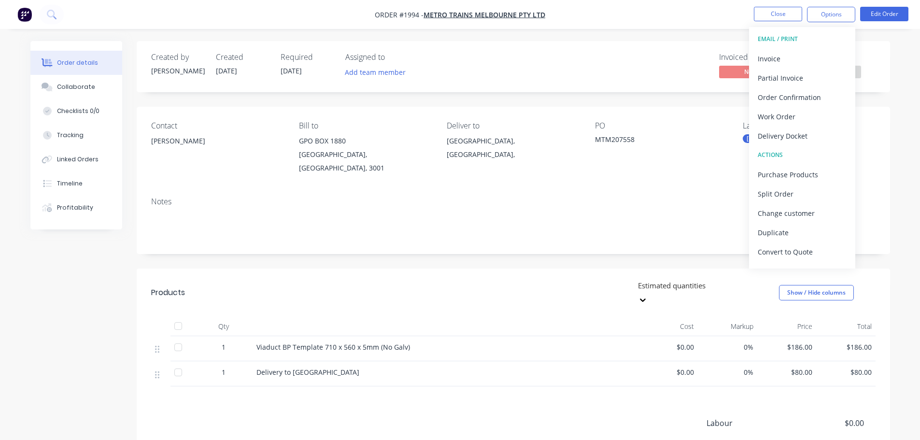
drag, startPoint x: 514, startPoint y: 41, endPoint x: 730, endPoint y: 34, distance: 215.5
click at [525, 43] on div "Created by [PERSON_NAME] Created [DATE] Required [DATE] Assigned to Add team me…" at bounding box center [514, 66] width 754 height 51
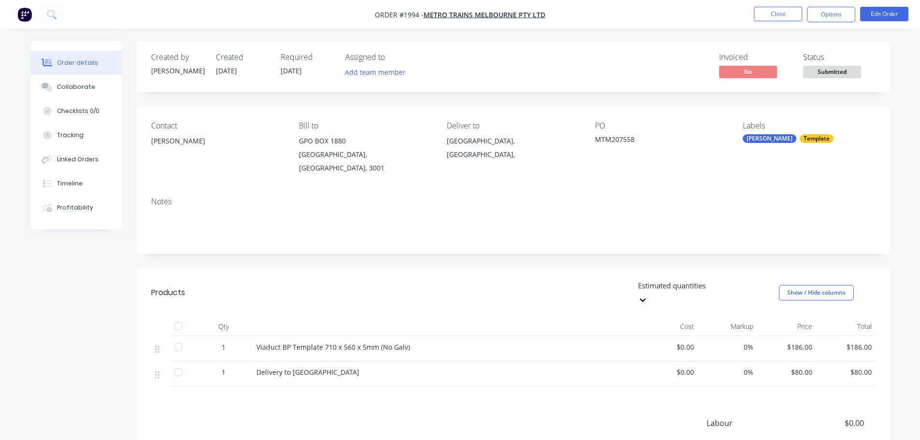
click at [763, 29] on nav "Order #1994 - METRO TRAINS MELBOURNE PTY LTD Close Options Edit Order" at bounding box center [460, 14] width 920 height 29
click at [764, 18] on button "Close" at bounding box center [778, 14] width 48 height 14
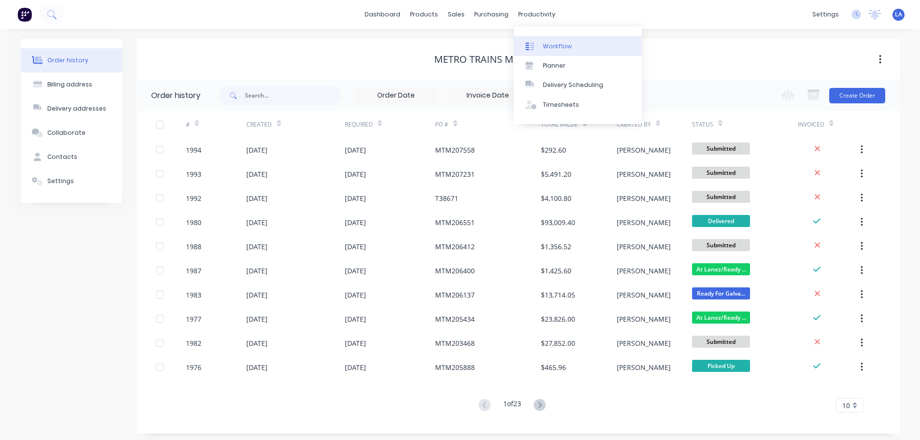
click at [542, 41] on link "Workflow" at bounding box center [578, 45] width 128 height 19
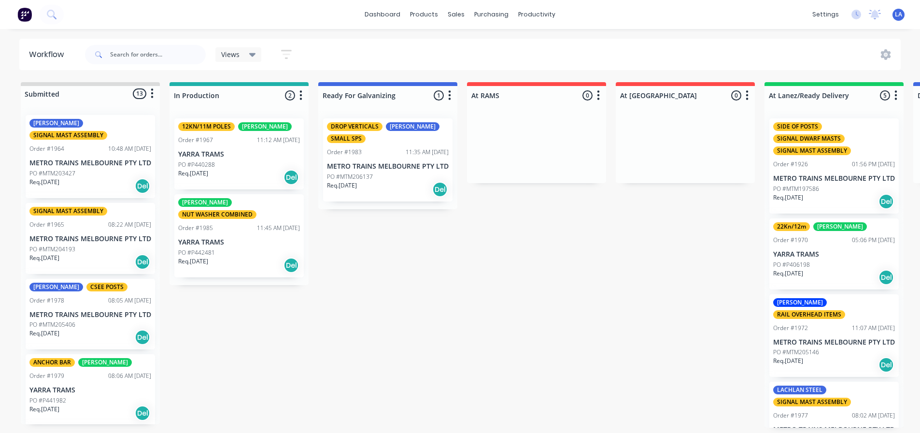
click at [102, 243] on p "METRO TRAINS MELBOURNE PTY LTD" at bounding box center [90, 239] width 122 height 8
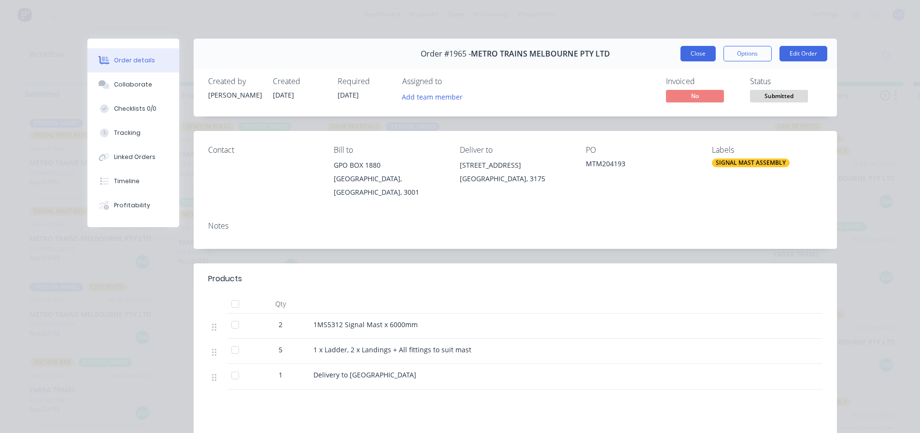
click at [704, 59] on button "Close" at bounding box center [698, 53] width 35 height 15
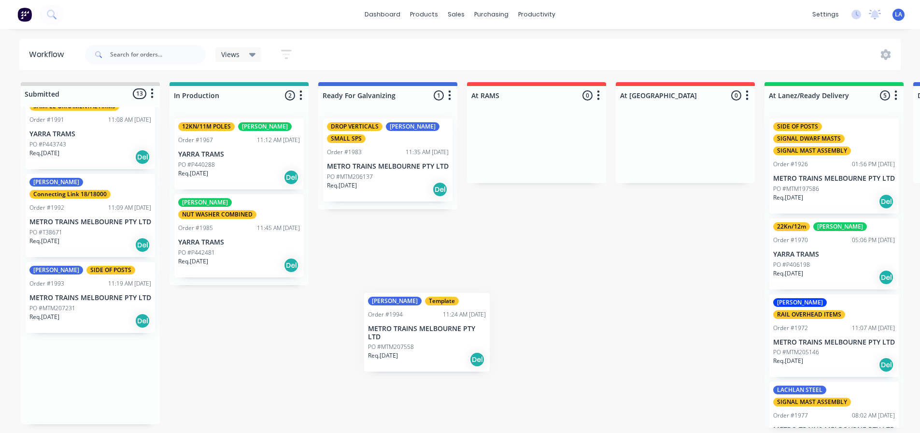
scroll to position [2, 0]
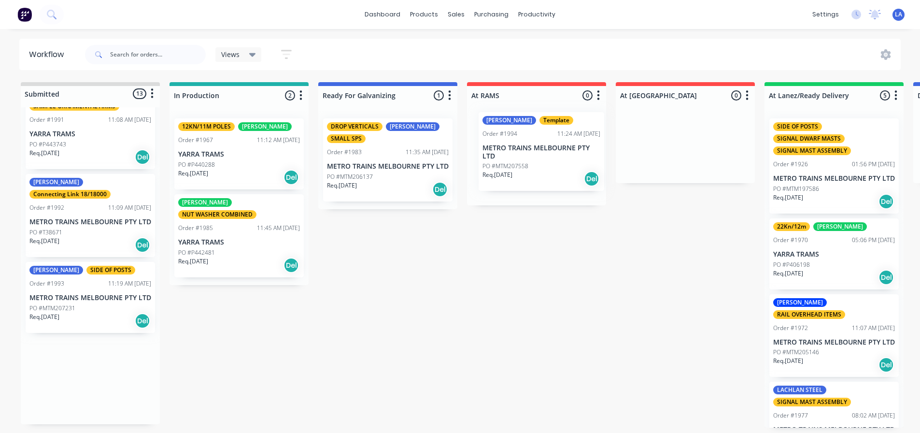
drag, startPoint x: 85, startPoint y: 370, endPoint x: 541, endPoint y: 137, distance: 512.0
click at [541, 137] on div "Submitted 13 Status colour #DBDCDC hex #DBDCDC Save Cancel Summaries Total orde…" at bounding box center [658, 254] width 1331 height 345
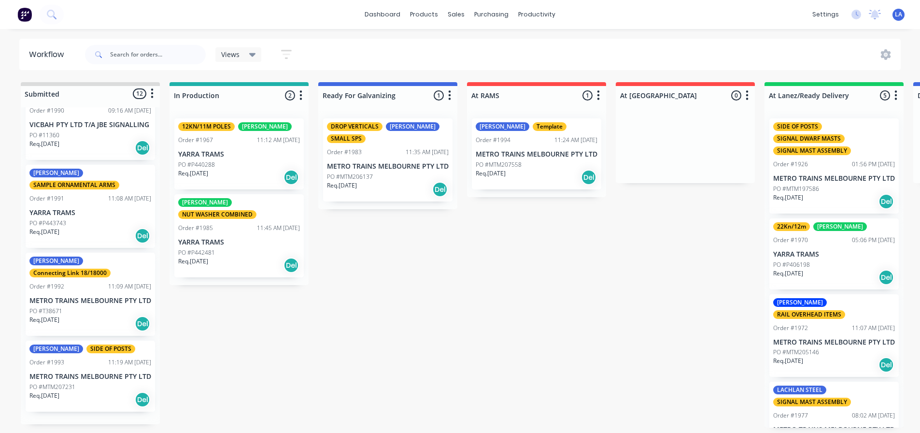
scroll to position [741, 0]
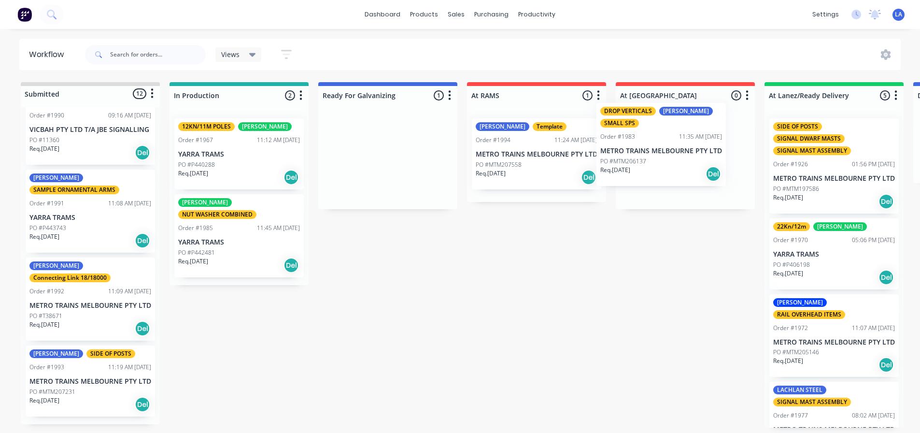
drag, startPoint x: 375, startPoint y: 165, endPoint x: 659, endPoint y: 151, distance: 284.4
click at [659, 151] on div "Submitted 12 Status colour #DBDCDC hex #DBDCDC Save Cancel Summaries Total orde…" at bounding box center [658, 254] width 1331 height 345
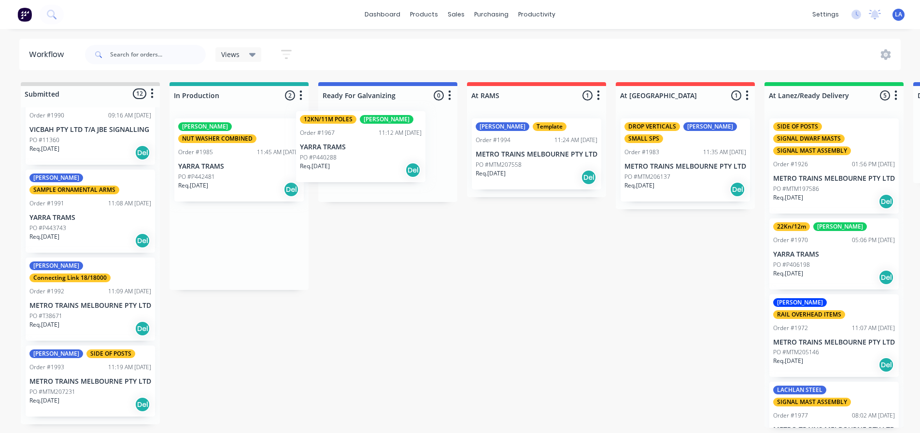
drag, startPoint x: 240, startPoint y: 164, endPoint x: 368, endPoint y: 157, distance: 127.7
click at [368, 157] on div "Submitted 12 Status colour #DBDCDC hex #DBDCDC Save Cancel Summaries Total orde…" at bounding box center [658, 254] width 1331 height 345
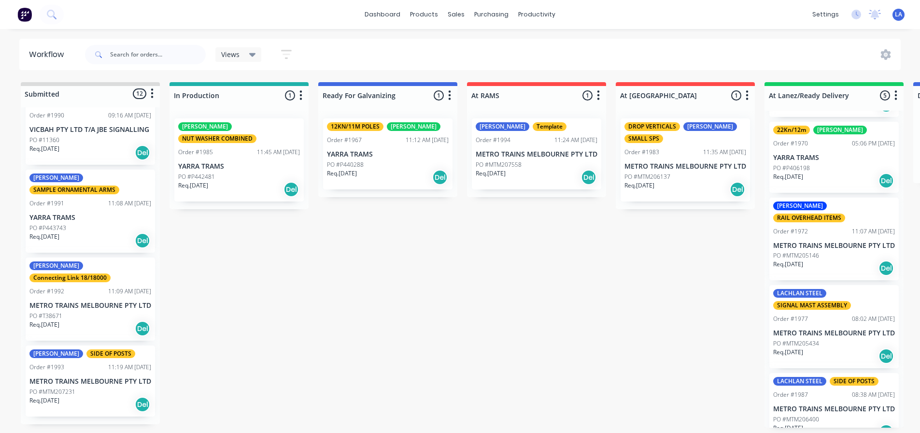
scroll to position [134, 0]
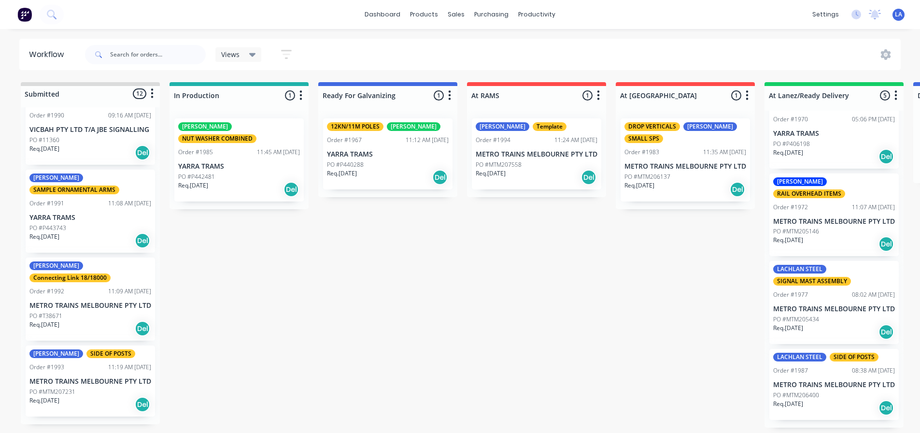
click at [841, 305] on p "METRO TRAINS MELBOURNE PTY LTD" at bounding box center [834, 309] width 122 height 8
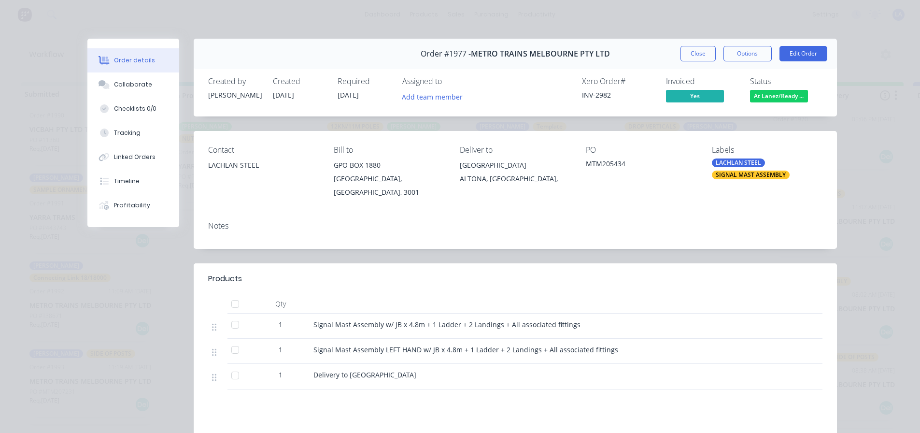
click at [776, 101] on span "At Lanez/Ready ..." at bounding box center [779, 96] width 58 height 12
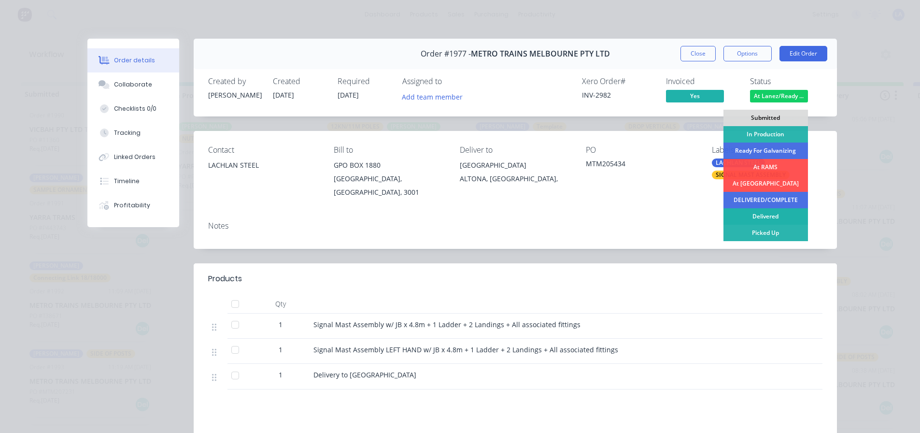
click at [771, 213] on div "Delivered" at bounding box center [766, 216] width 85 height 16
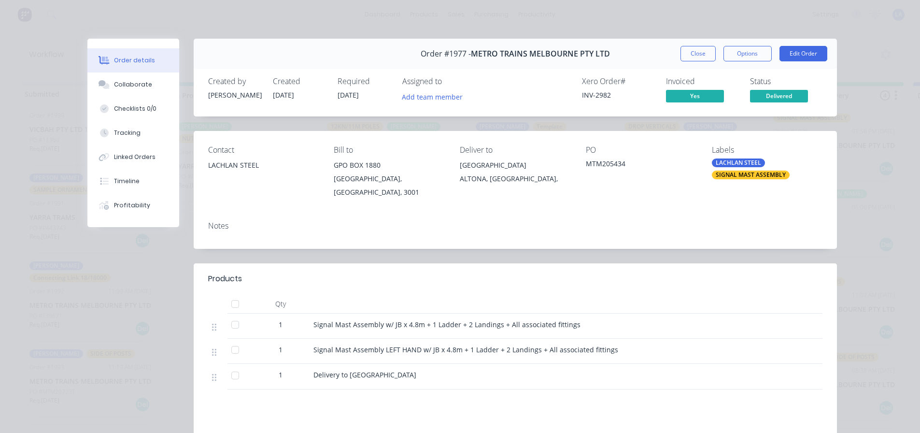
scroll to position [38, 0]
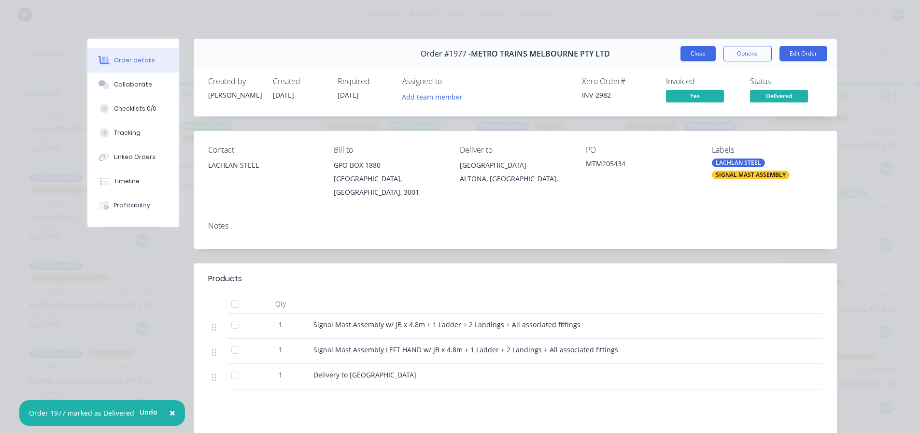
click at [699, 55] on button "Close" at bounding box center [698, 53] width 35 height 15
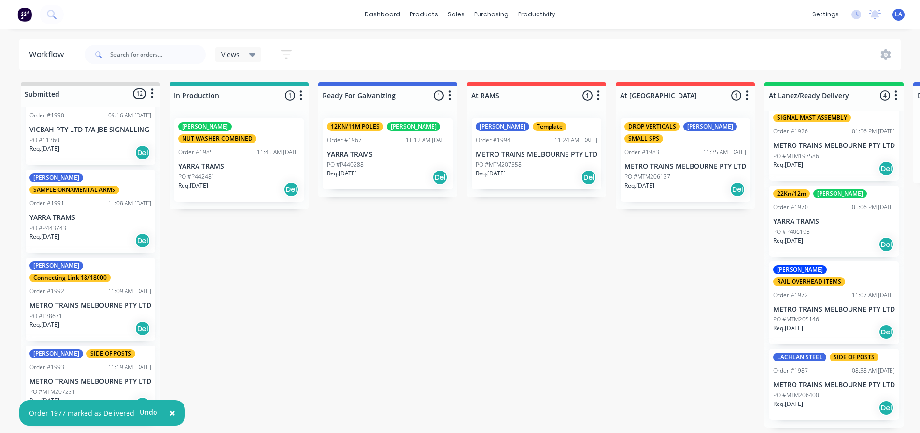
click at [820, 367] on div "Order #1987 08:38 AM [DATE]" at bounding box center [834, 370] width 122 height 9
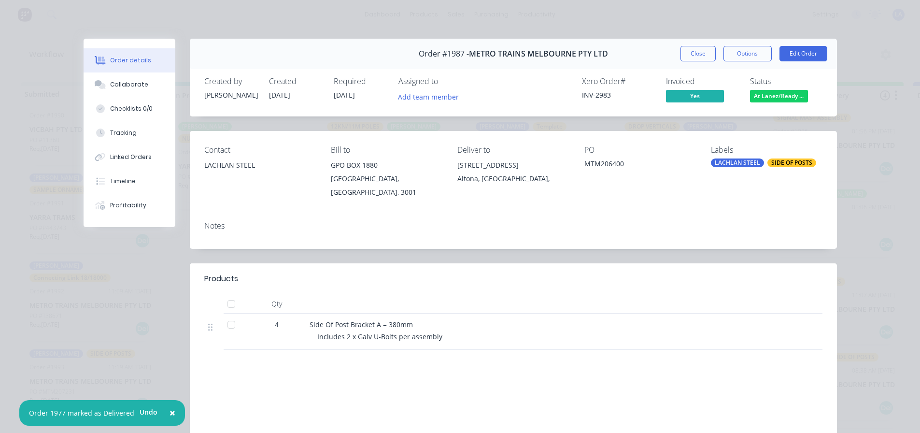
click at [768, 96] on span "At Lanez/Ready ..." at bounding box center [779, 96] width 58 height 12
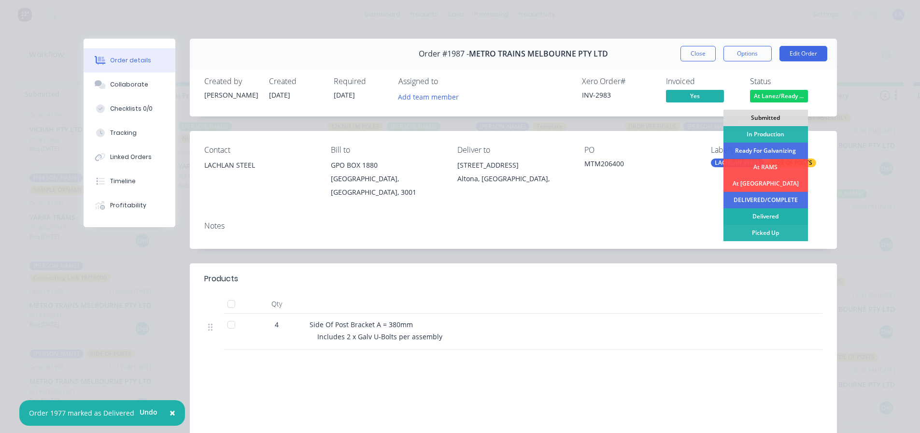
click at [779, 215] on div "Delivered" at bounding box center [766, 216] width 85 height 16
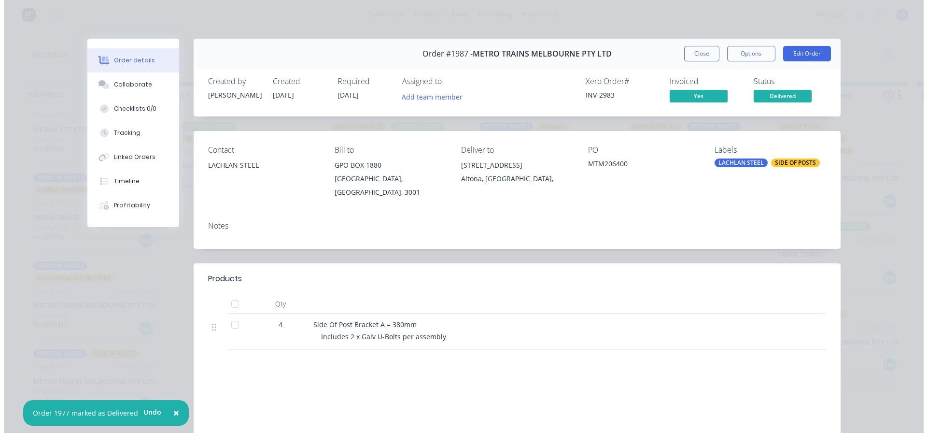
scroll to position [0, 0]
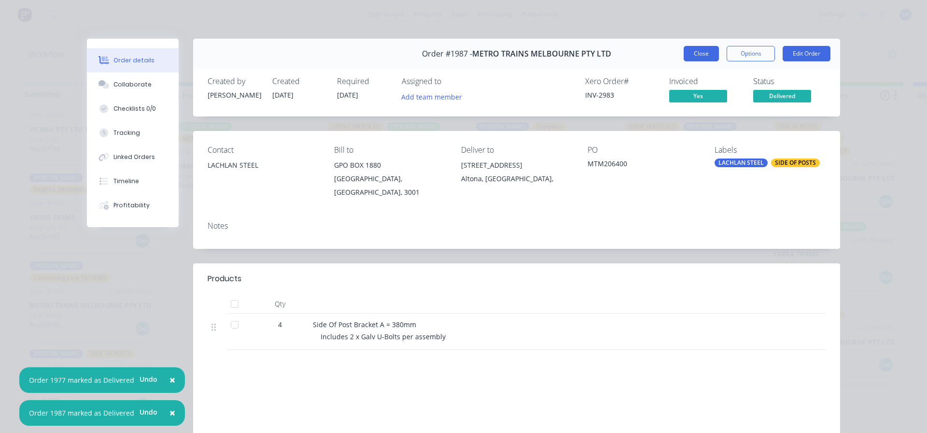
click at [693, 54] on button "Close" at bounding box center [701, 53] width 35 height 15
